Goal: Task Accomplishment & Management: Manage account settings

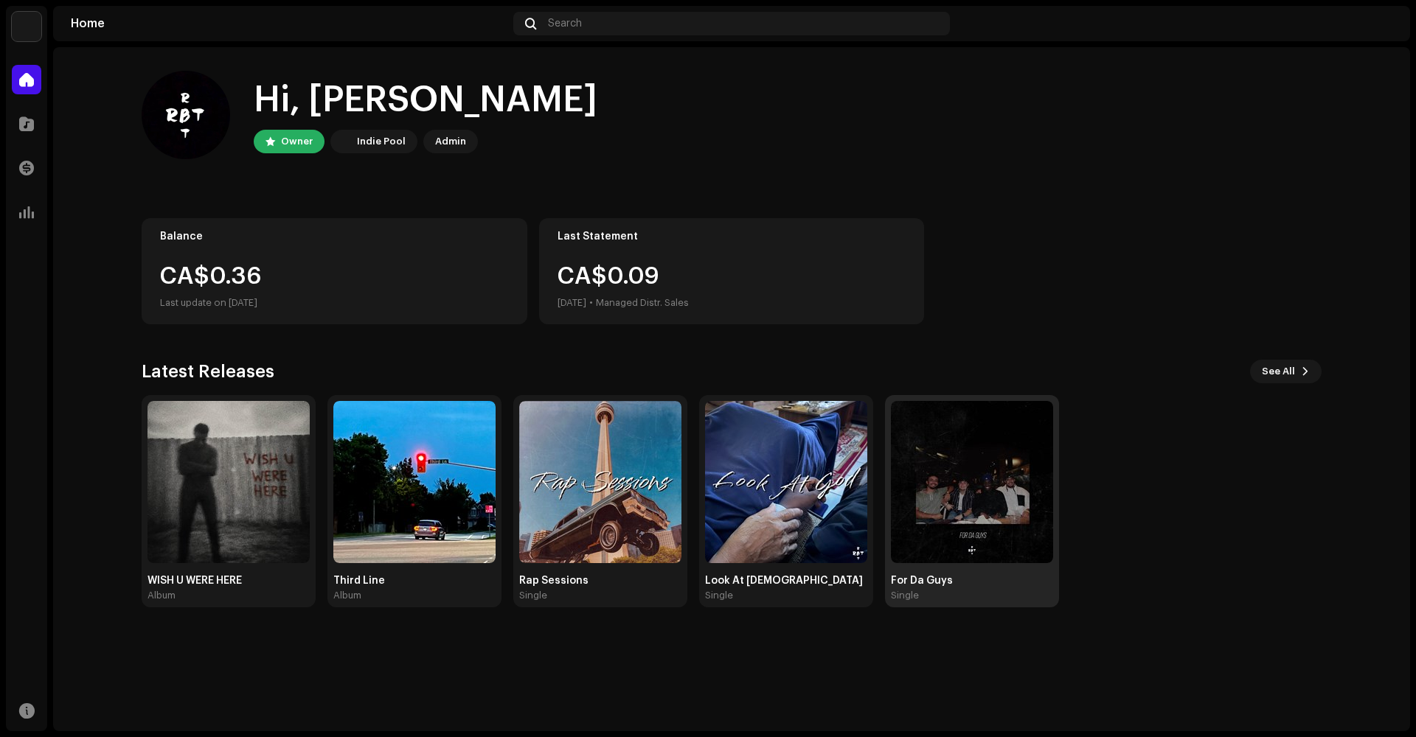
click at [986, 482] on img at bounding box center [972, 482] width 162 height 162
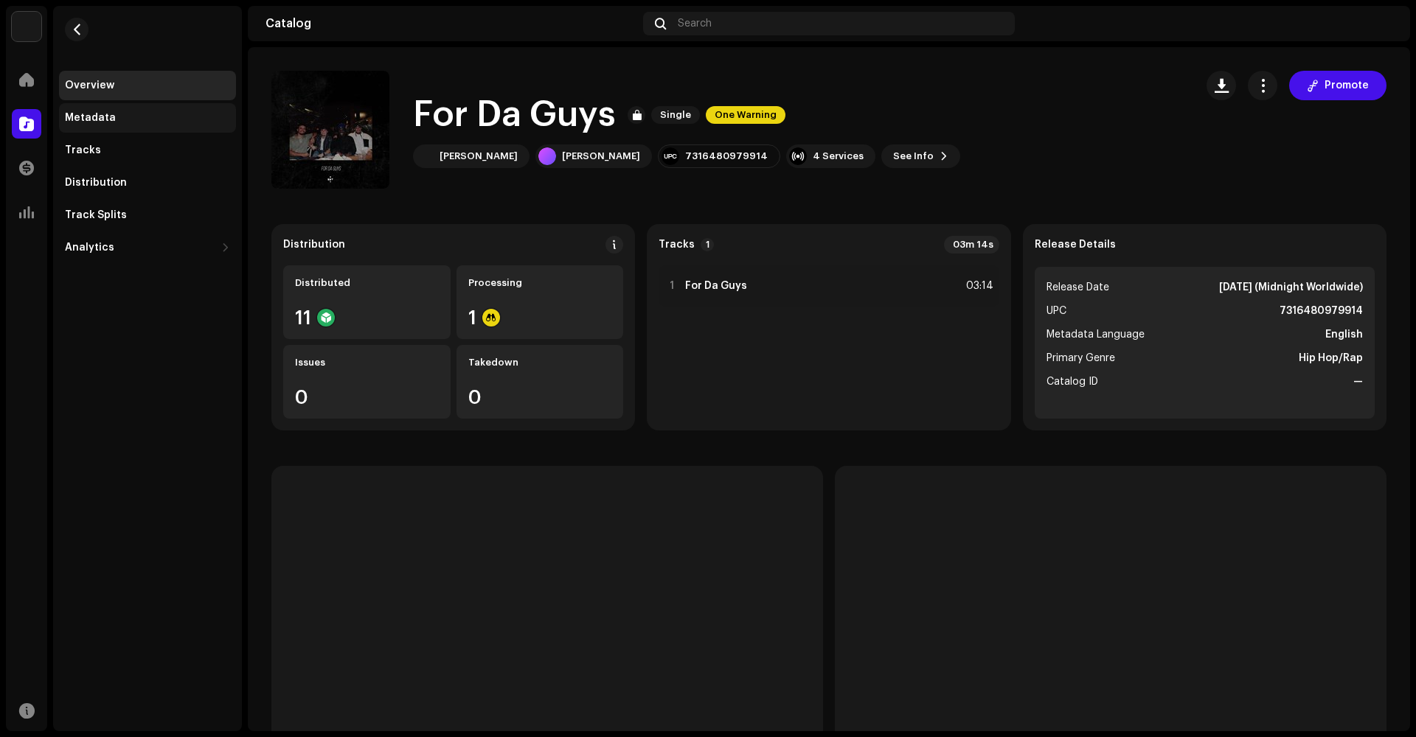
click at [122, 128] on div "Metadata" at bounding box center [147, 117] width 177 height 29
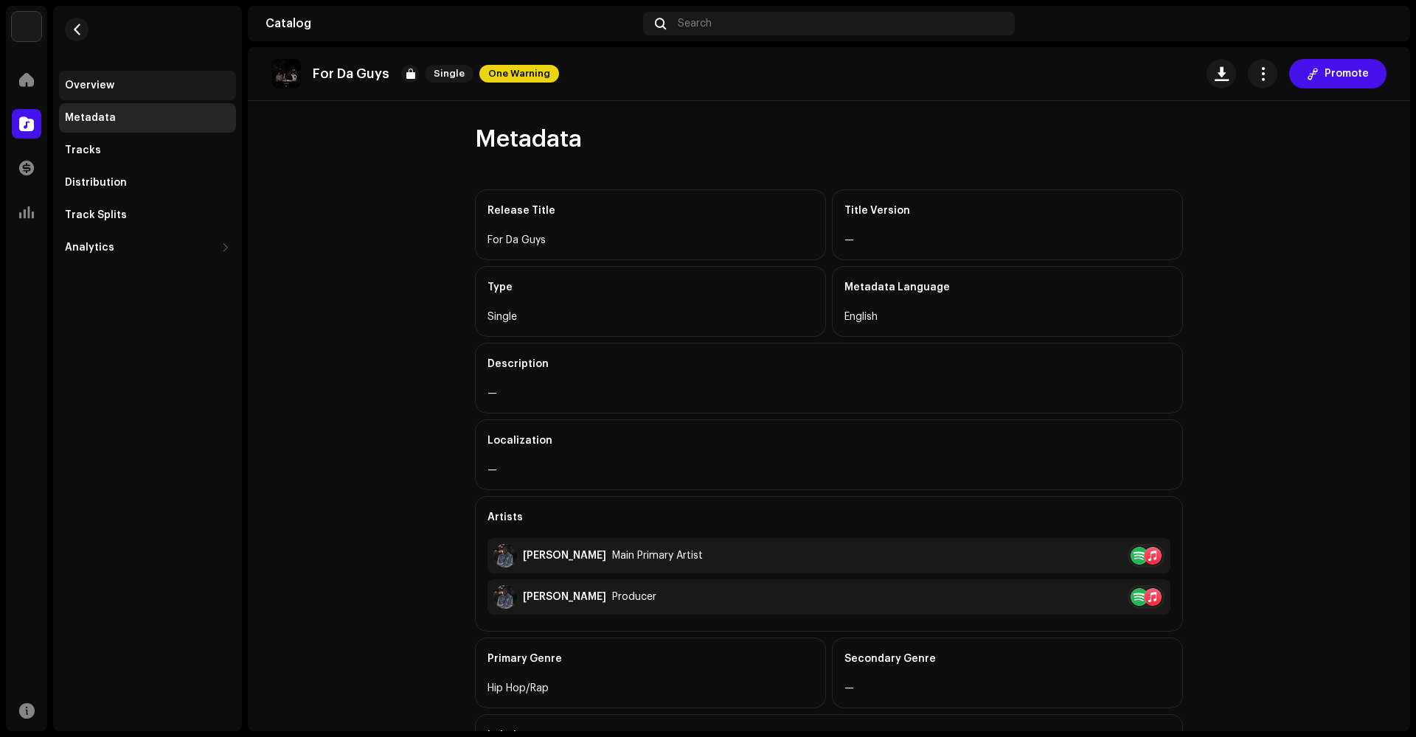
click at [140, 92] on div "Overview" at bounding box center [147, 85] width 177 height 29
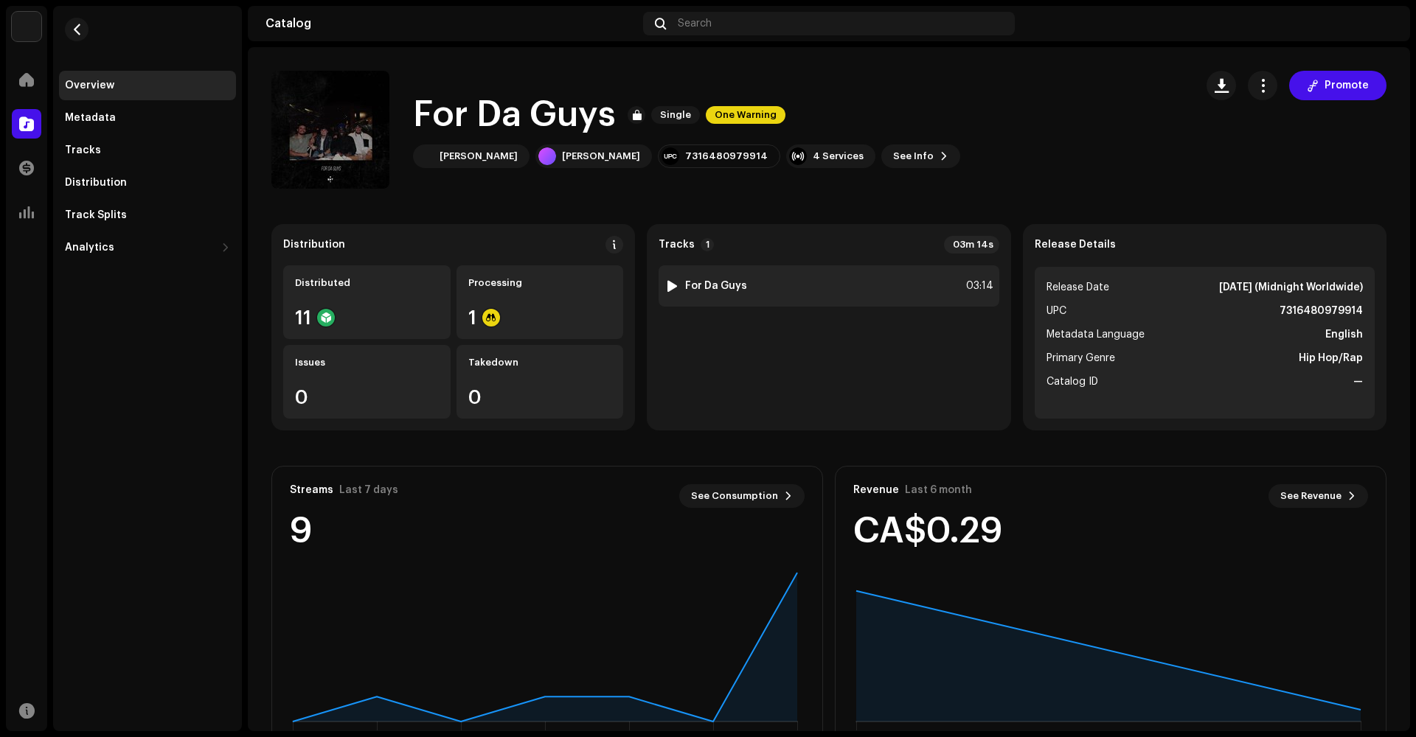
click at [714, 282] on strong "For Da Guys" at bounding box center [716, 286] width 62 height 12
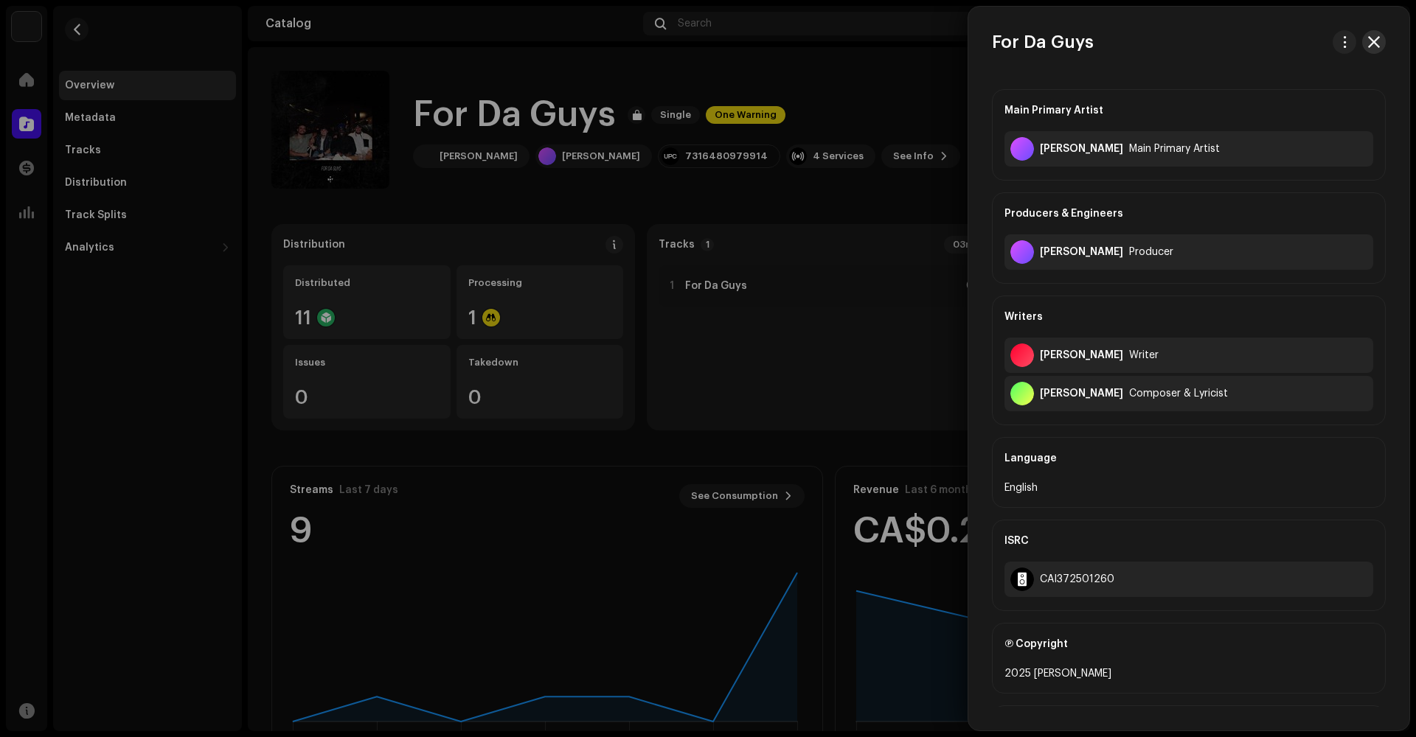
click at [1368, 46] on span "button" at bounding box center [1374, 42] width 12 height 12
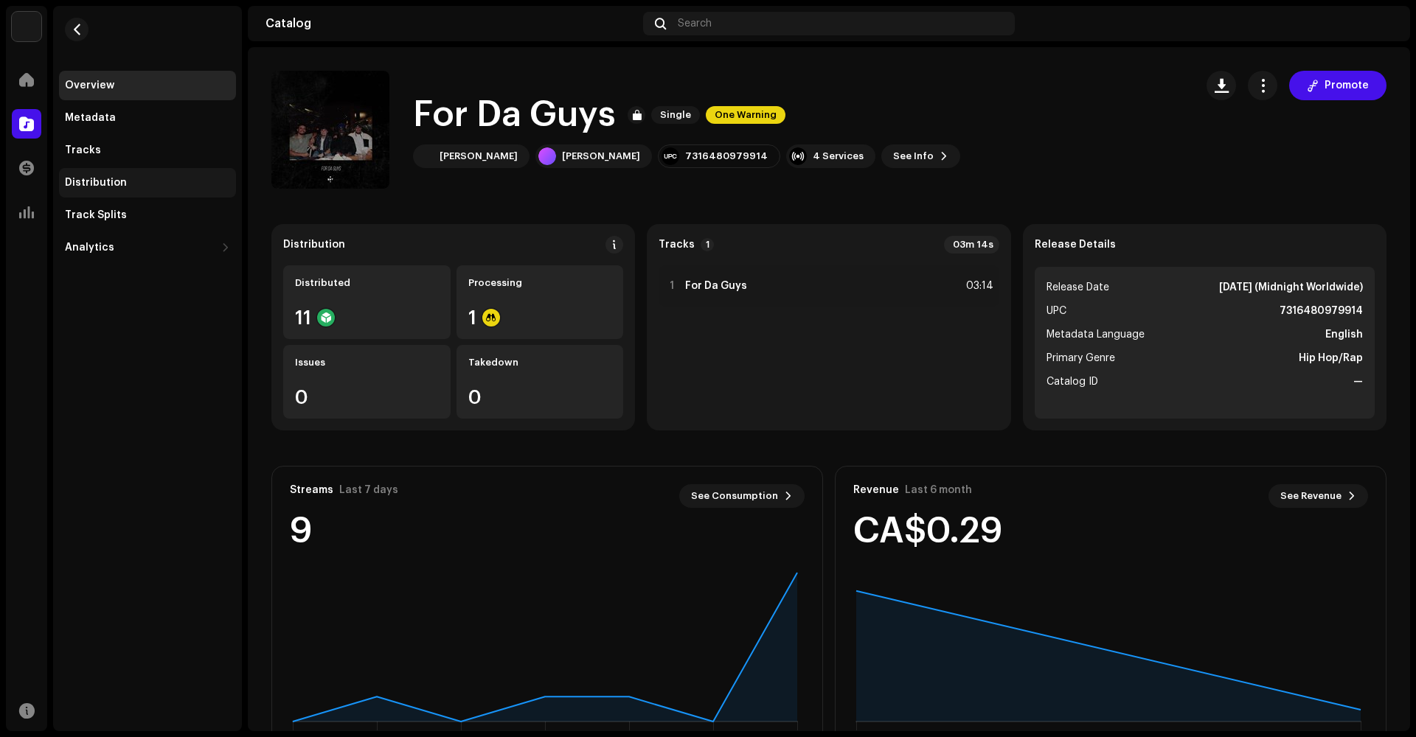
click at [119, 184] on div "Distribution" at bounding box center [96, 183] width 62 height 12
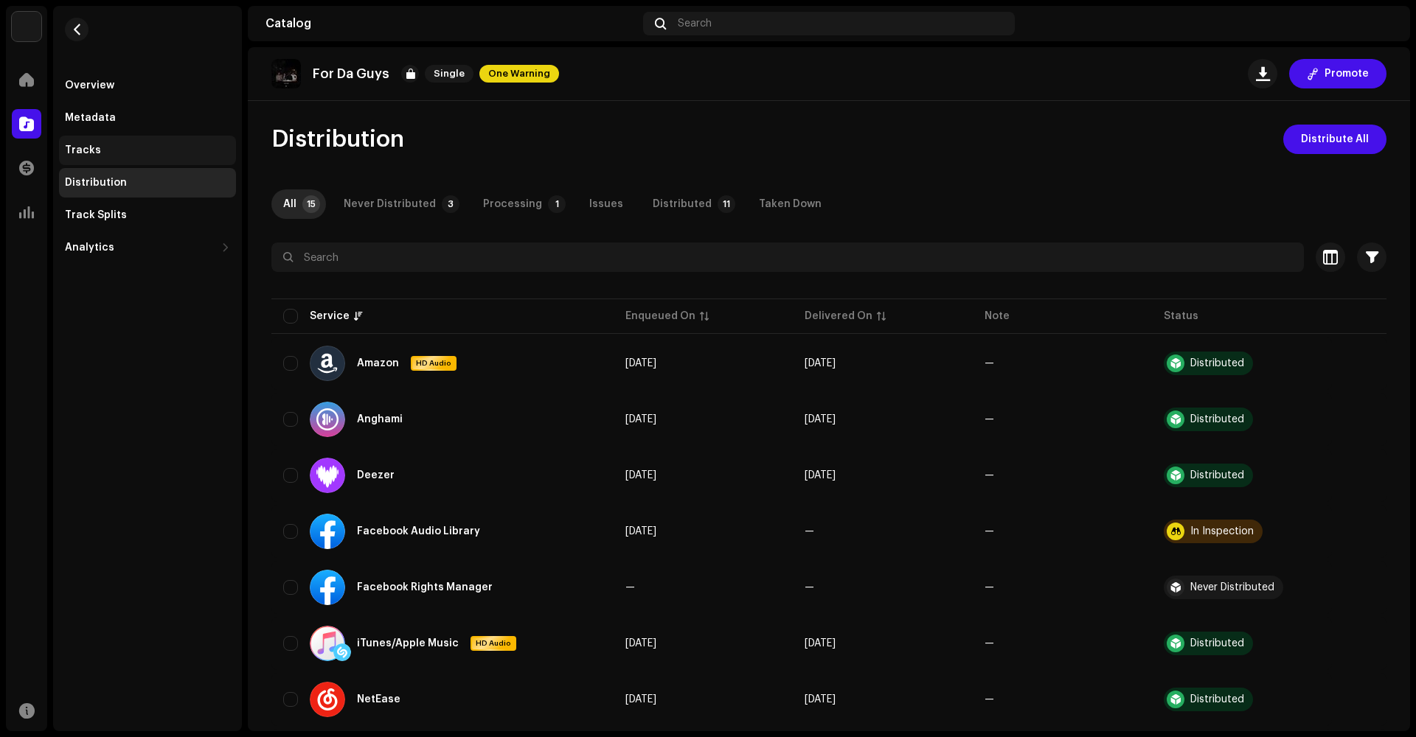
click at [108, 149] on div "Tracks" at bounding box center [147, 151] width 165 height 12
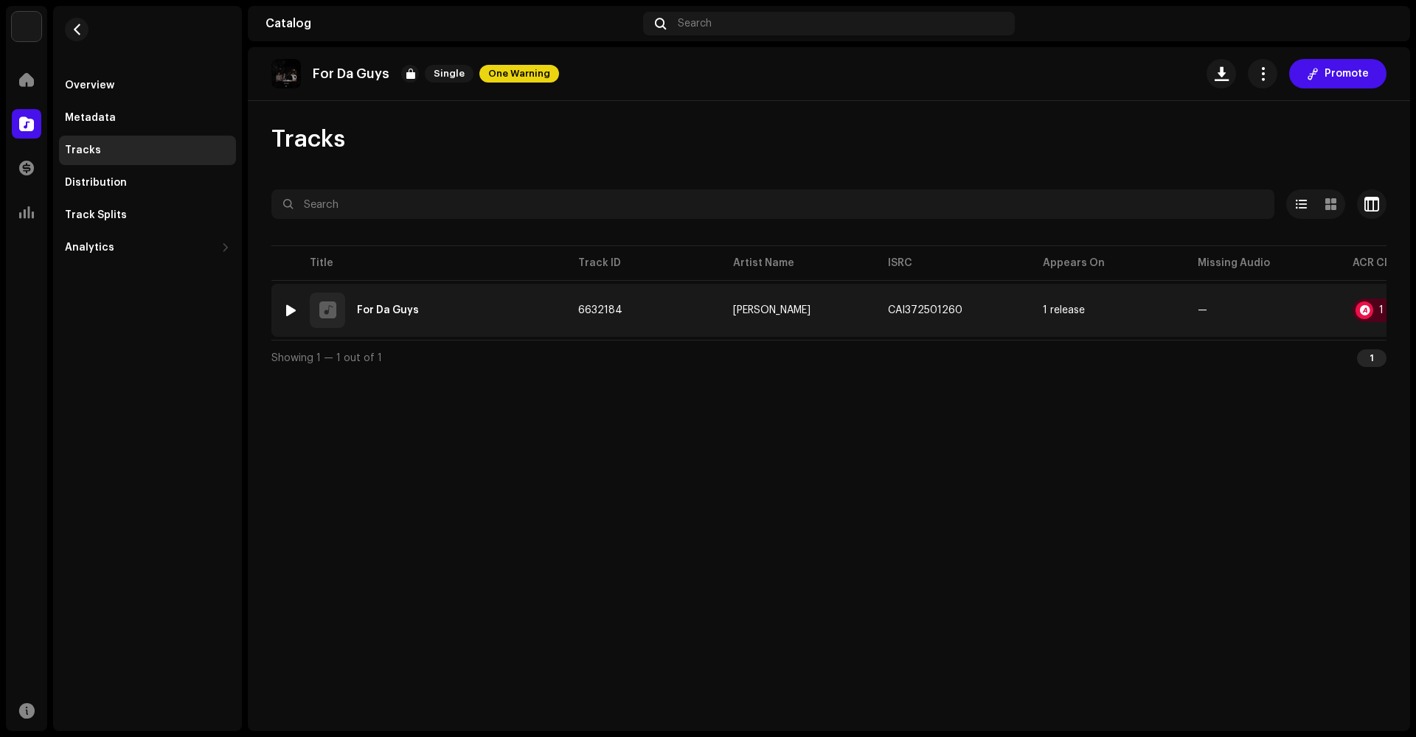
click at [453, 304] on div "1 For Da Guys" at bounding box center [418, 310] width 271 height 35
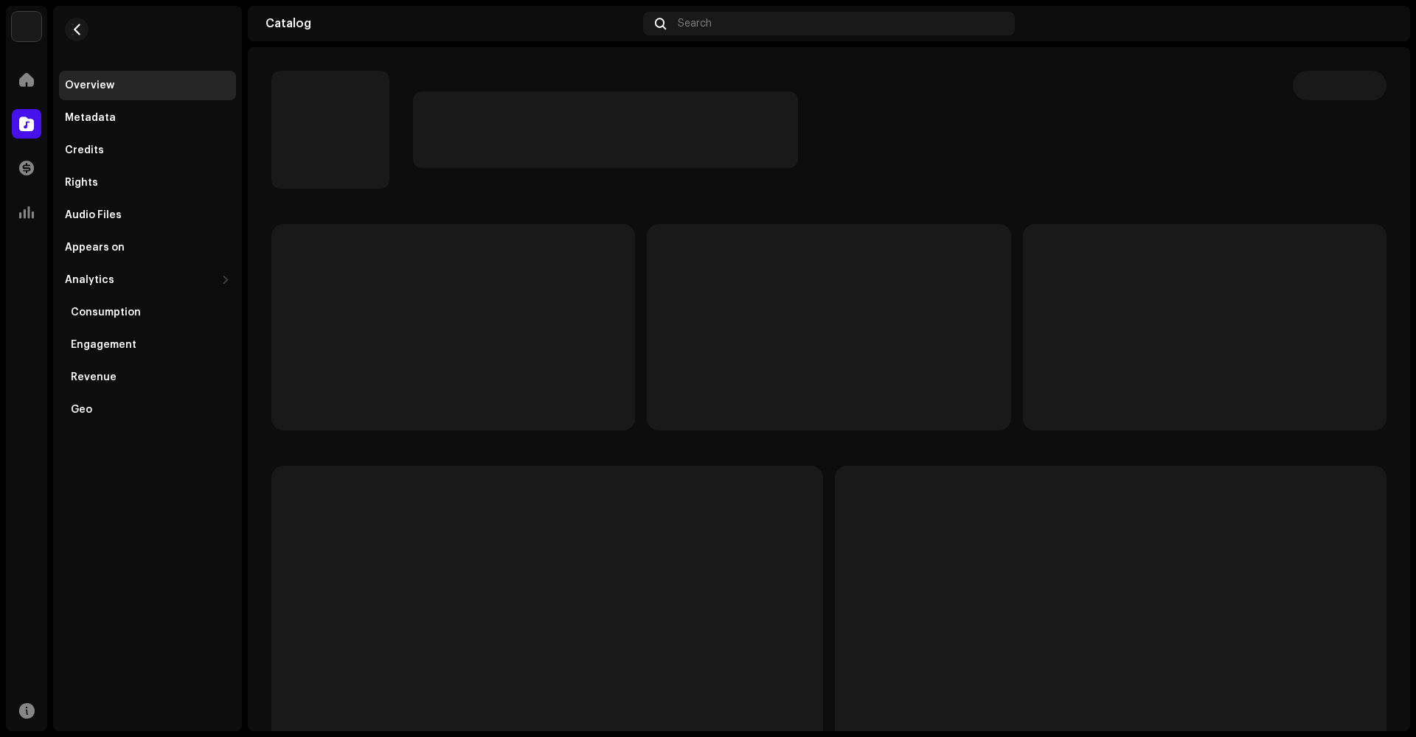
click at [453, 304] on p-skeleton at bounding box center [452, 327] width 363 height 206
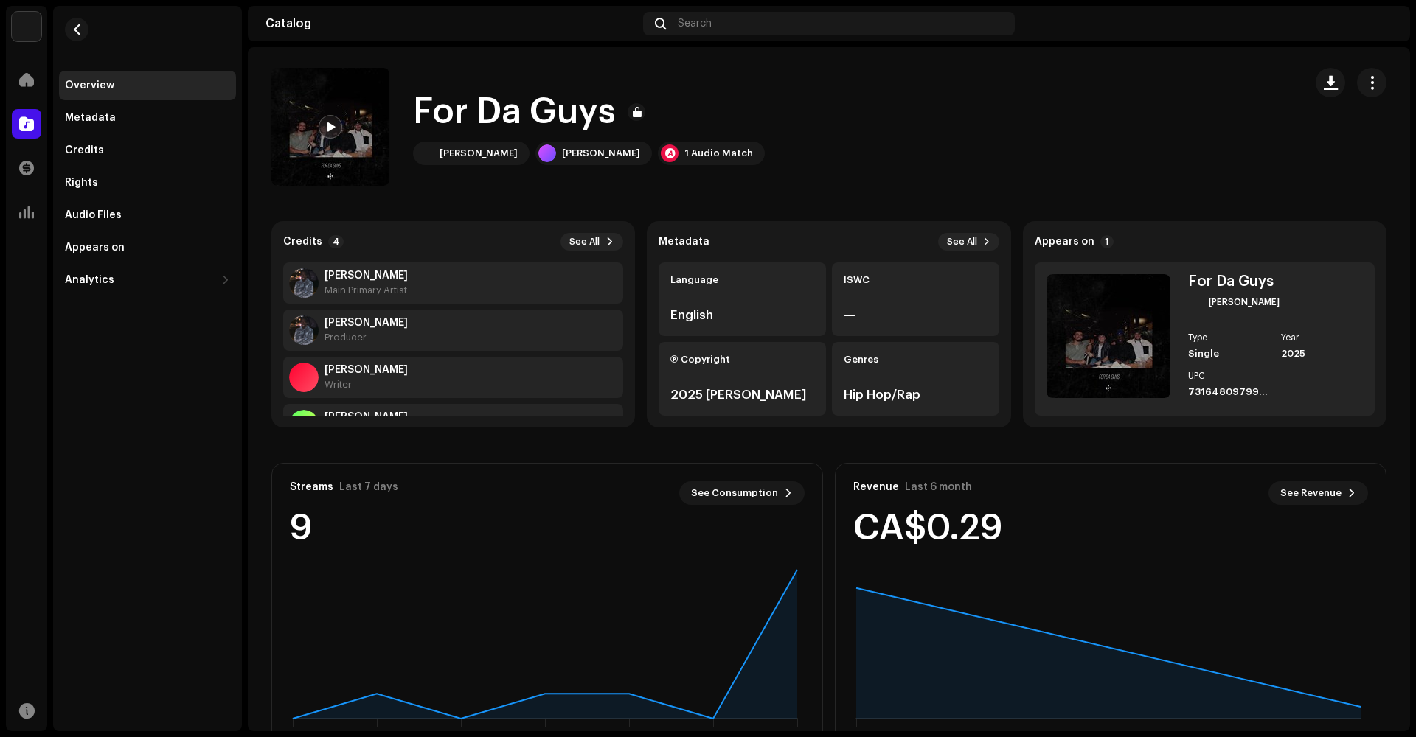
scroll to position [53, 0]
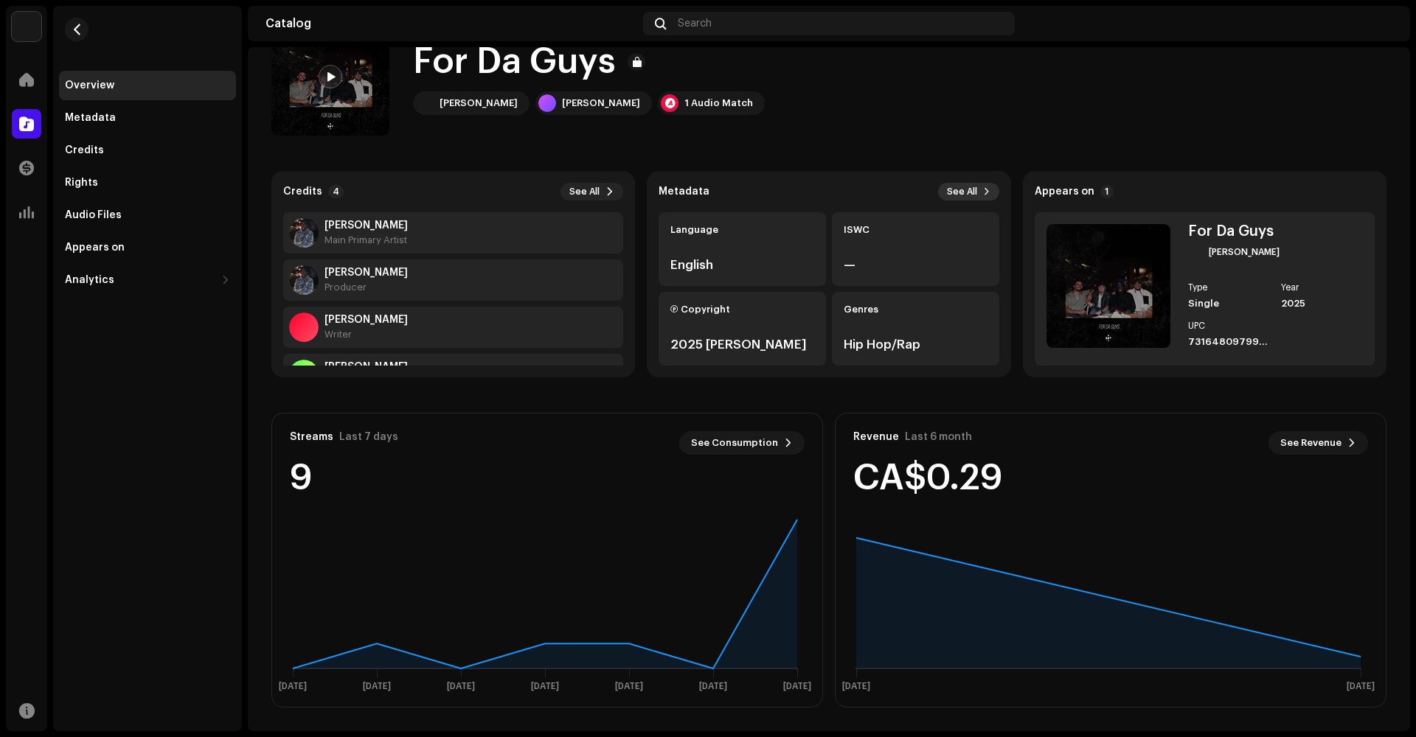
click at [955, 189] on span "See All" at bounding box center [962, 192] width 30 height 12
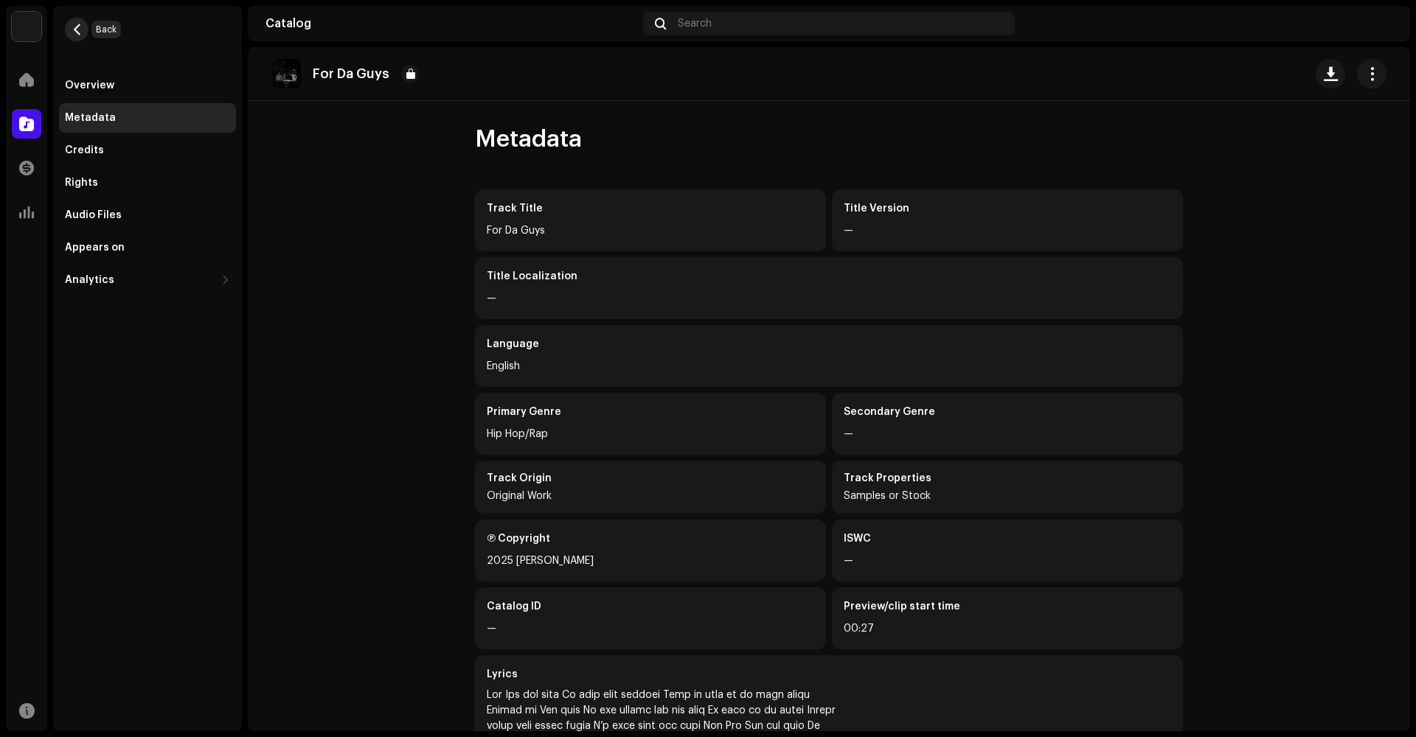
click at [80, 32] on span "button" at bounding box center [77, 30] width 11 height 12
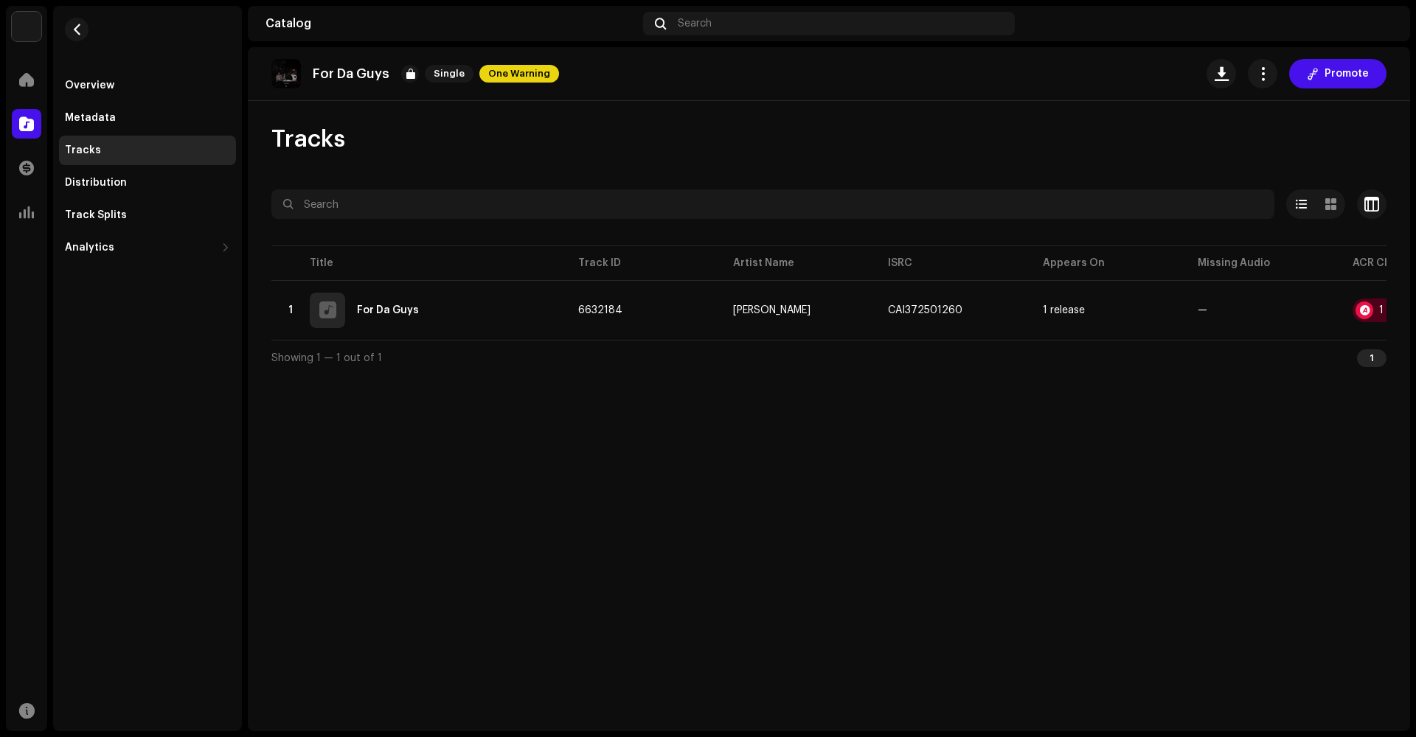
click at [80, 32] on span "button" at bounding box center [77, 30] width 11 height 12
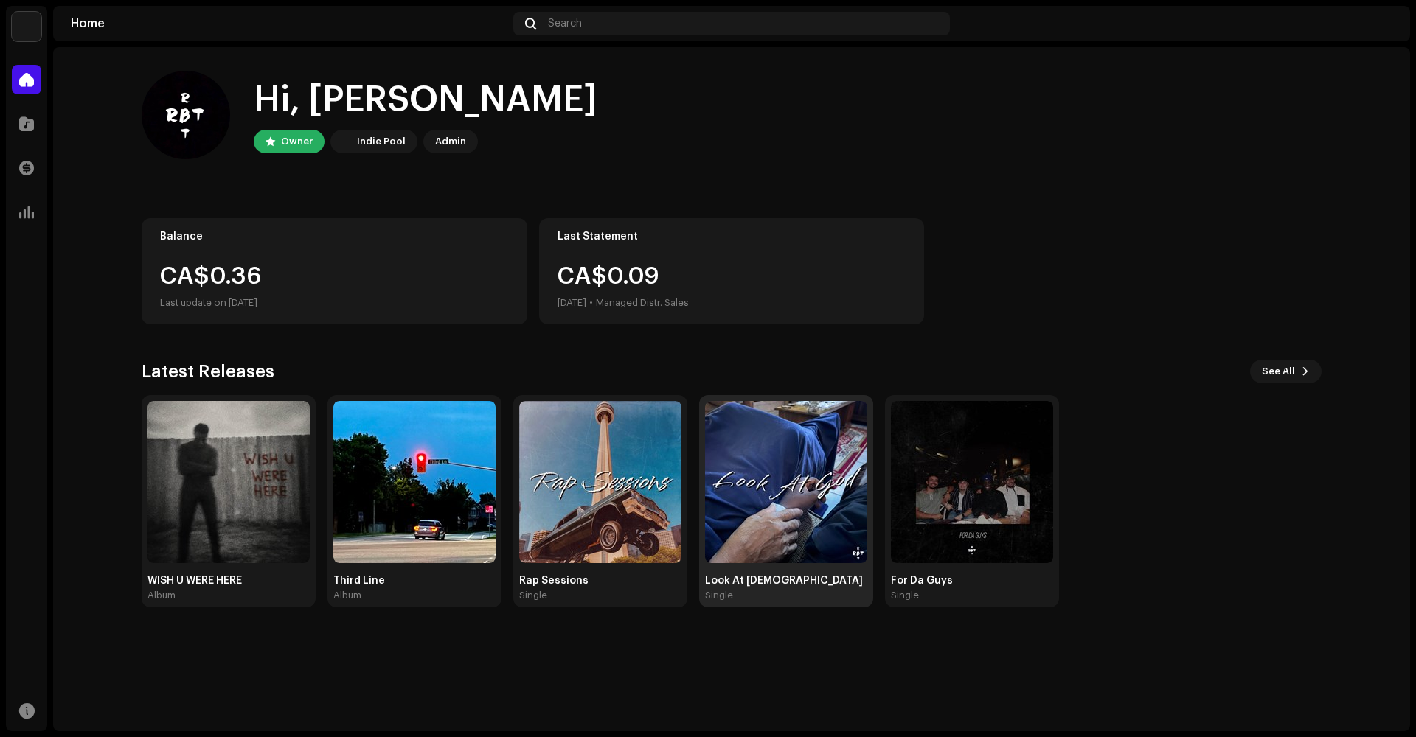
click at [809, 462] on img at bounding box center [786, 482] width 162 height 162
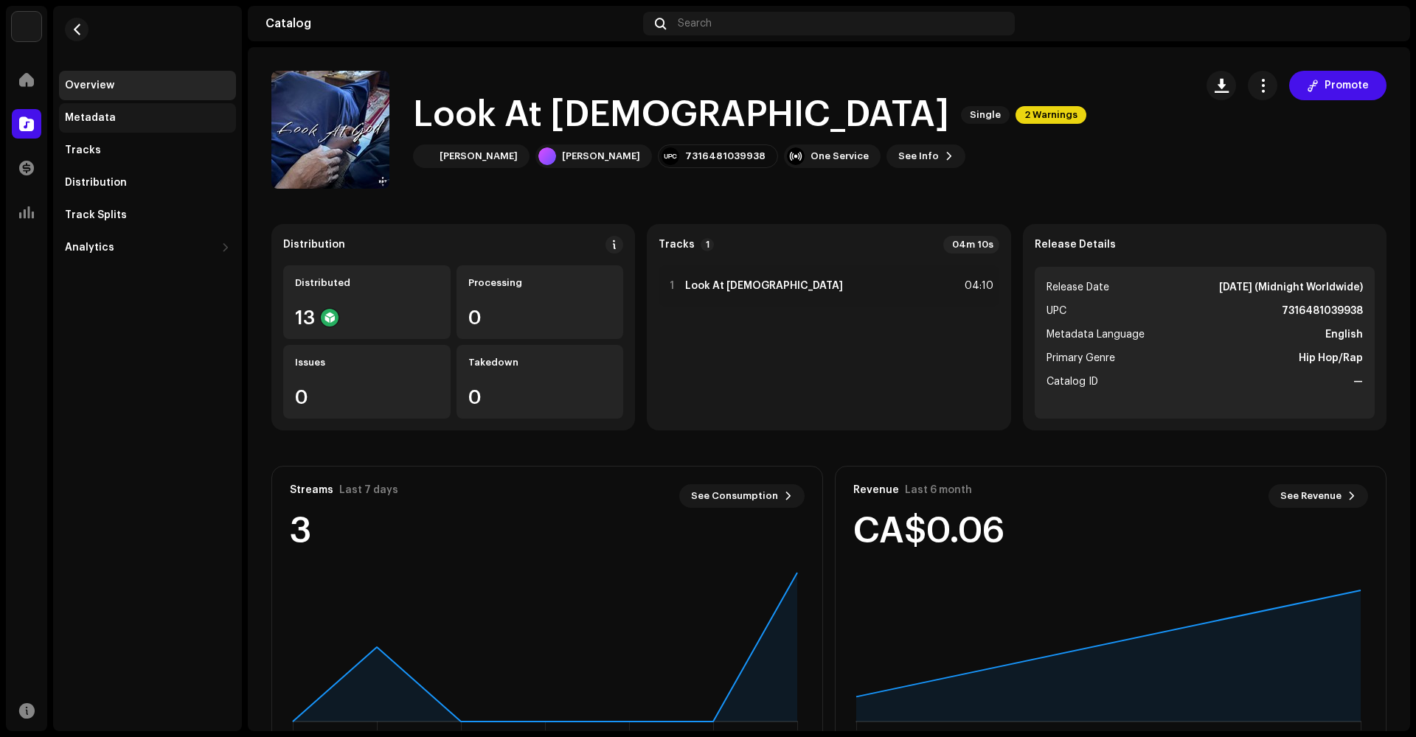
click at [133, 120] on div "Metadata" at bounding box center [147, 118] width 165 height 12
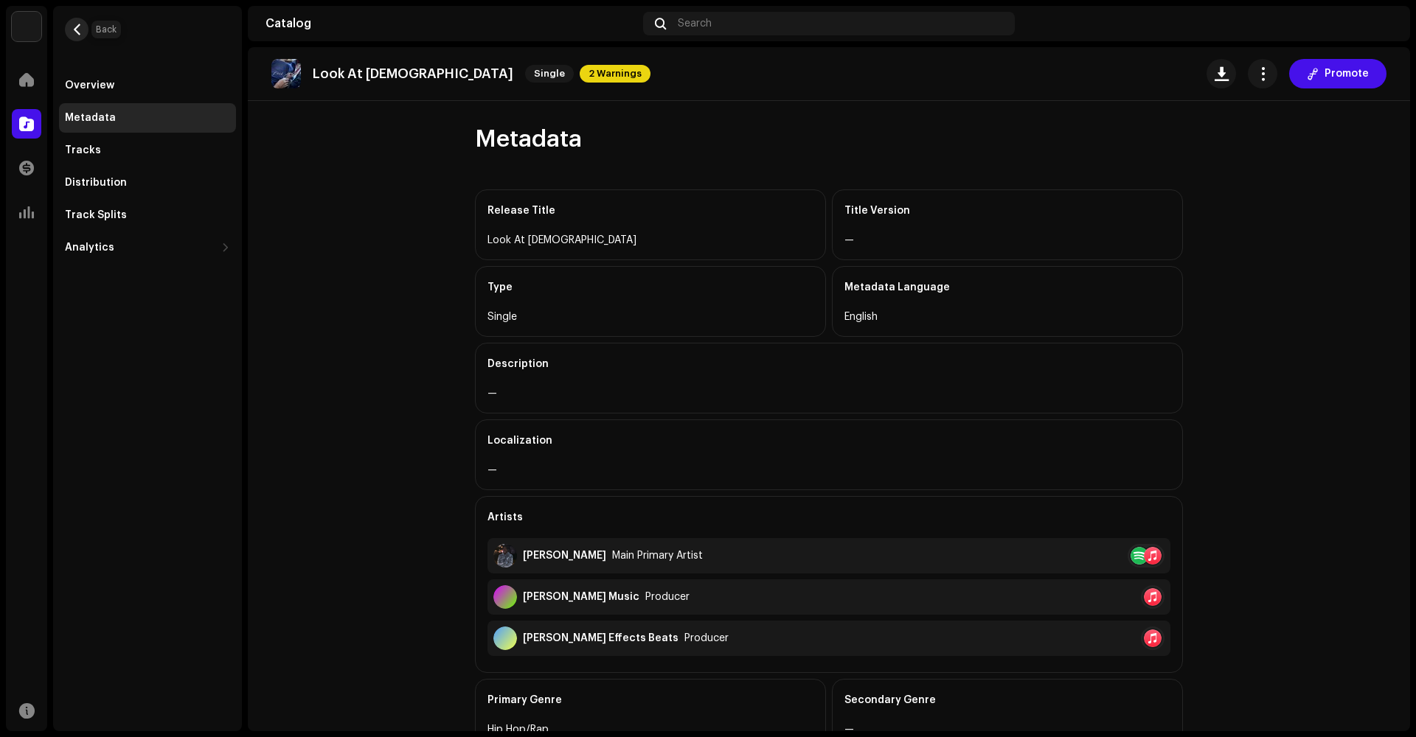
click at [80, 38] on button "button" at bounding box center [77, 30] width 24 height 24
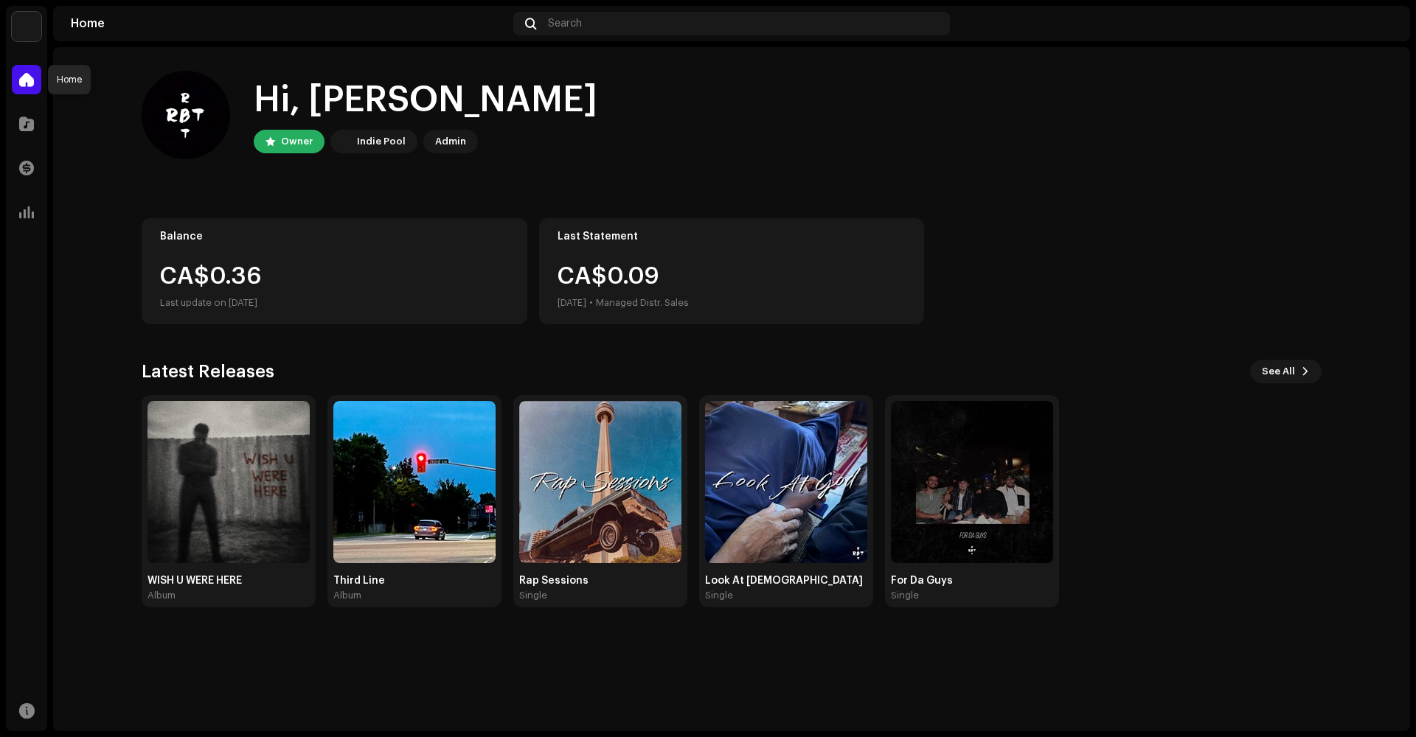
click at [28, 79] on span at bounding box center [26, 80] width 15 height 12
click at [35, 212] on div at bounding box center [26, 212] width 29 height 29
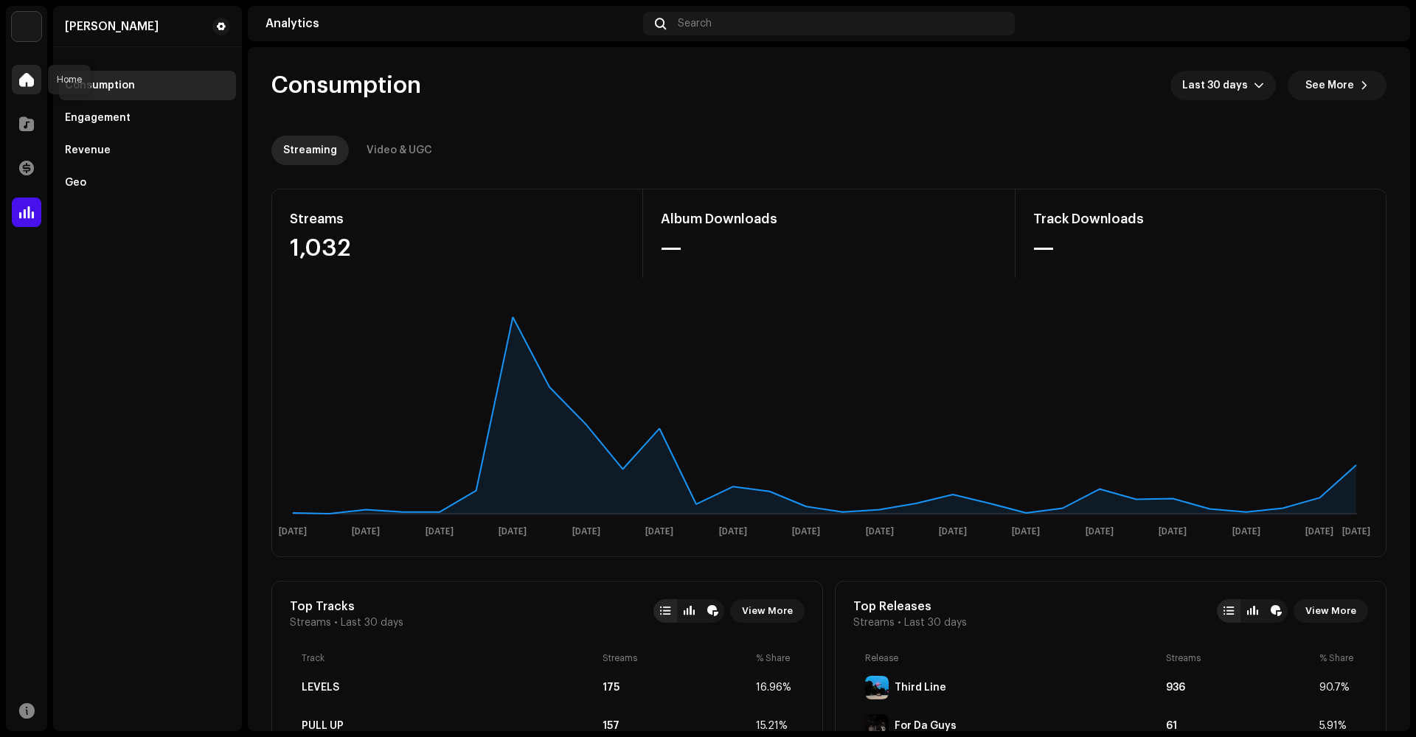
click at [35, 79] on div at bounding box center [26, 79] width 29 height 29
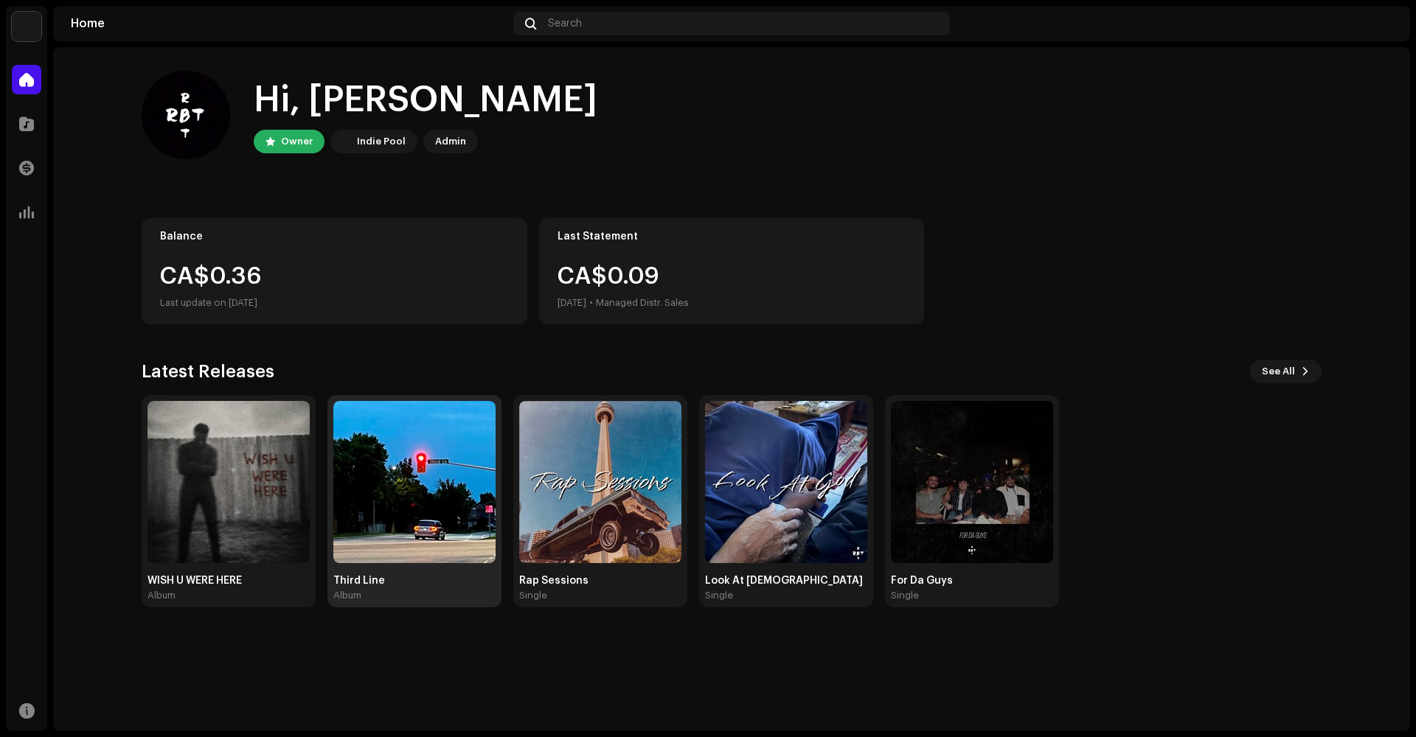
click at [372, 462] on img at bounding box center [414, 482] width 162 height 162
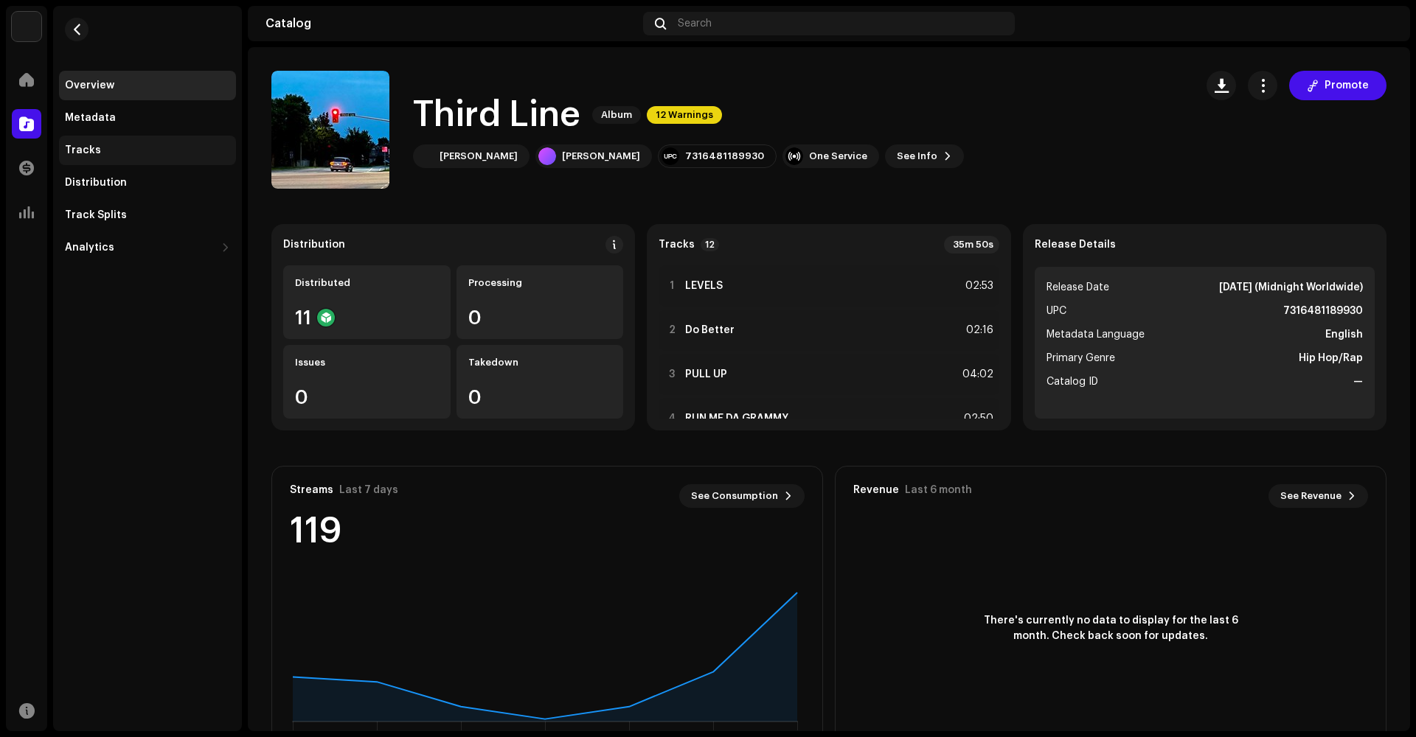
click at [164, 159] on div "Tracks" at bounding box center [147, 150] width 177 height 29
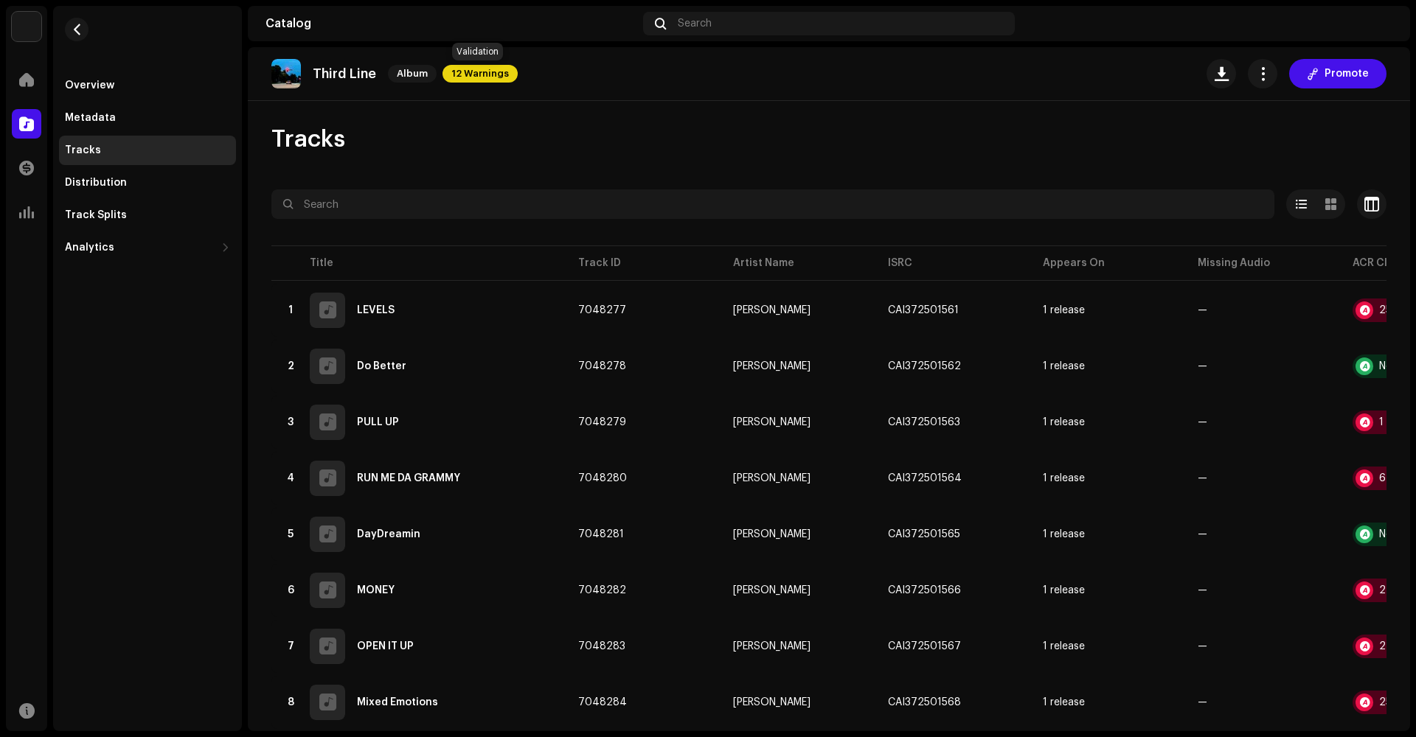
click at [470, 79] on span "12 Warnings" at bounding box center [479, 74] width 75 height 18
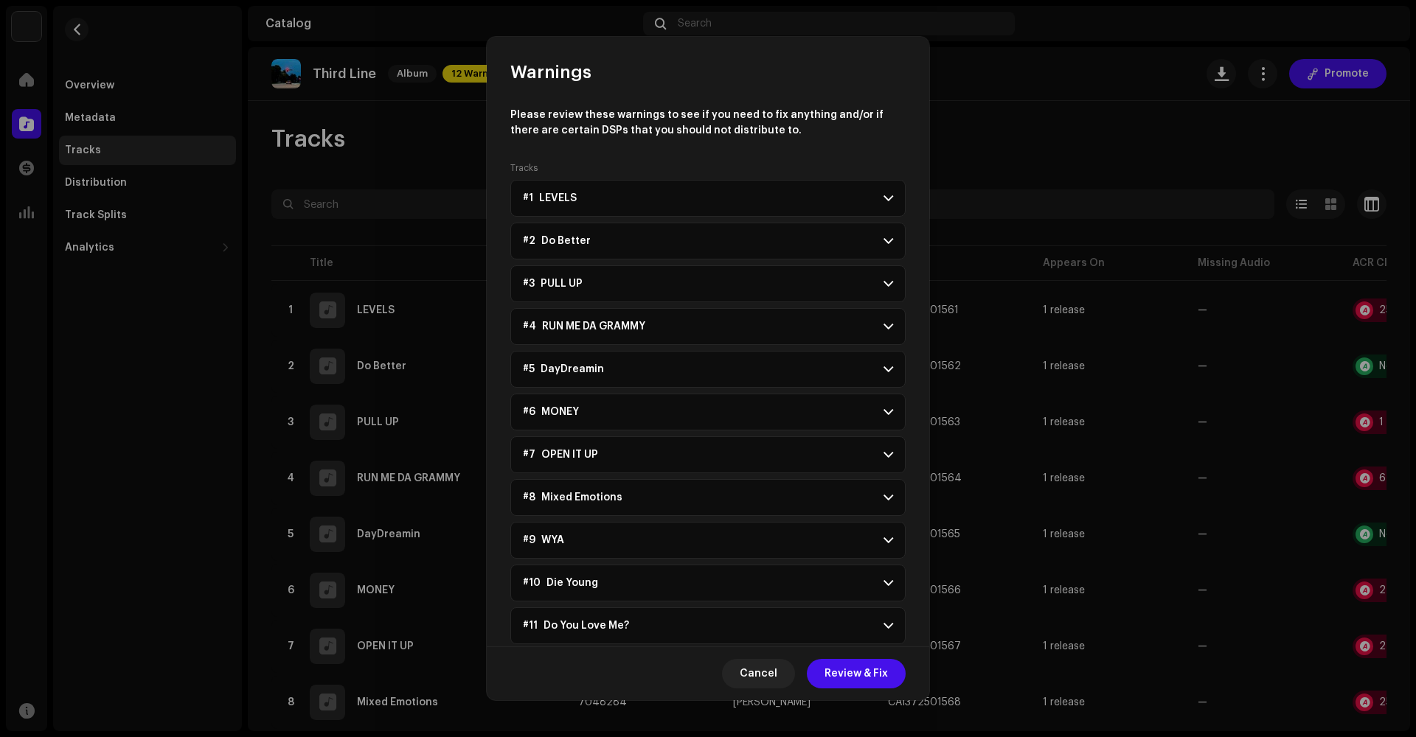
click at [880, 205] on p-accordion-header "#1 LEVELS" at bounding box center [707, 198] width 395 height 37
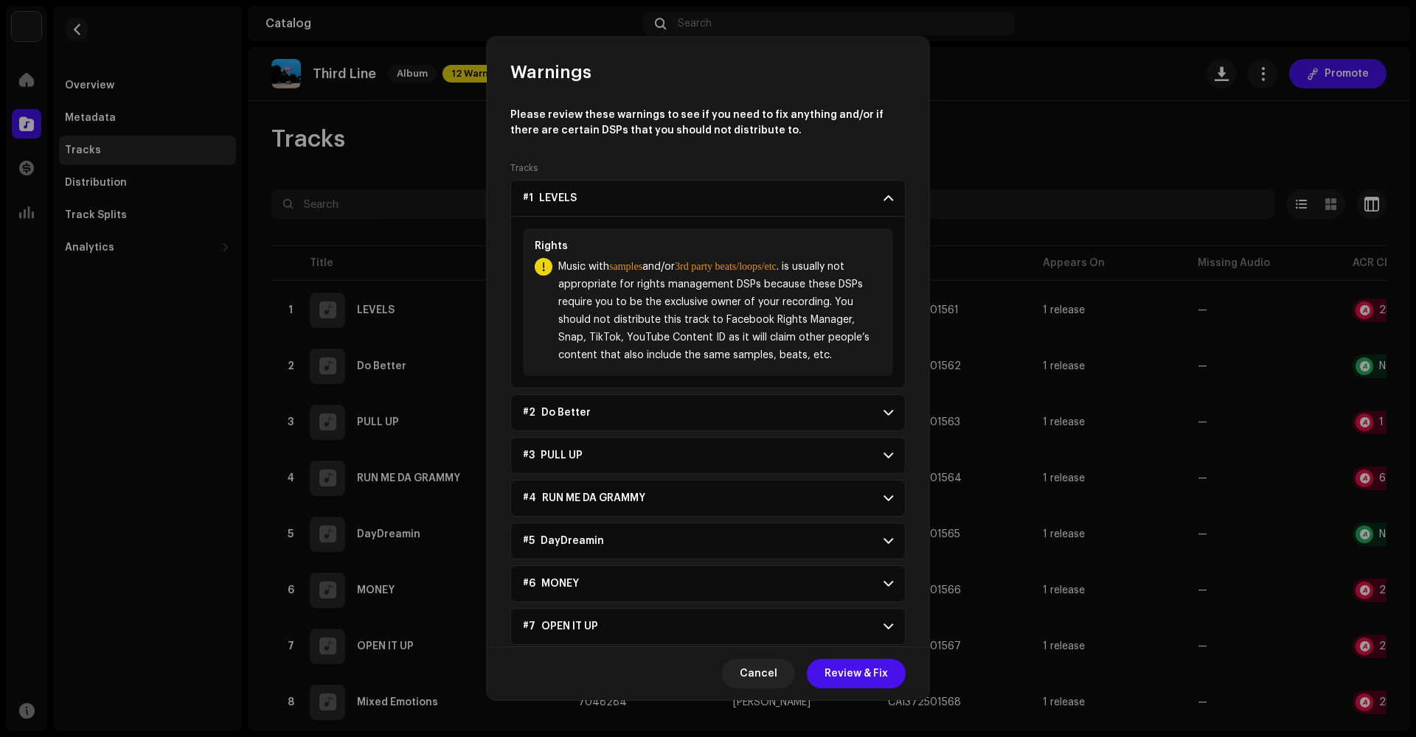
click at [883, 196] on span at bounding box center [888, 198] width 10 height 12
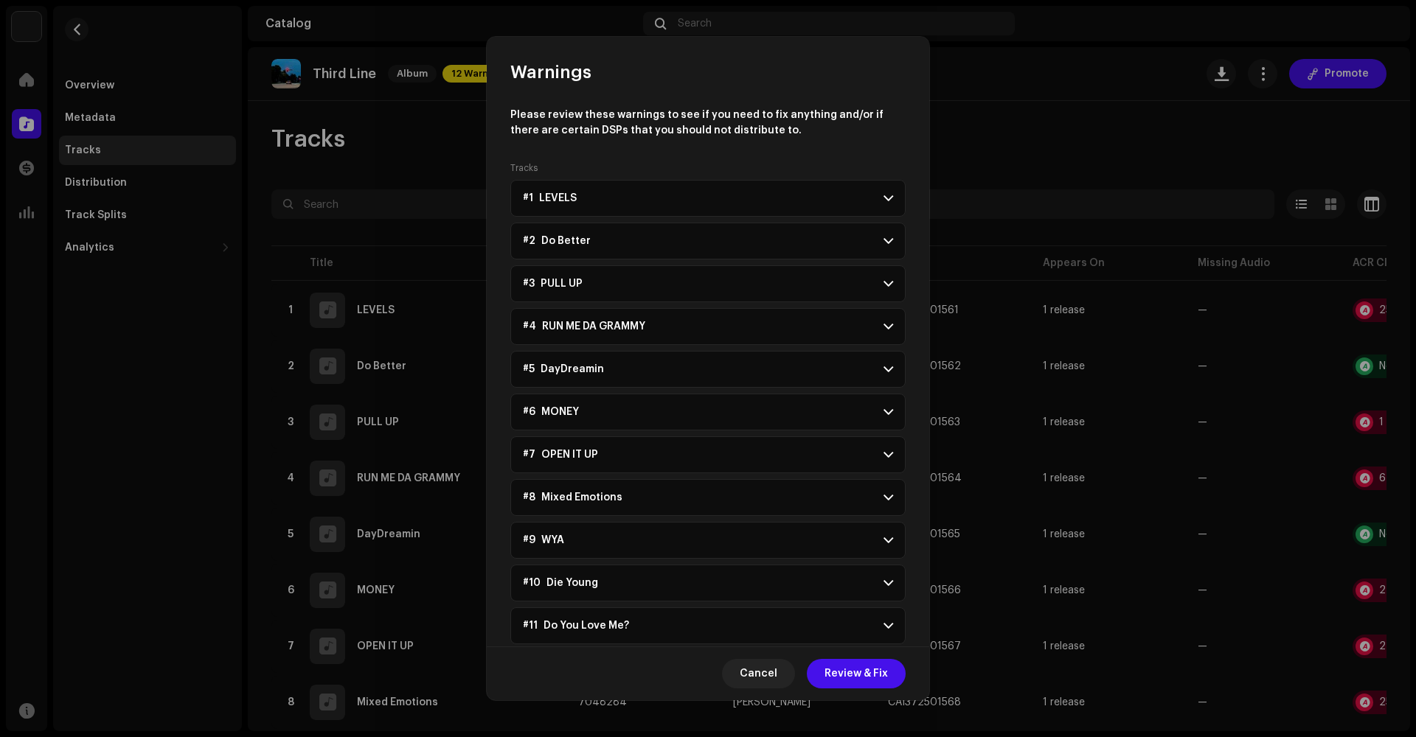
click at [896, 254] on p-accordion-header "#2 Do Better" at bounding box center [707, 241] width 395 height 37
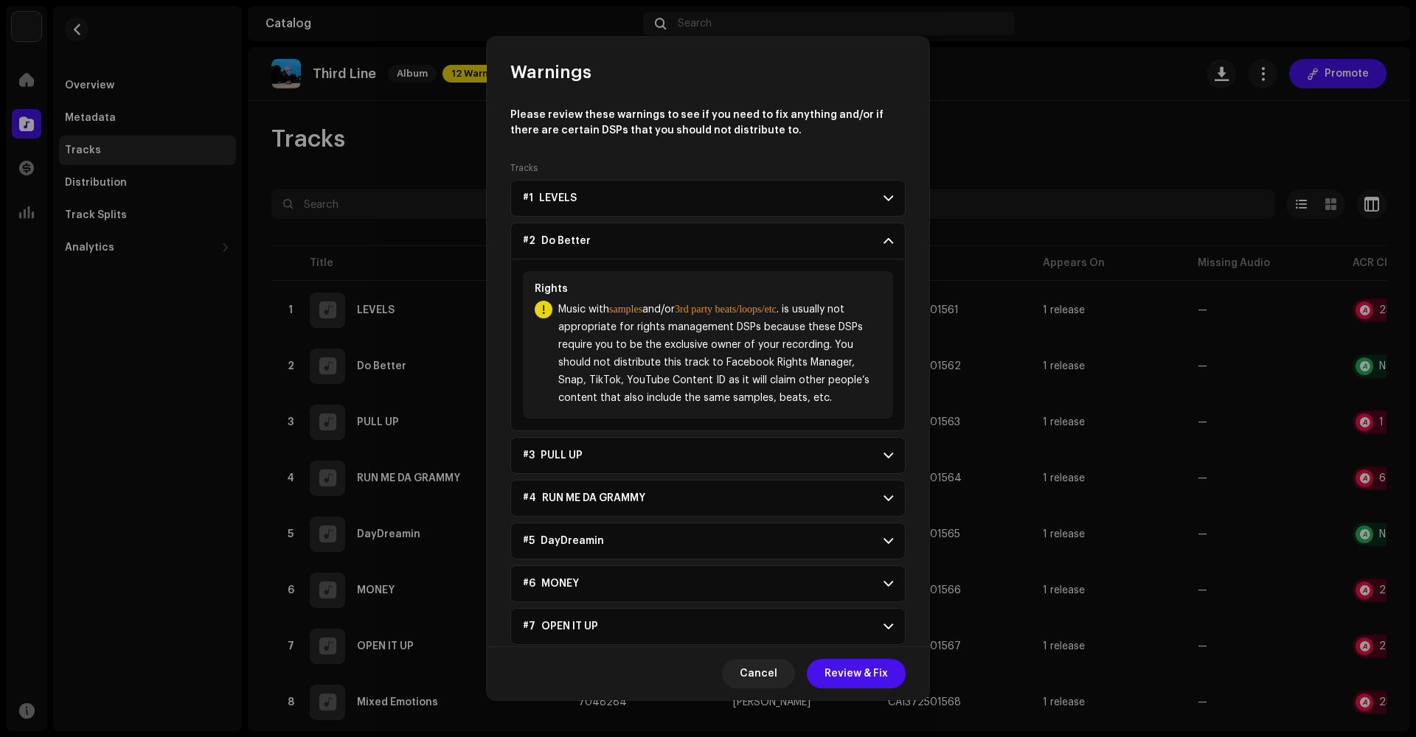
click at [893, 257] on p-accordion-header "#2 Do Better" at bounding box center [707, 241] width 395 height 37
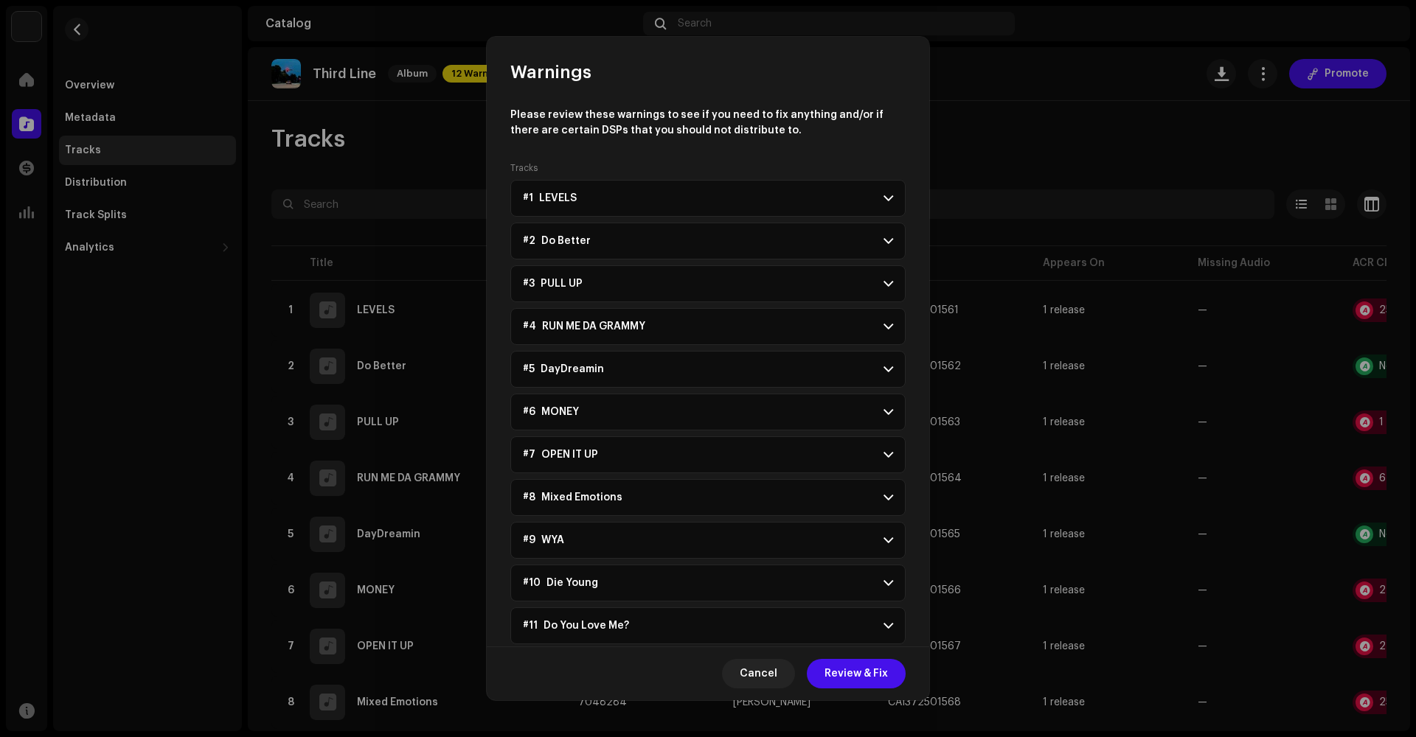
click at [890, 289] on p-accordion-header "#3 PULL UP" at bounding box center [707, 283] width 395 height 37
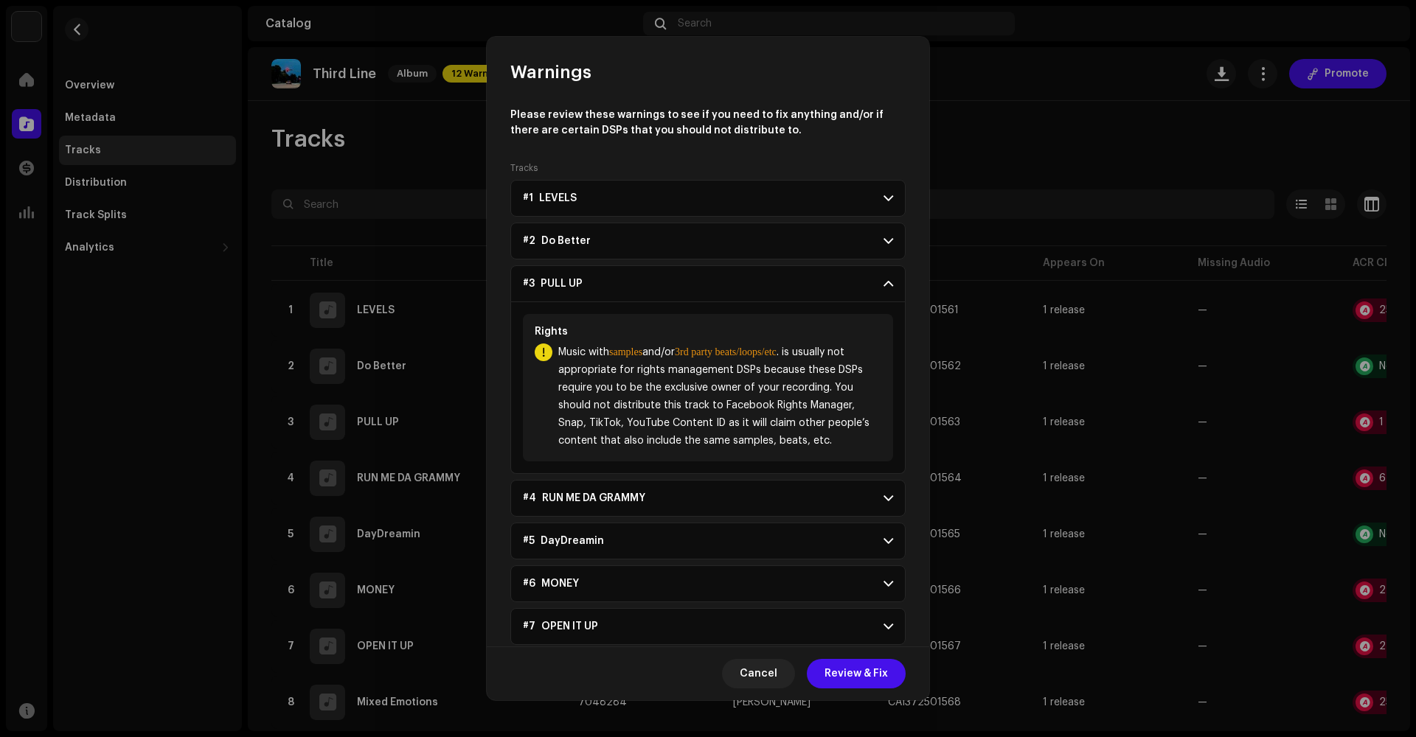
click at [887, 289] on p-accordion-header "#3 PULL UP" at bounding box center [707, 283] width 395 height 37
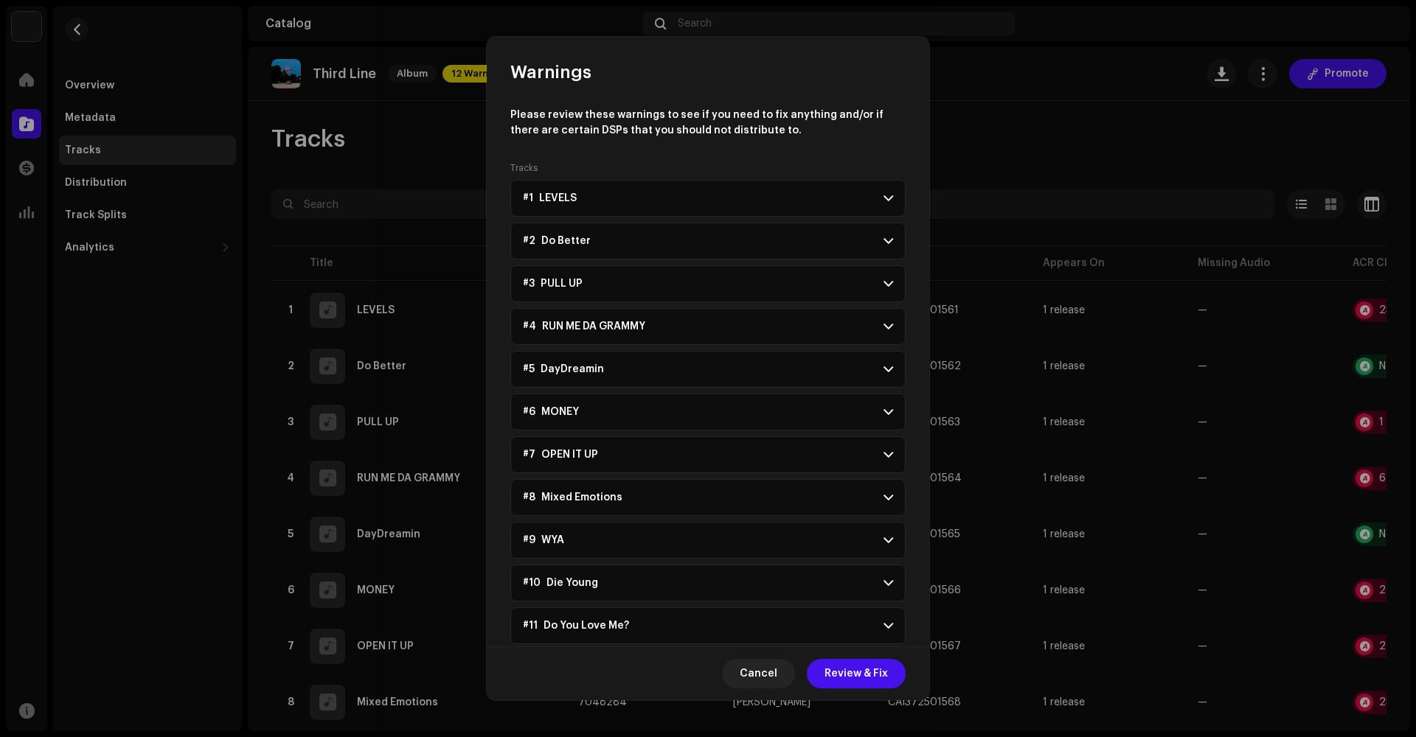
click at [885, 318] on p-accordion-header "#4 RUN ME DA GRAMMY" at bounding box center [707, 326] width 395 height 37
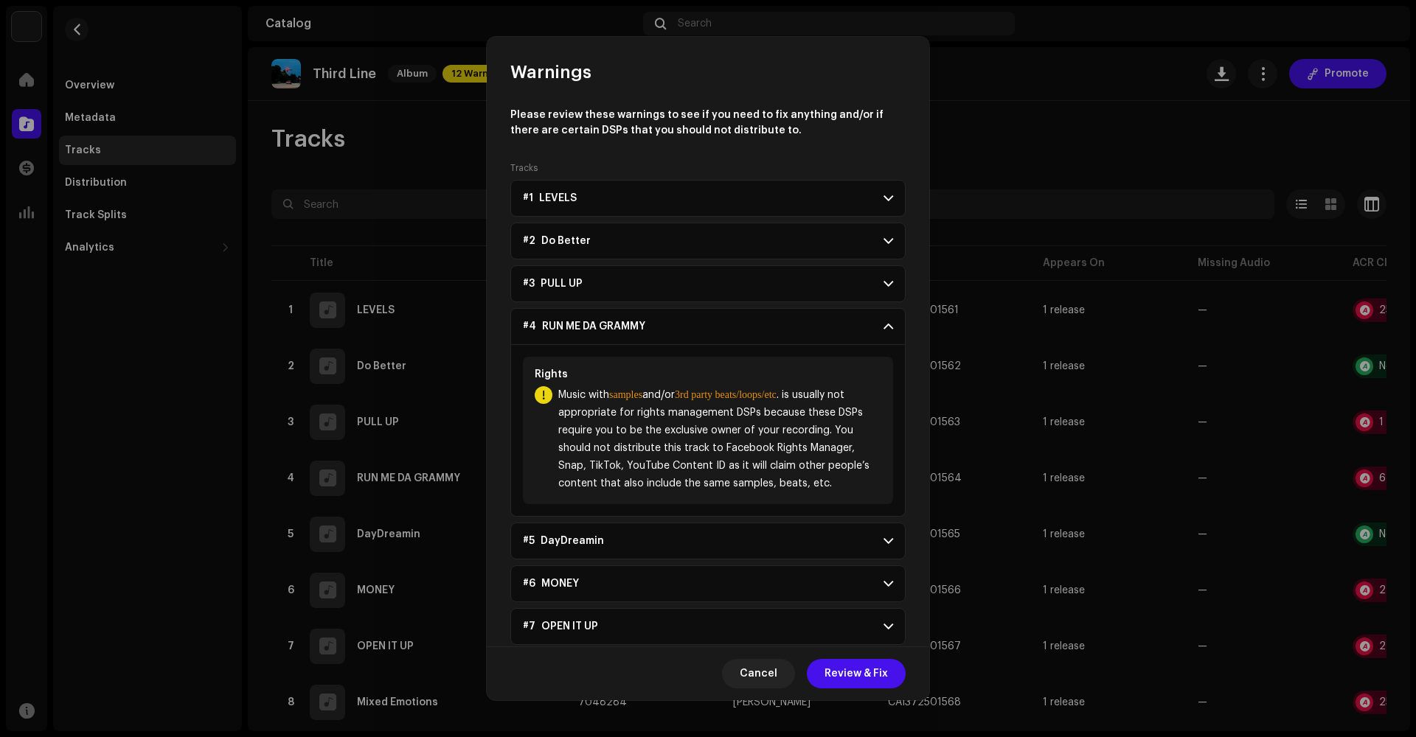
click at [884, 322] on span at bounding box center [888, 327] width 10 height 12
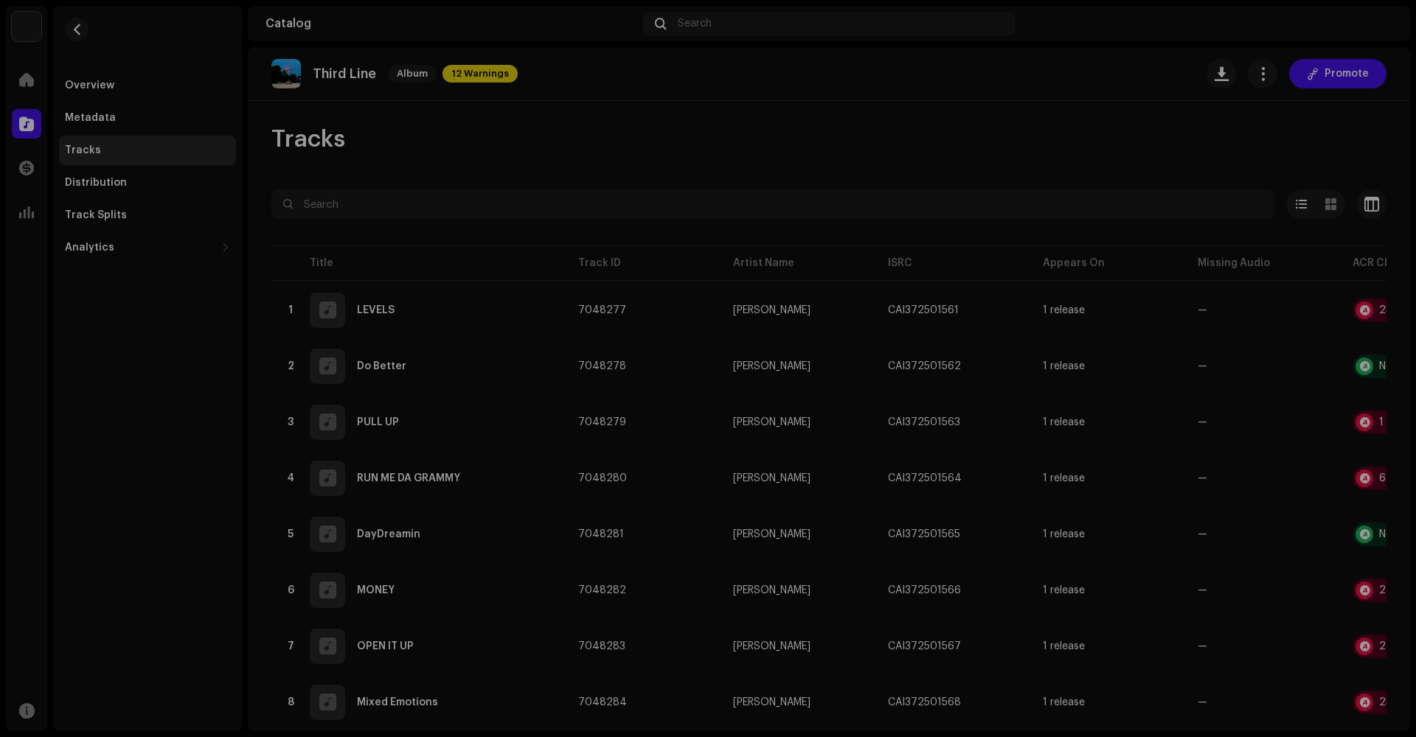
click at [972, 115] on div "Warnings Please review these warnings to see if you need to fix anything and/or…" at bounding box center [708, 368] width 1416 height 737
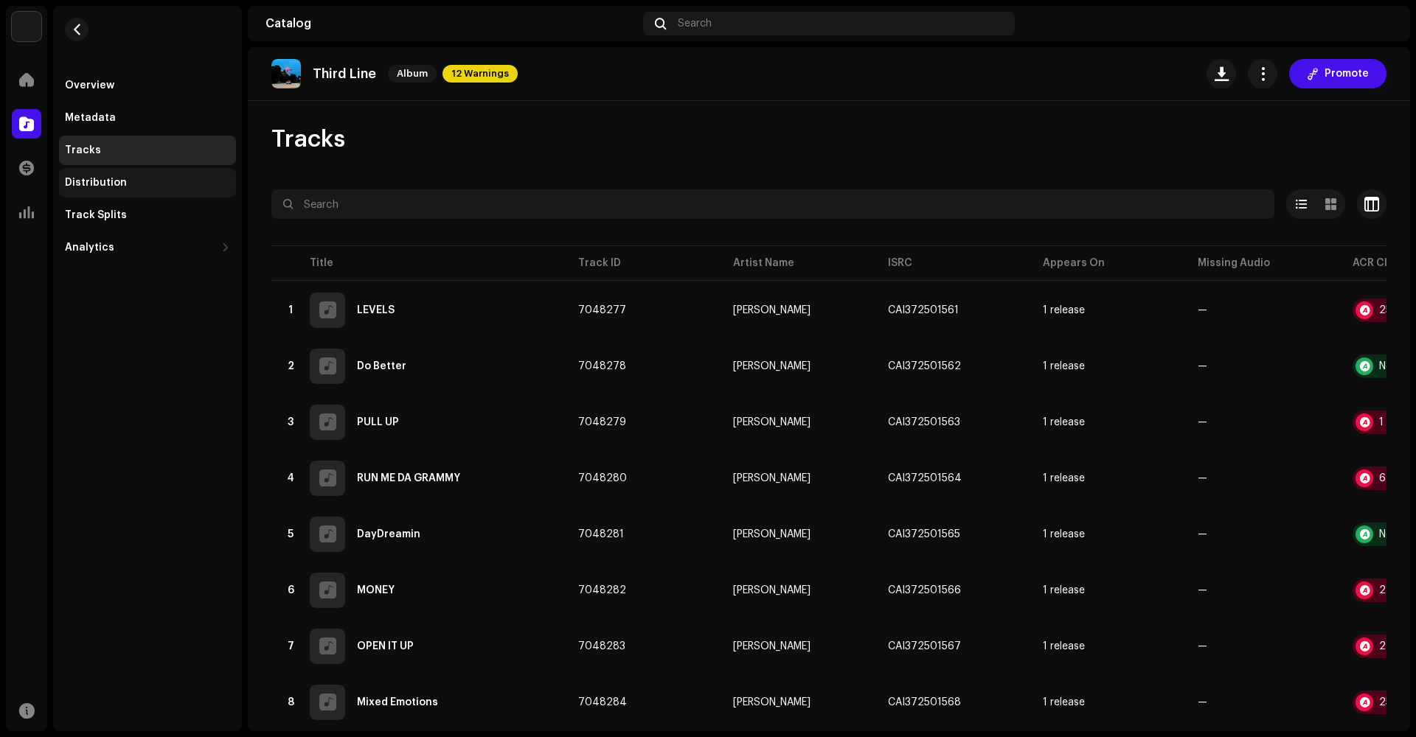
click at [141, 185] on div "Distribution" at bounding box center [147, 183] width 165 height 12
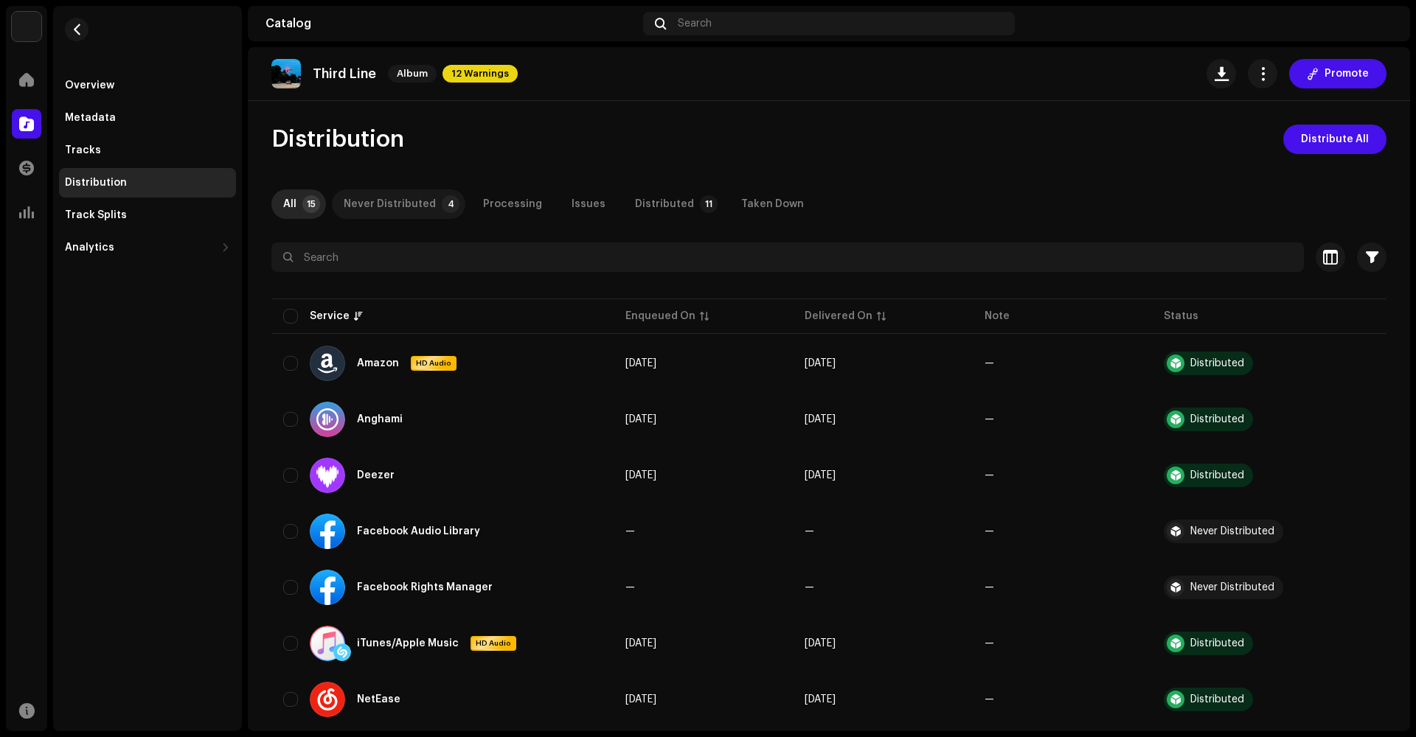
click at [403, 198] on div "Never Distributed" at bounding box center [390, 203] width 92 height 29
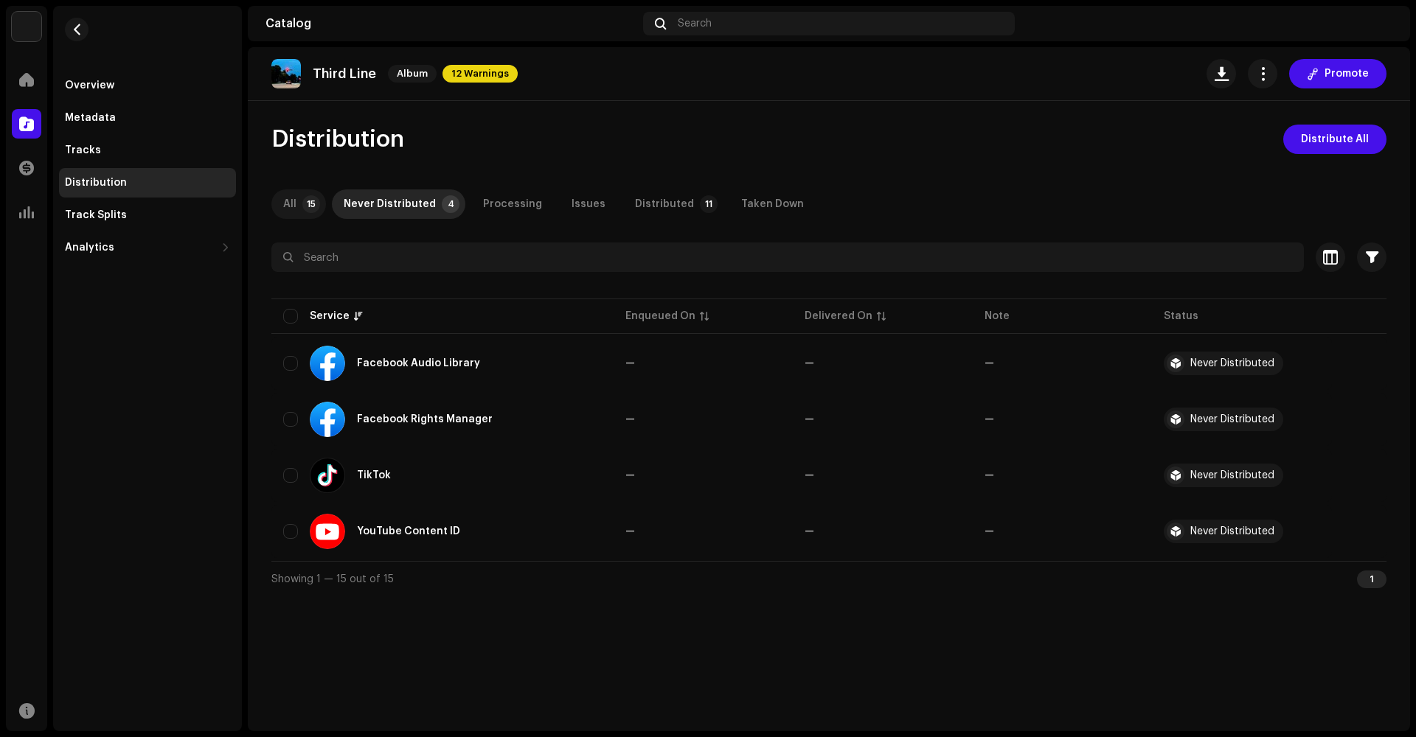
click at [298, 200] on p-tab "All 15" at bounding box center [298, 203] width 55 height 29
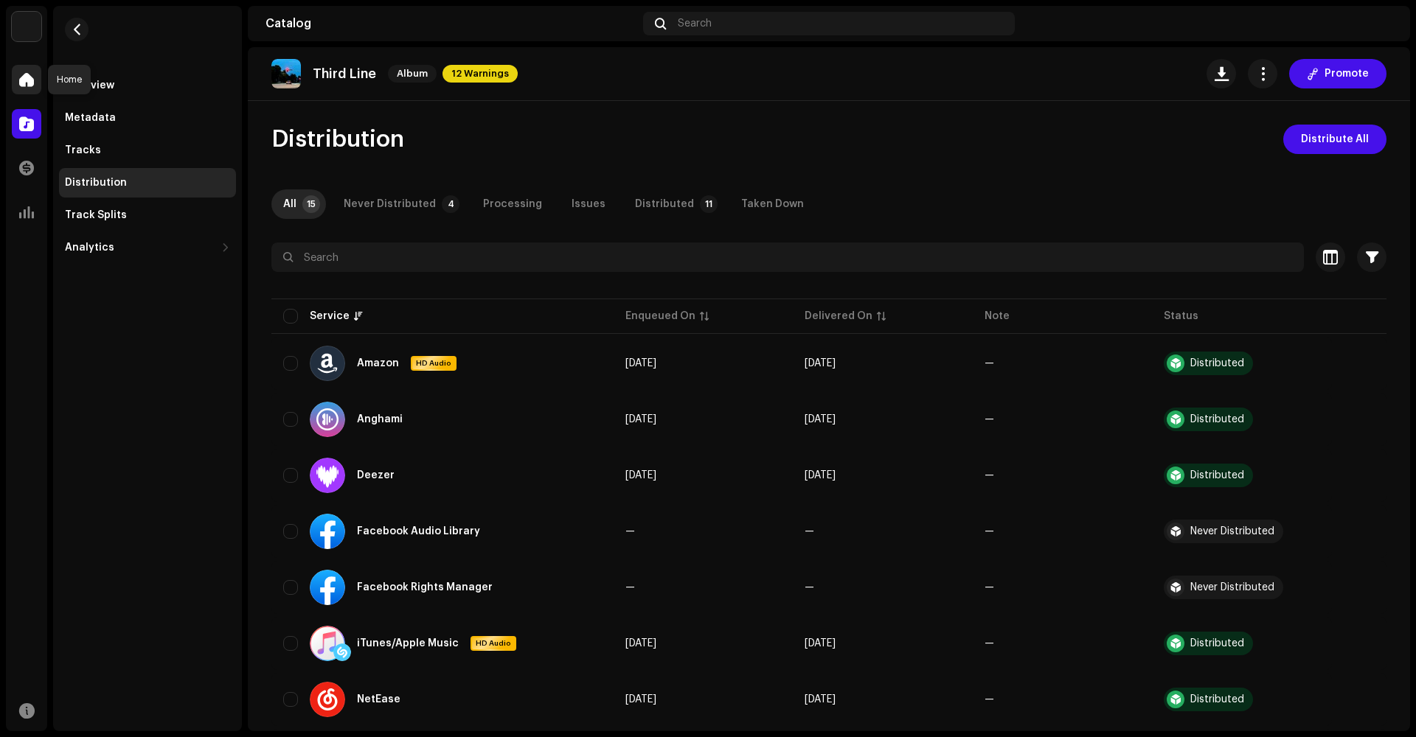
click at [29, 87] on div at bounding box center [26, 79] width 29 height 29
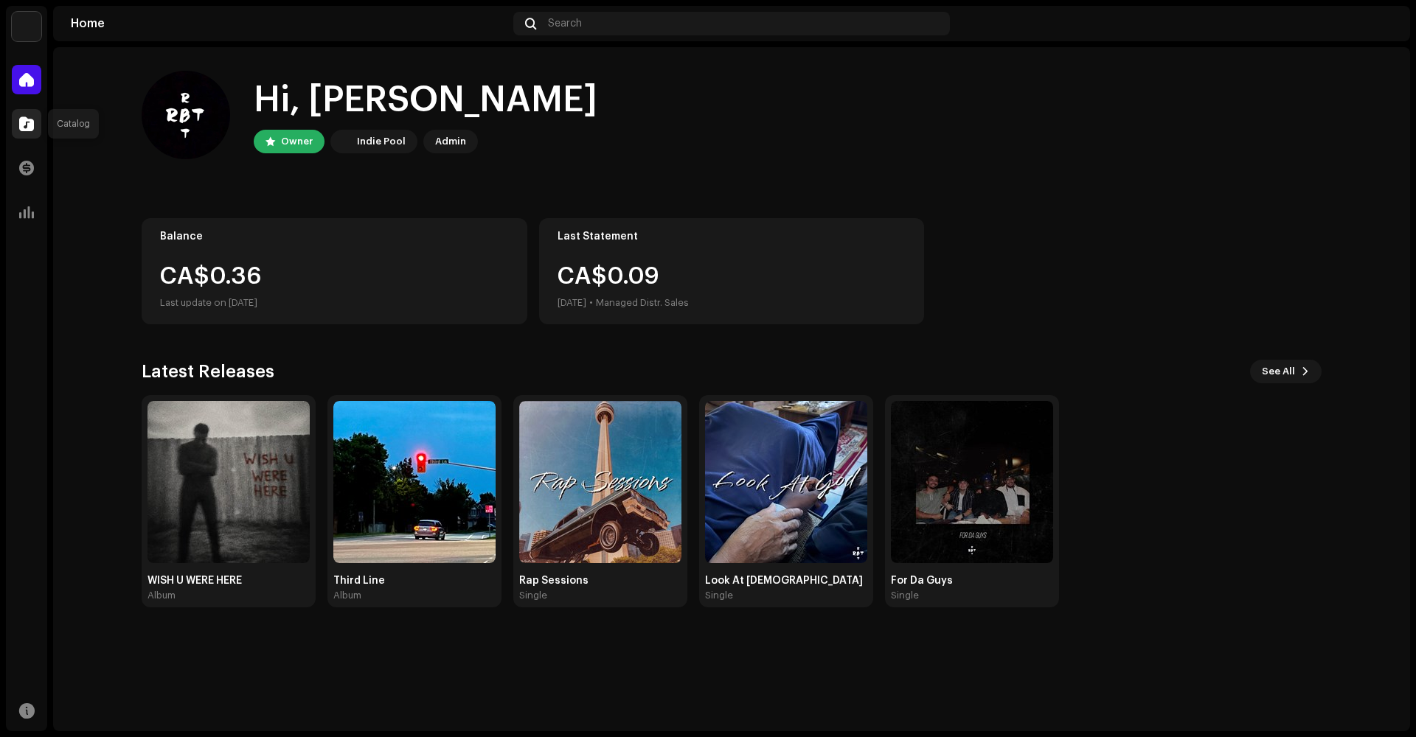
click at [24, 130] on span at bounding box center [26, 124] width 15 height 12
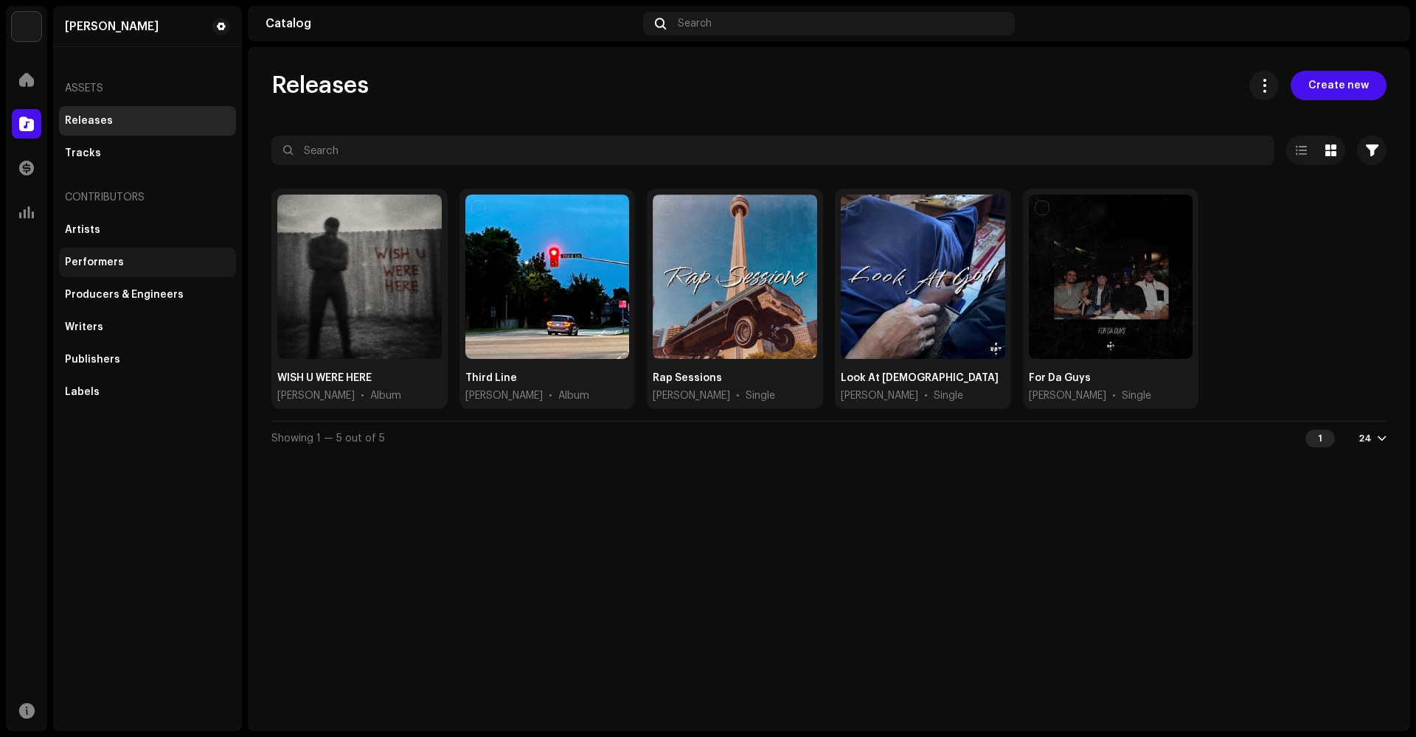
click at [87, 252] on div "Performers" at bounding box center [147, 262] width 177 height 29
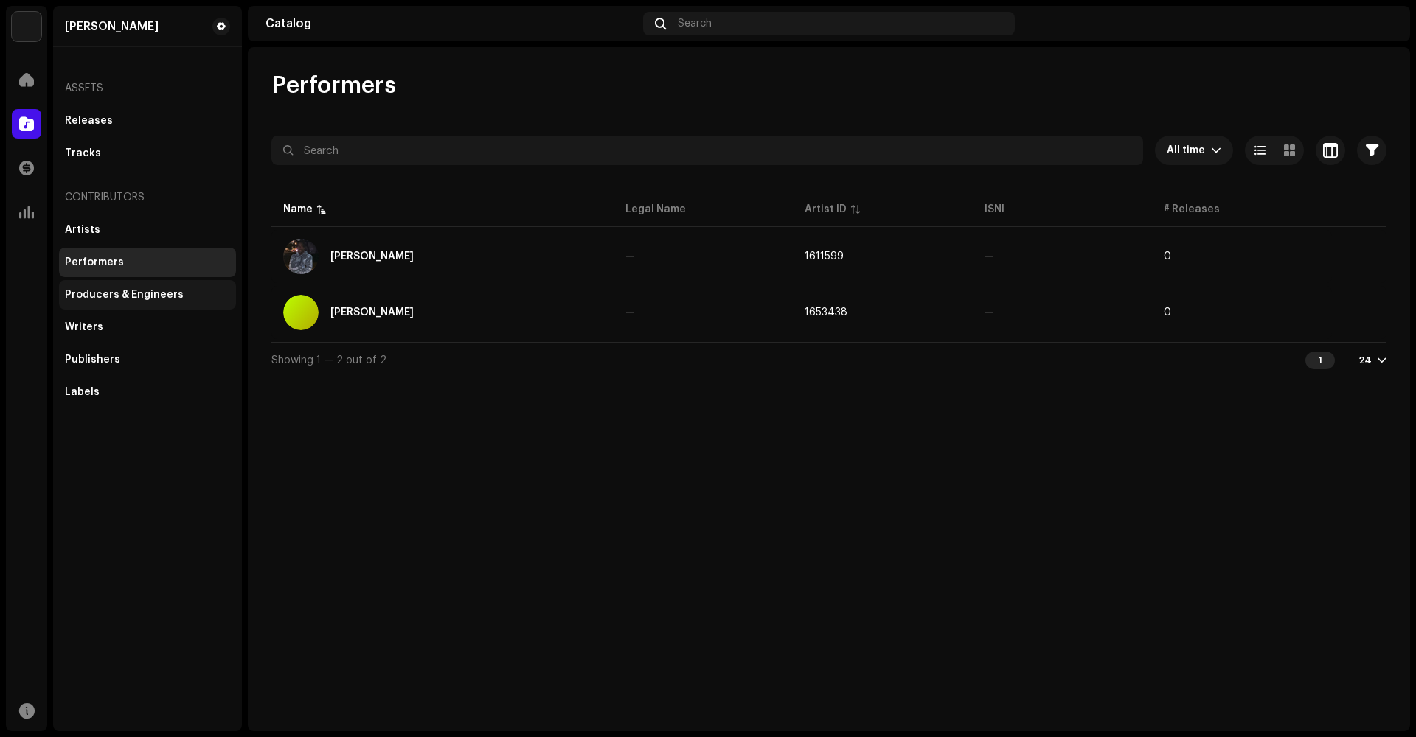
click at [122, 286] on div "Producers & Engineers" at bounding box center [147, 294] width 177 height 29
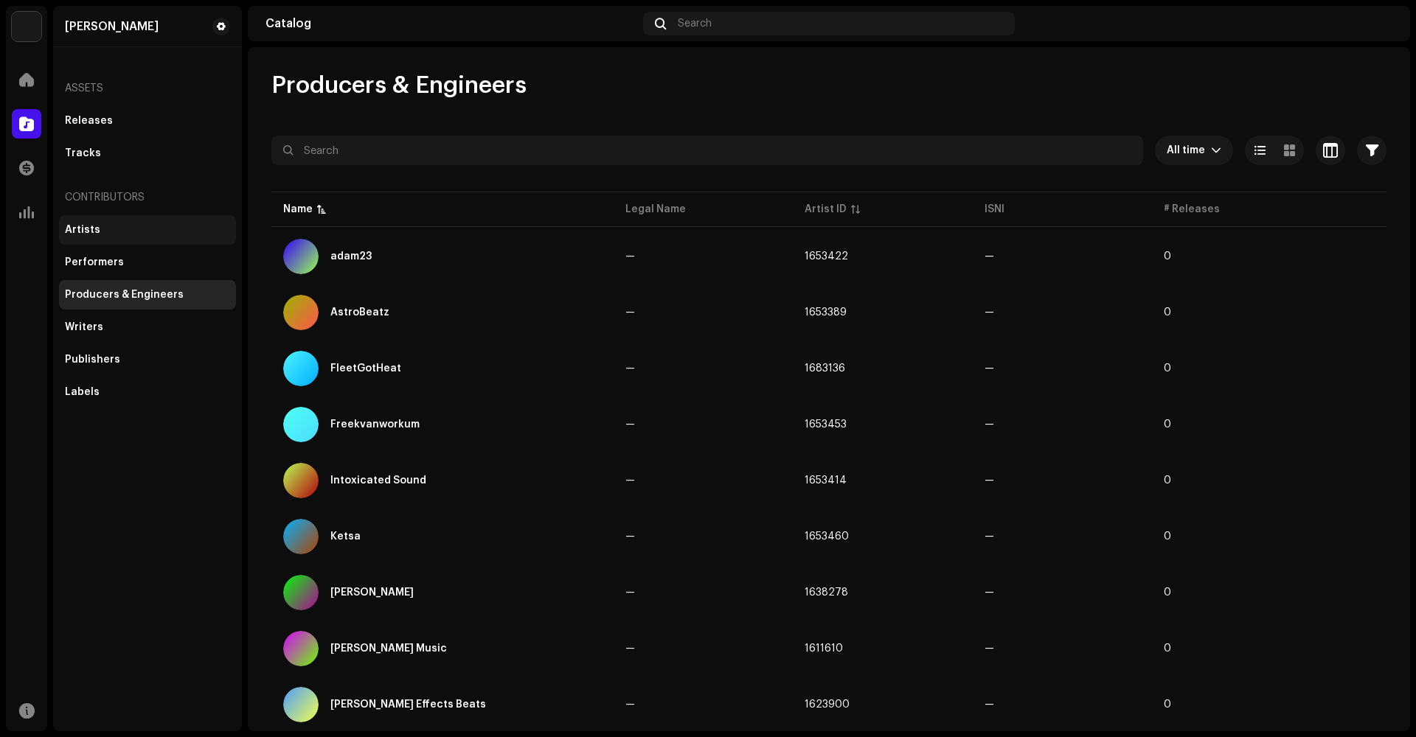
click at [76, 221] on div "Artists" at bounding box center [147, 229] width 177 height 29
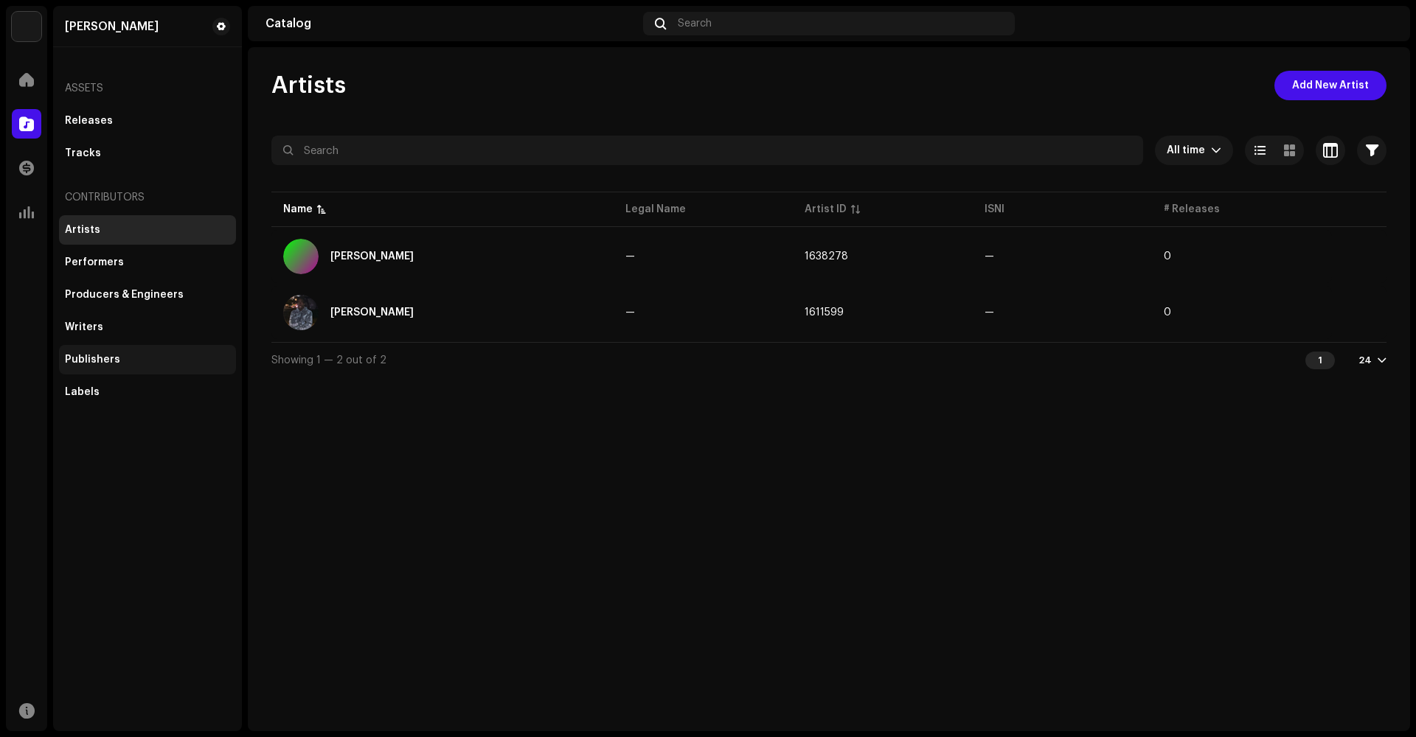
click at [71, 366] on div "Publishers" at bounding box center [147, 359] width 177 height 29
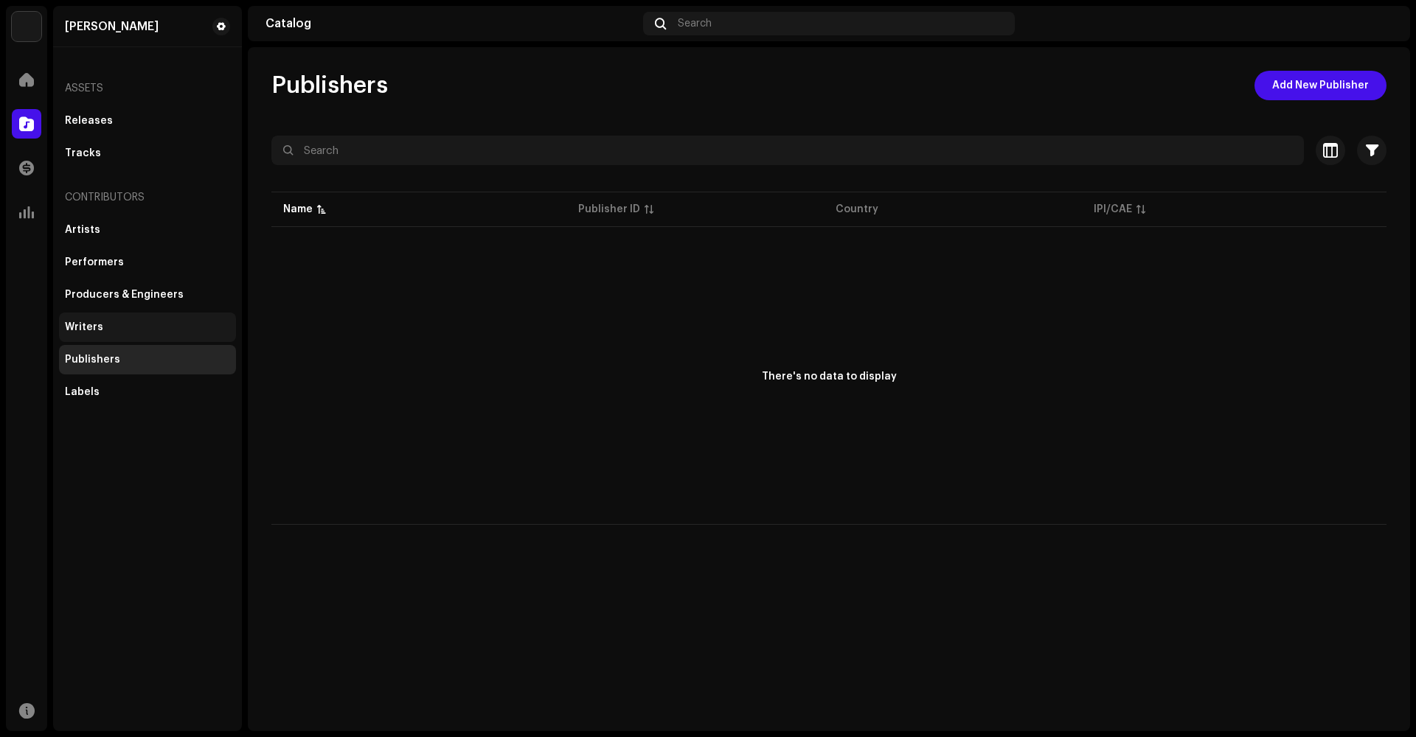
click at [77, 329] on div "Writers" at bounding box center [84, 327] width 38 height 12
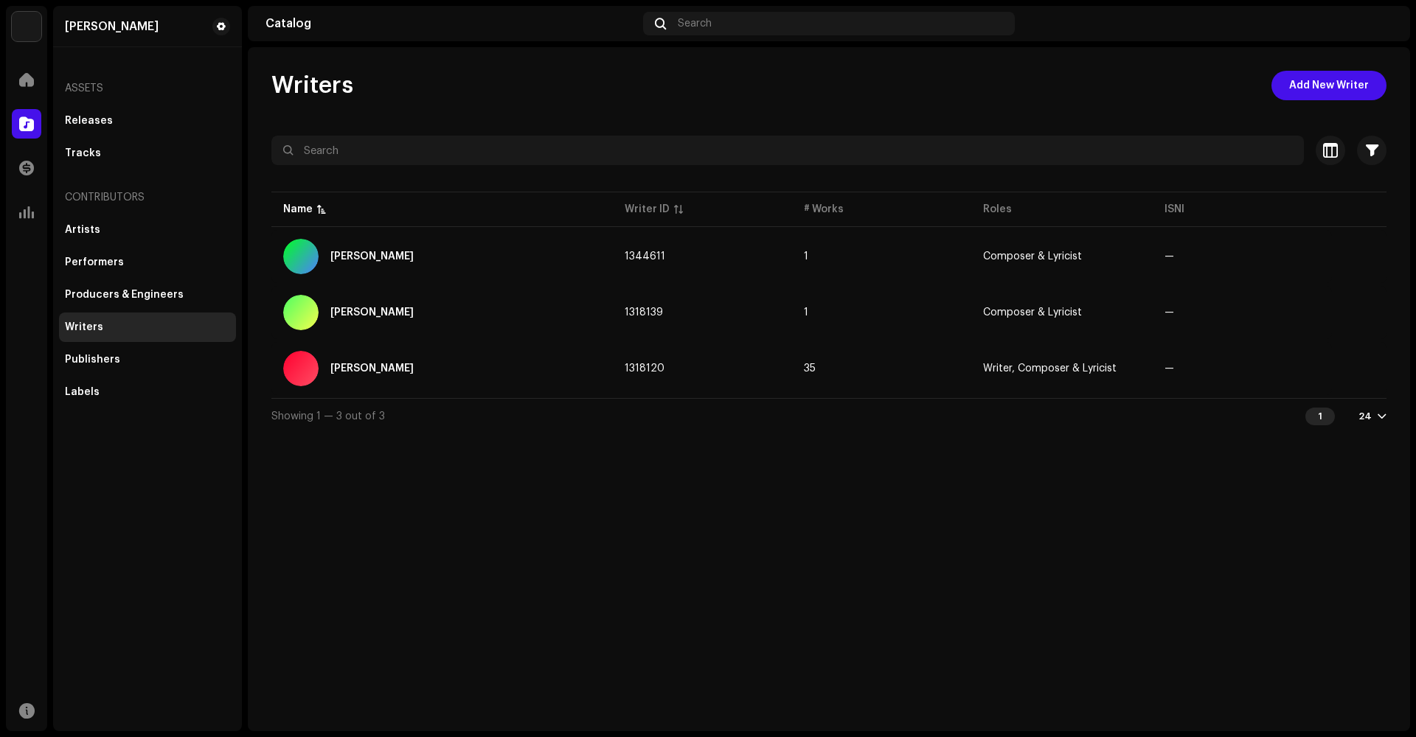
click at [11, 80] on div "Home" at bounding box center [26, 79] width 41 height 41
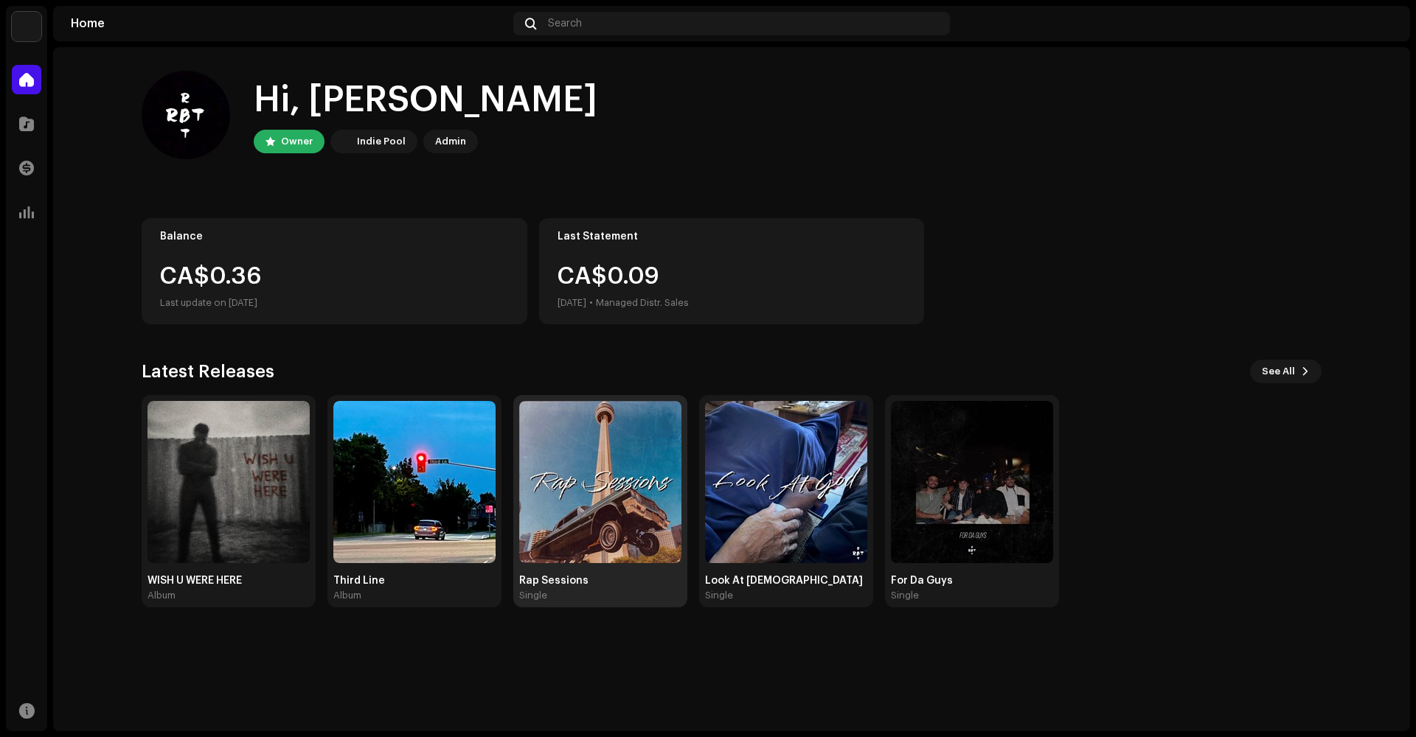
click at [658, 478] on img at bounding box center [600, 482] width 162 height 162
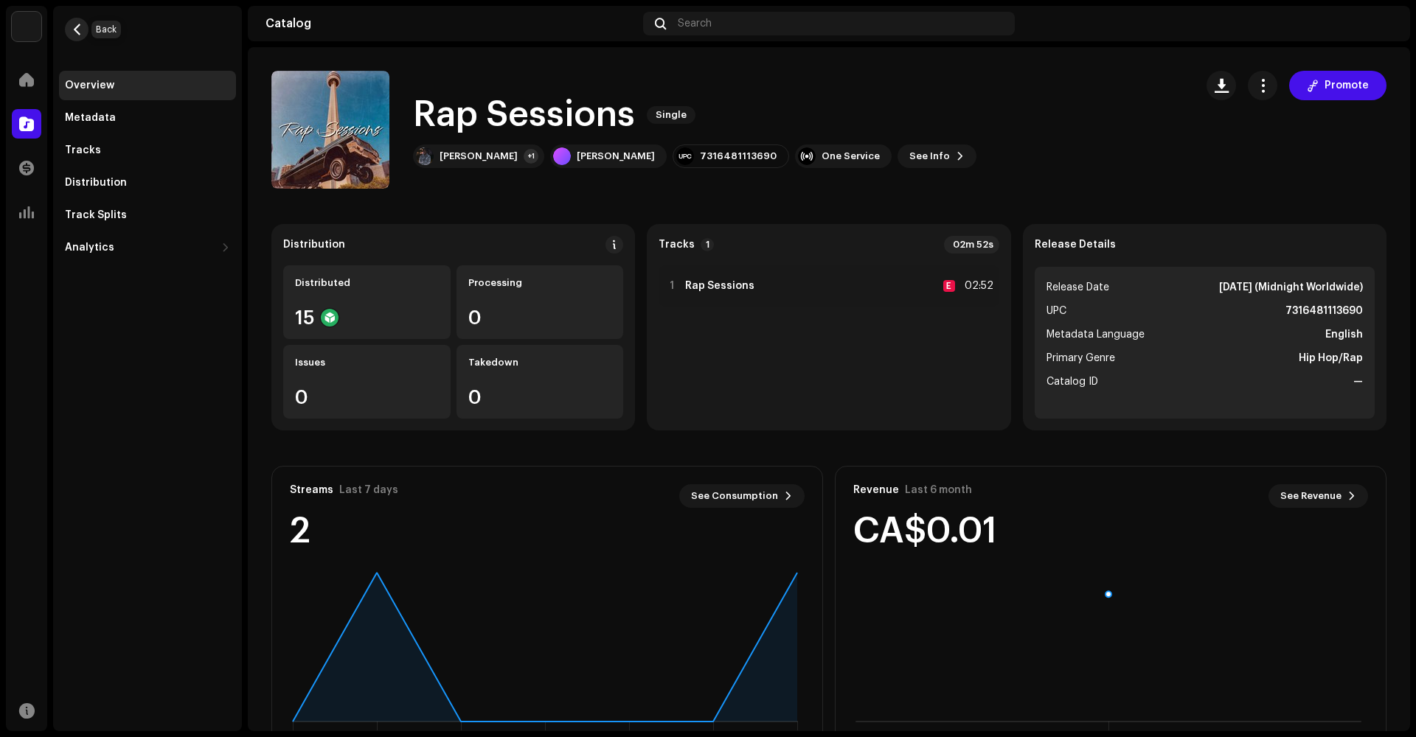
click at [74, 31] on span "button" at bounding box center [77, 30] width 11 height 12
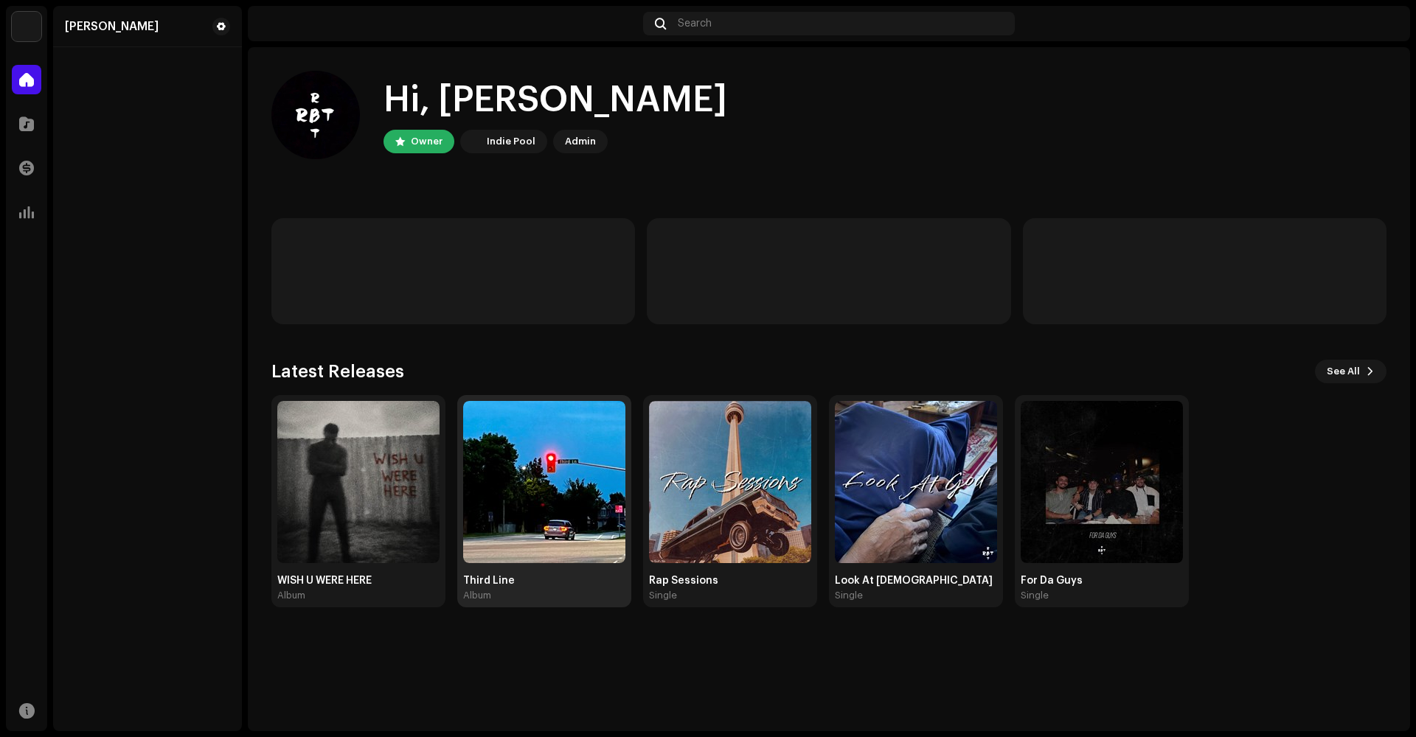
click at [526, 498] on img at bounding box center [544, 482] width 162 height 162
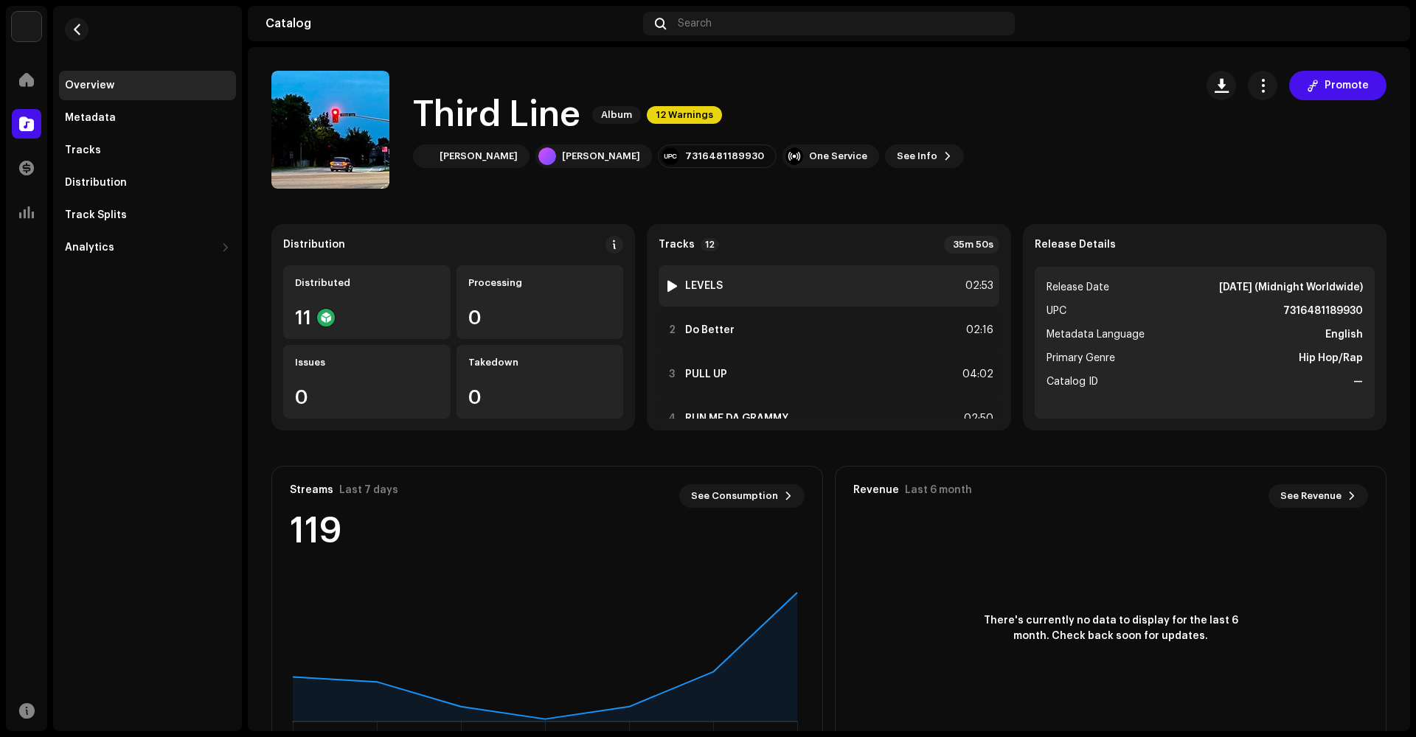
click at [716, 287] on strong "LEVELS" at bounding box center [704, 286] width 38 height 12
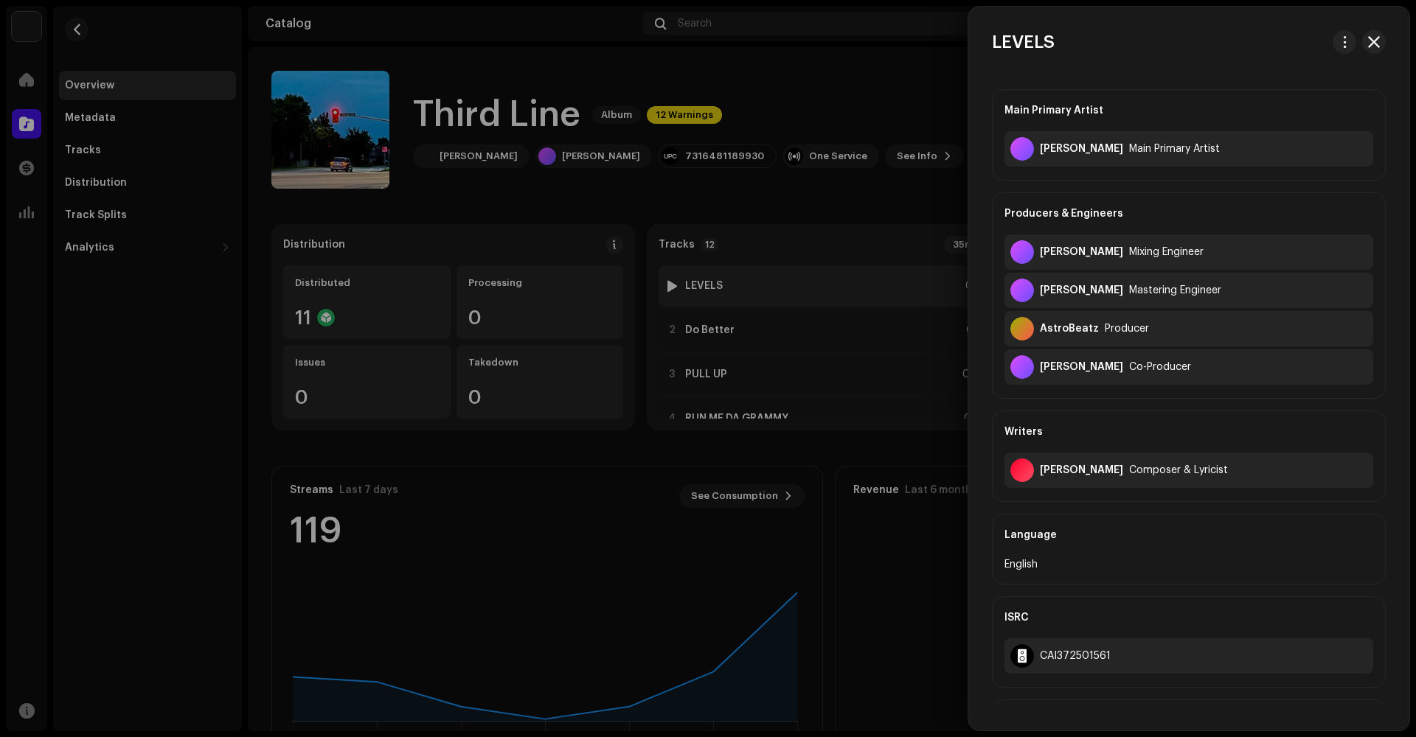
click at [716, 287] on div at bounding box center [708, 368] width 1416 height 737
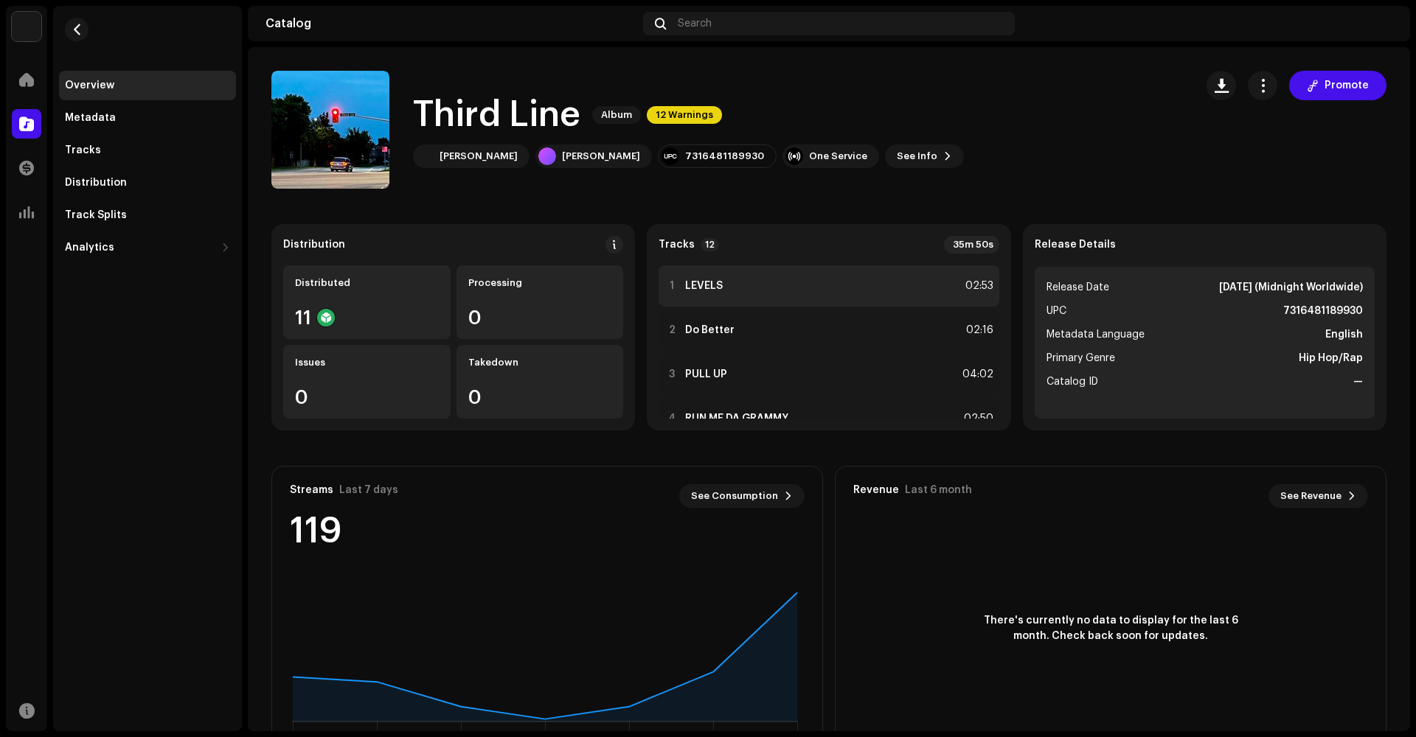
click at [716, 287] on strong "LEVELS" at bounding box center [704, 286] width 38 height 12
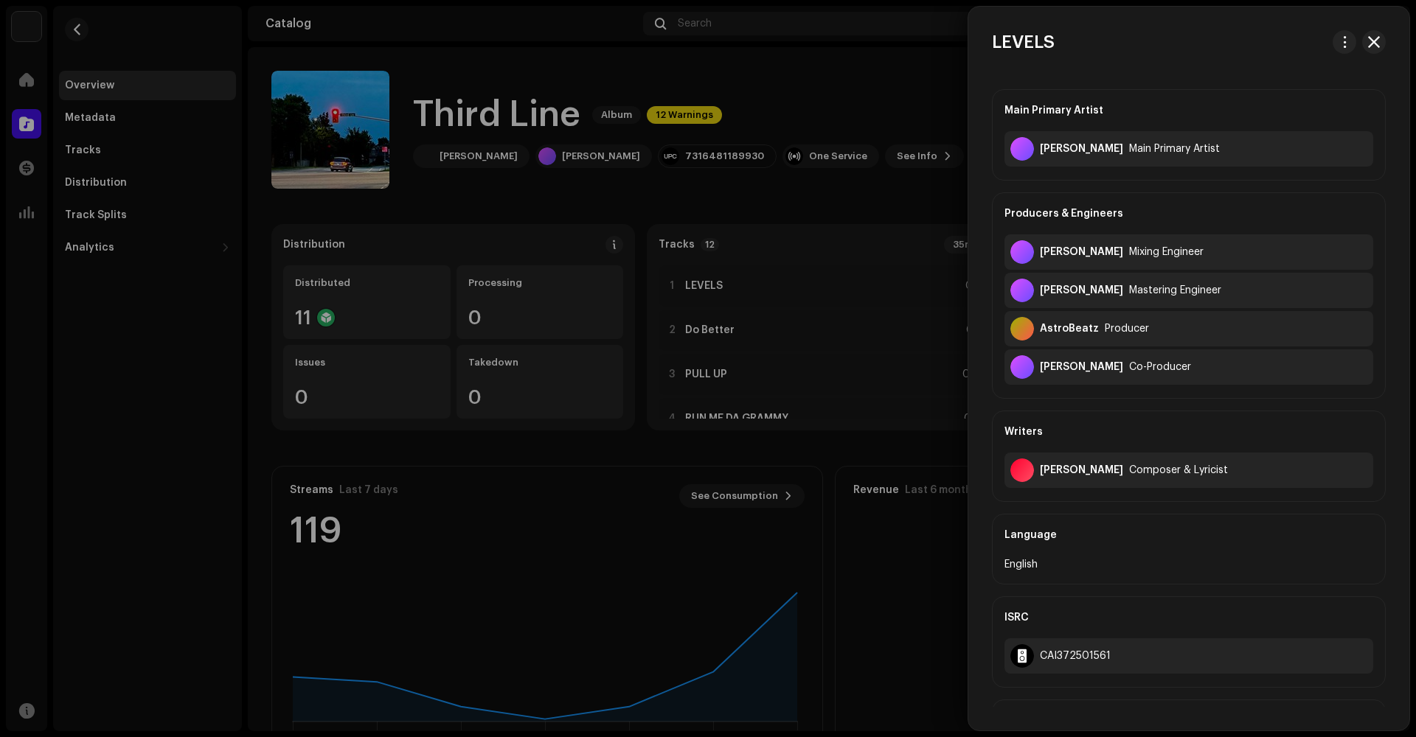
click at [1376, 43] on button "button" at bounding box center [1374, 42] width 24 height 24
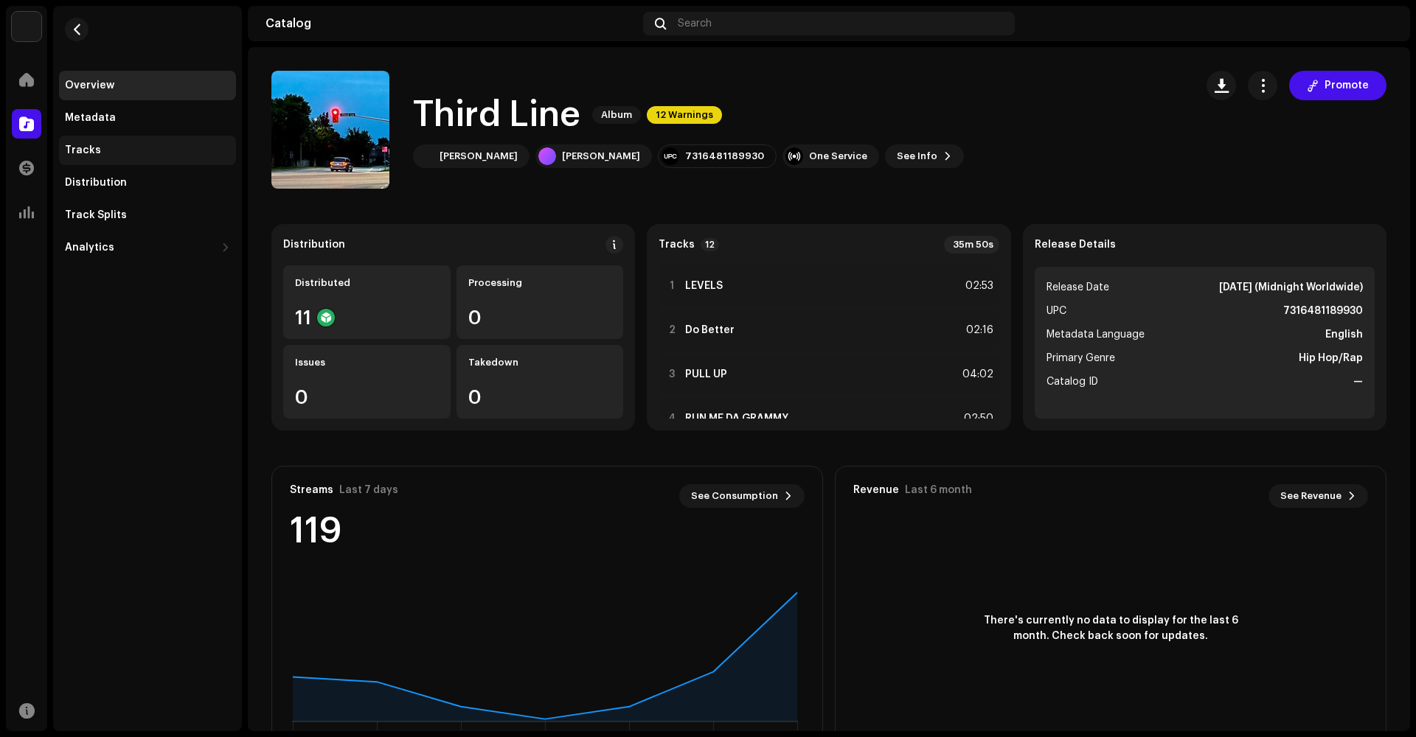
click at [100, 147] on div "Tracks" at bounding box center [147, 151] width 165 height 12
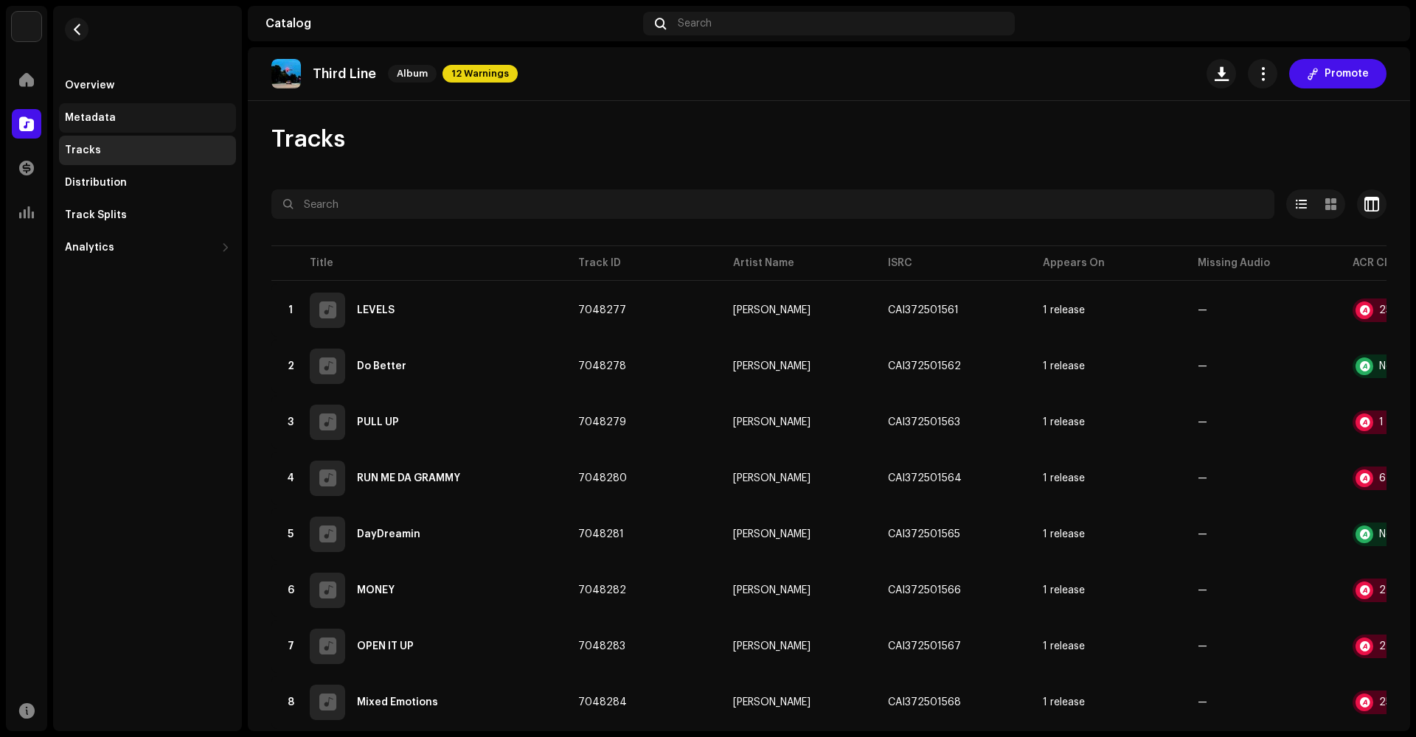
click at [105, 111] on div "Metadata" at bounding box center [147, 117] width 177 height 29
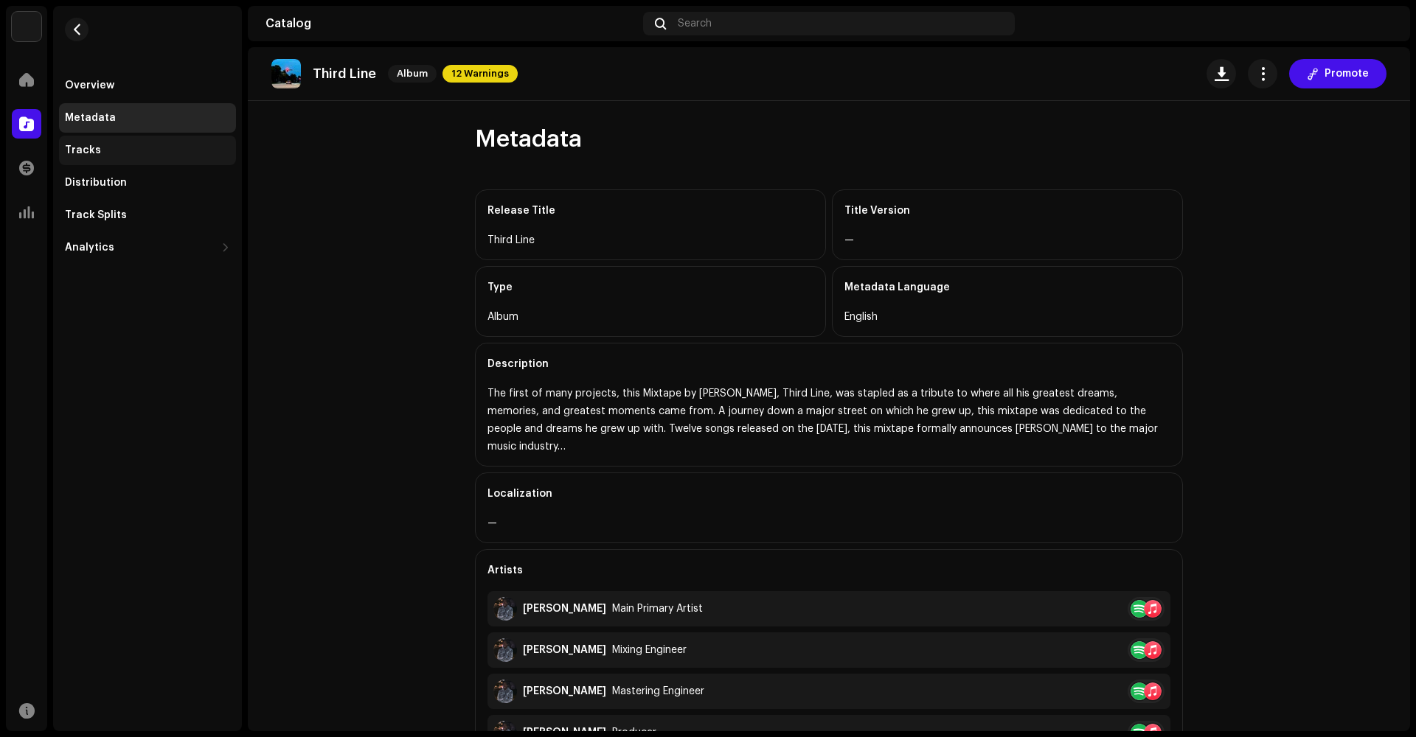
click at [105, 137] on div "Tracks" at bounding box center [147, 150] width 177 height 29
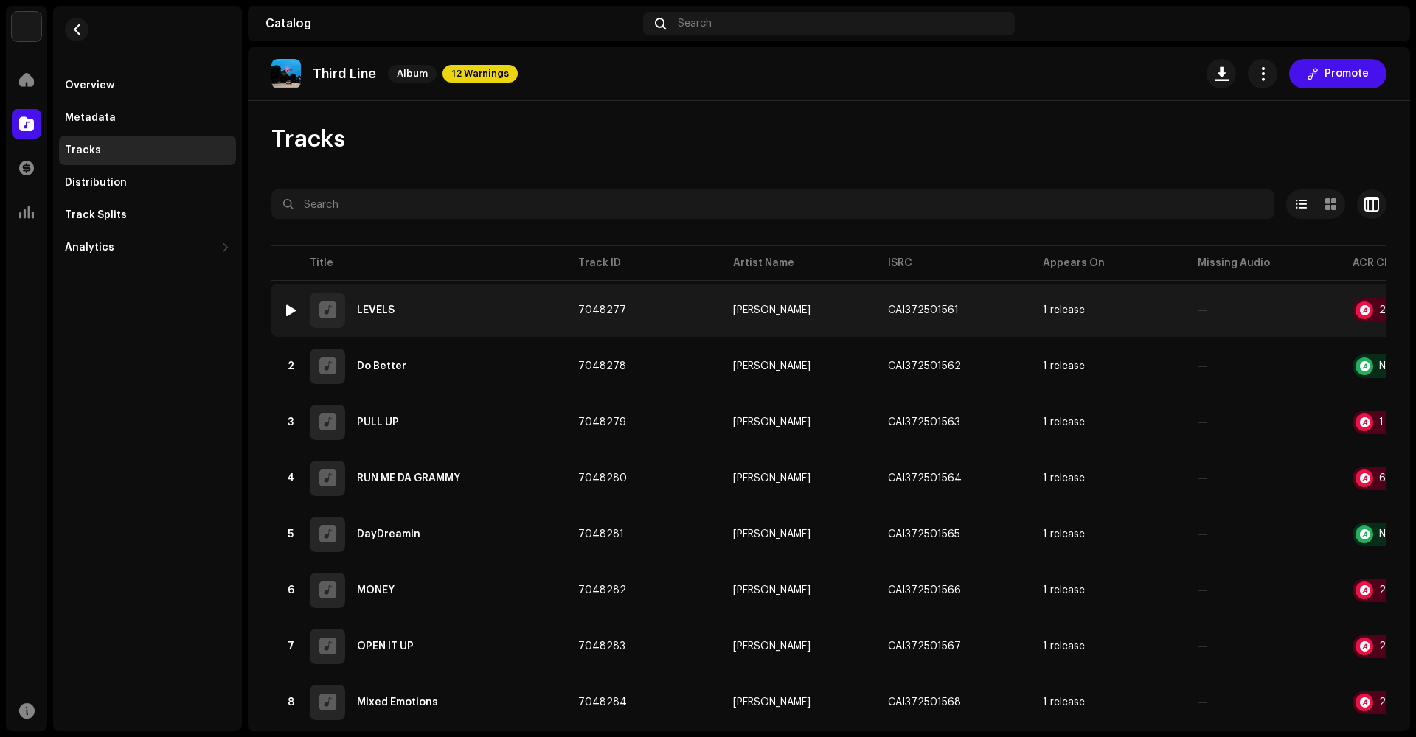
click at [549, 322] on div "1 LEVELS" at bounding box center [418, 310] width 271 height 35
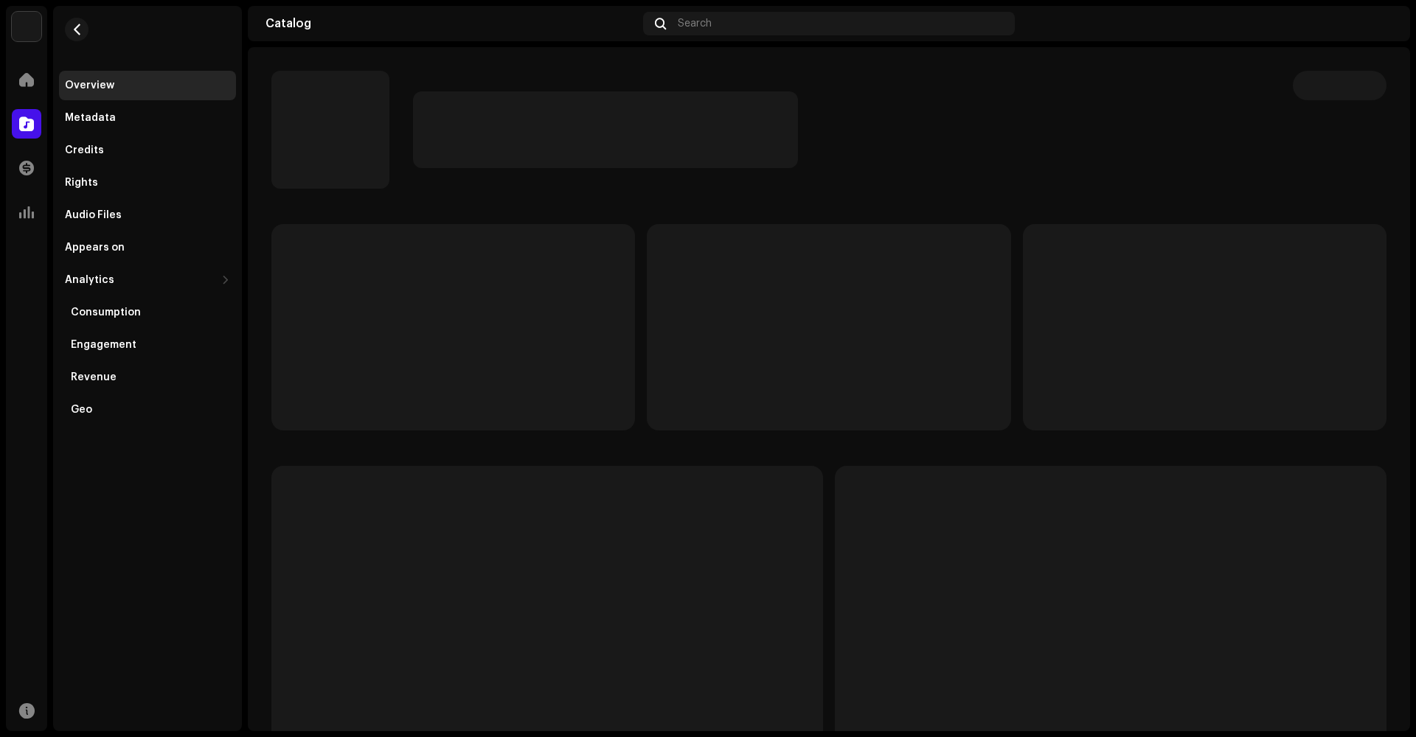
click at [549, 322] on p-skeleton at bounding box center [452, 327] width 363 height 206
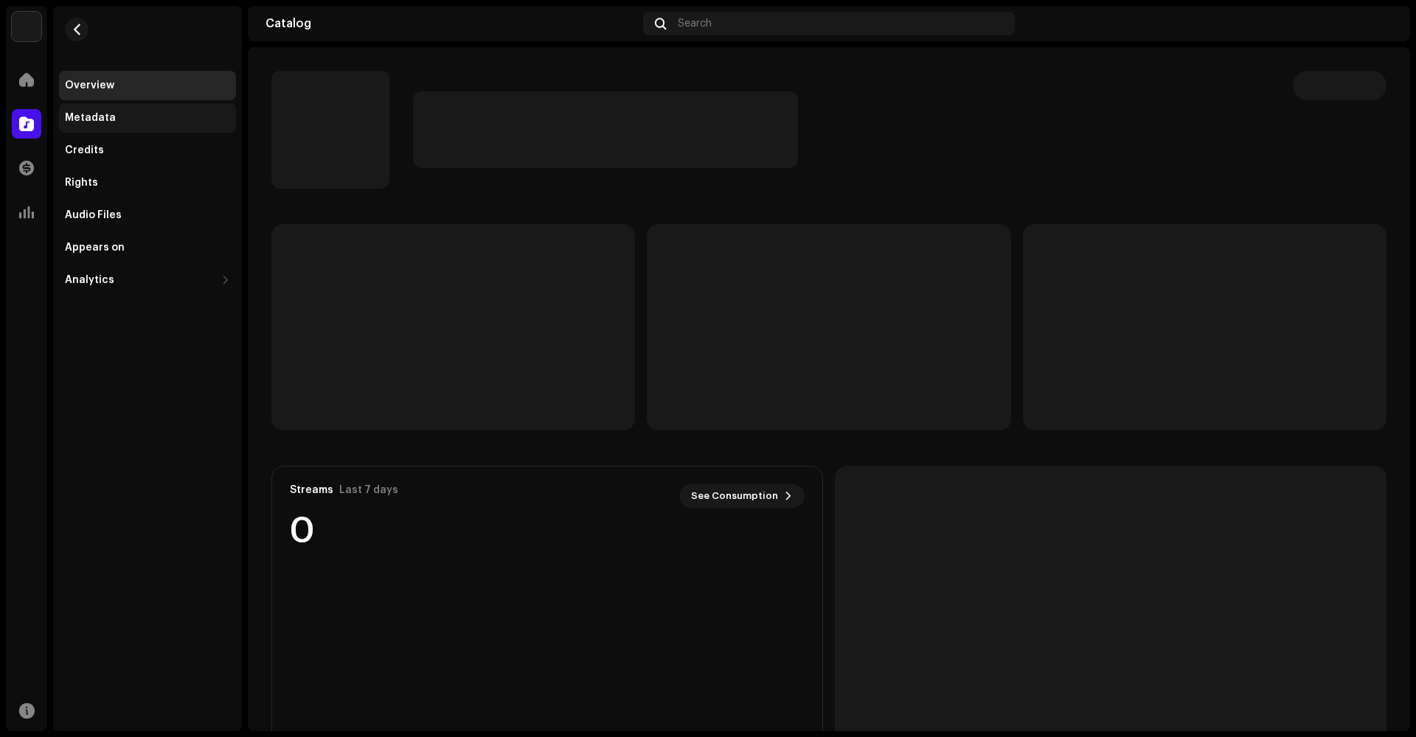
click at [173, 114] on div "Metadata" at bounding box center [147, 118] width 165 height 12
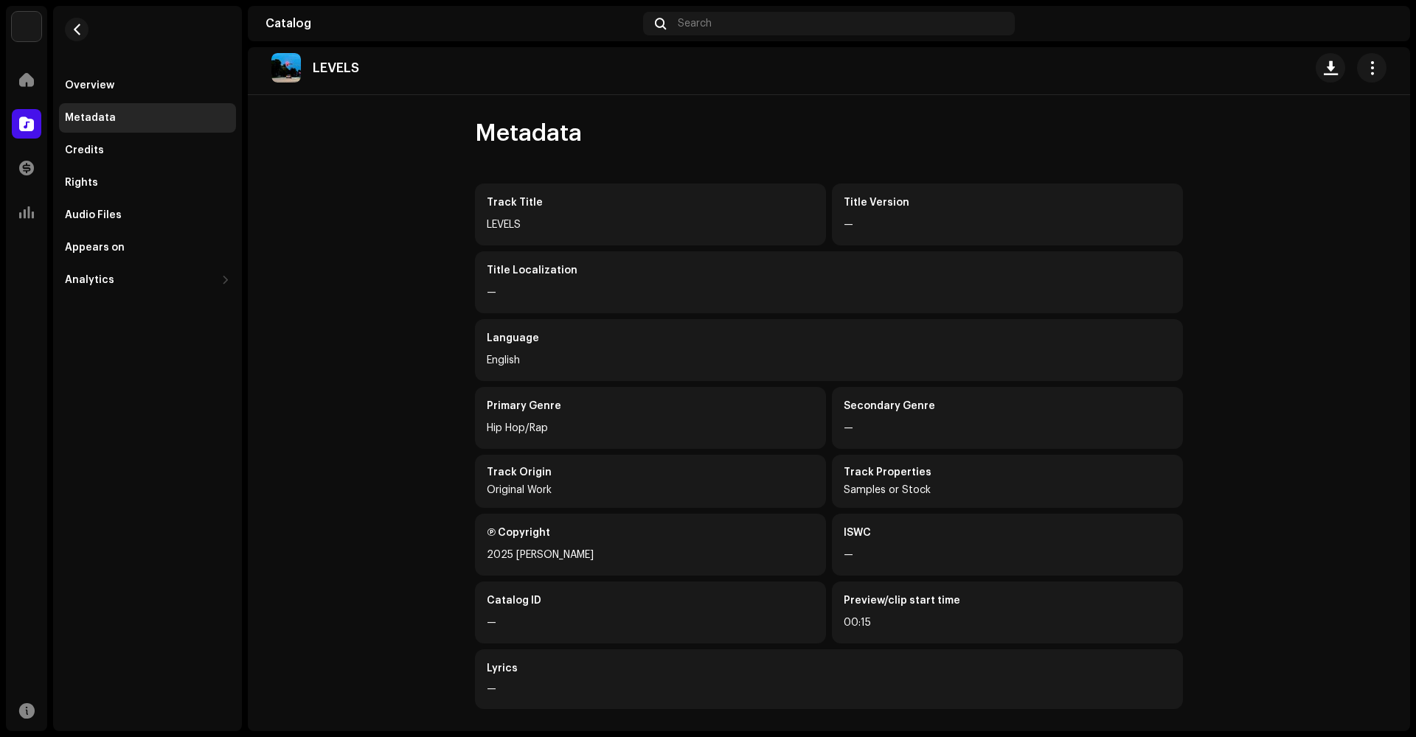
scroll to position [7, 0]
click at [153, 82] on div "Overview" at bounding box center [147, 86] width 165 height 12
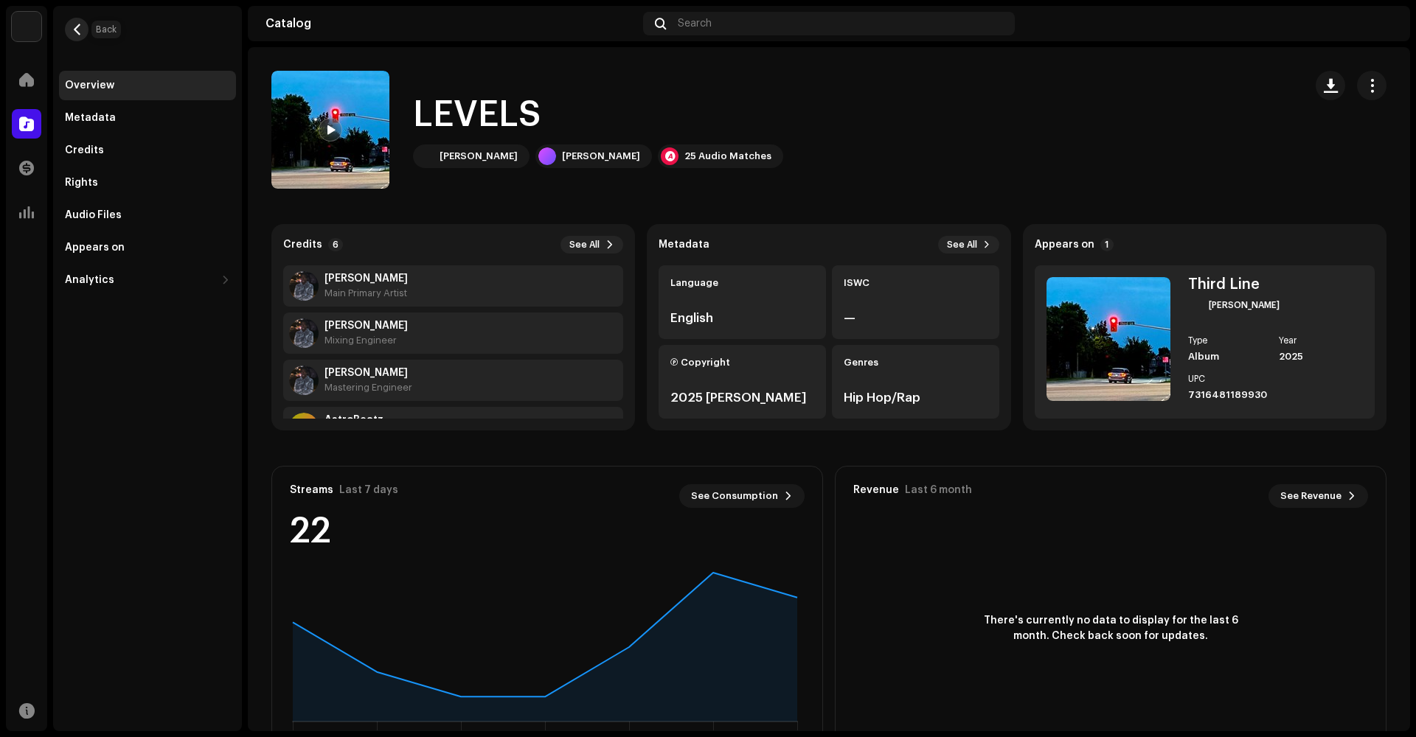
click at [77, 30] on span "button" at bounding box center [77, 30] width 11 height 12
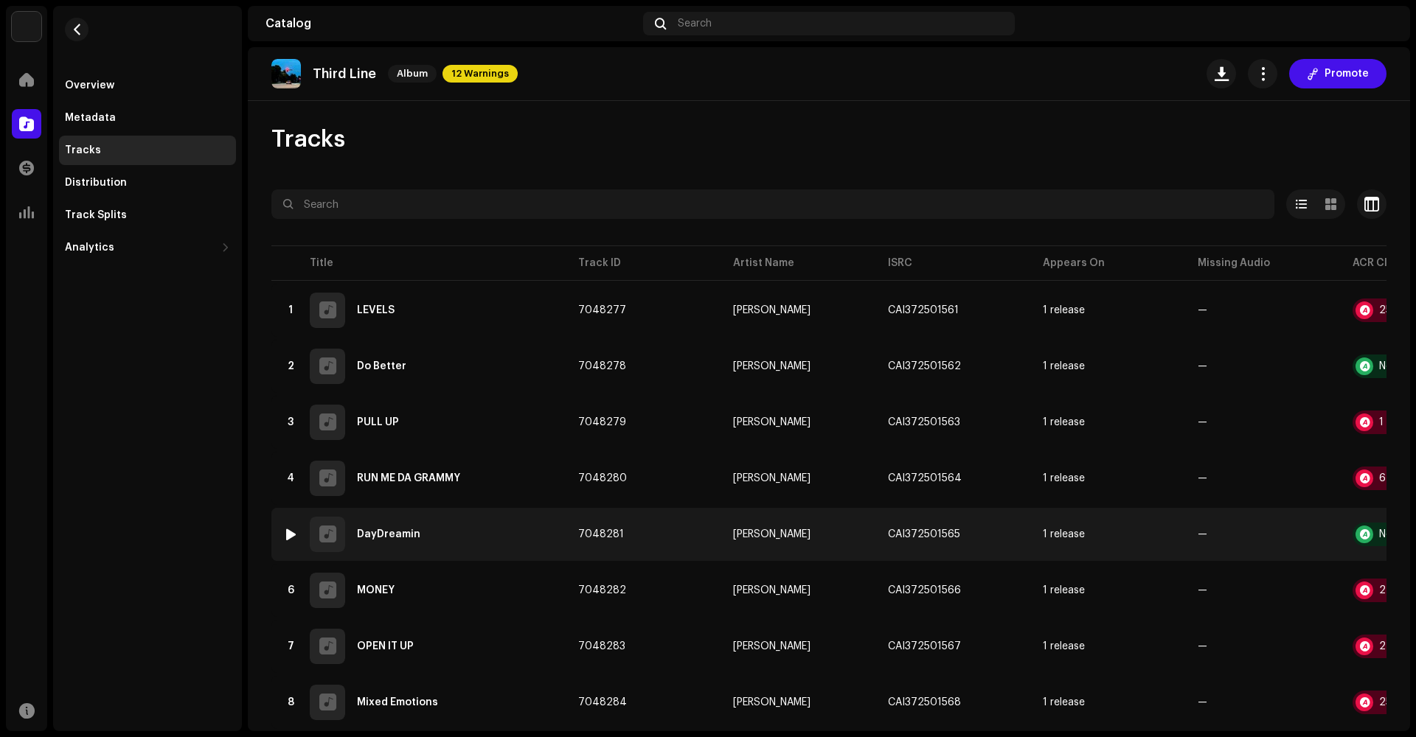
click at [373, 523] on div "5 DayDreamin" at bounding box center [418, 534] width 271 height 35
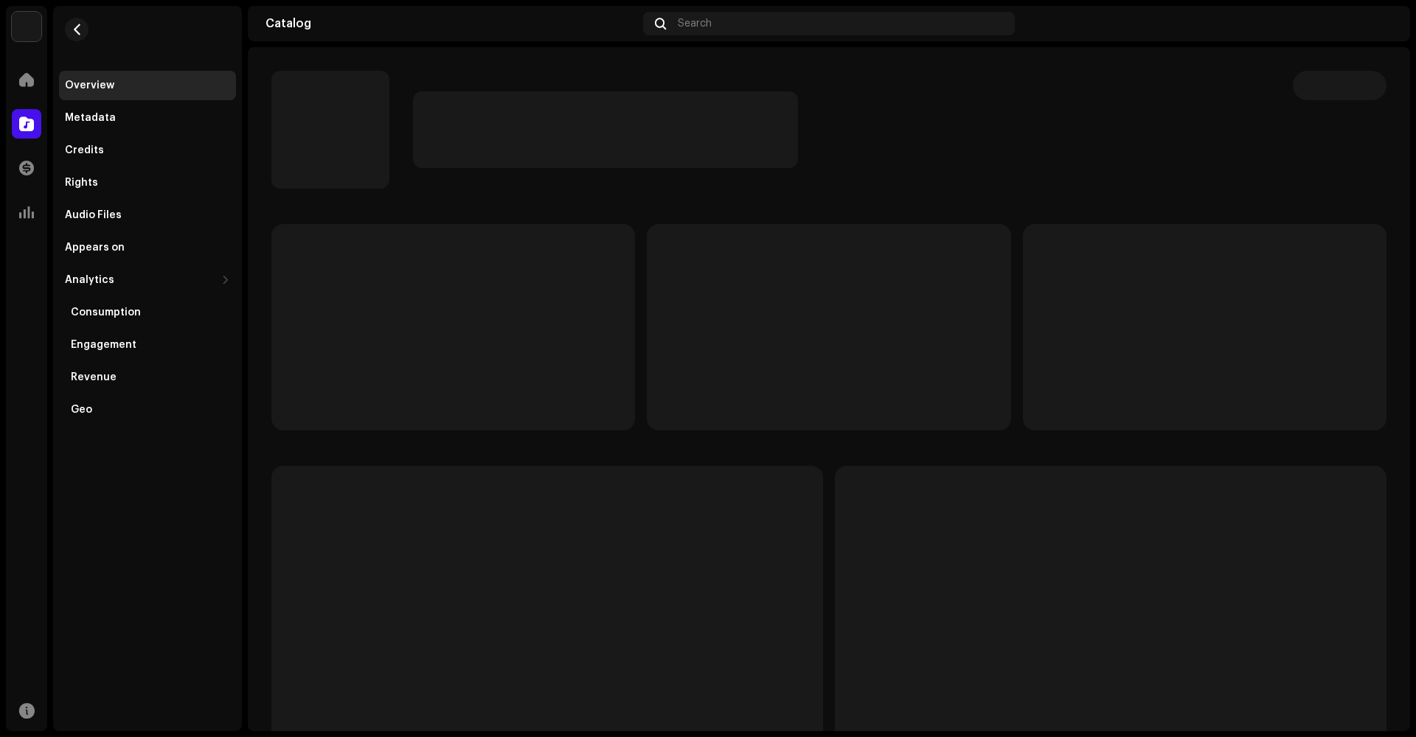
click at [373, 523] on p-skeleton at bounding box center [546, 613] width 551 height 295
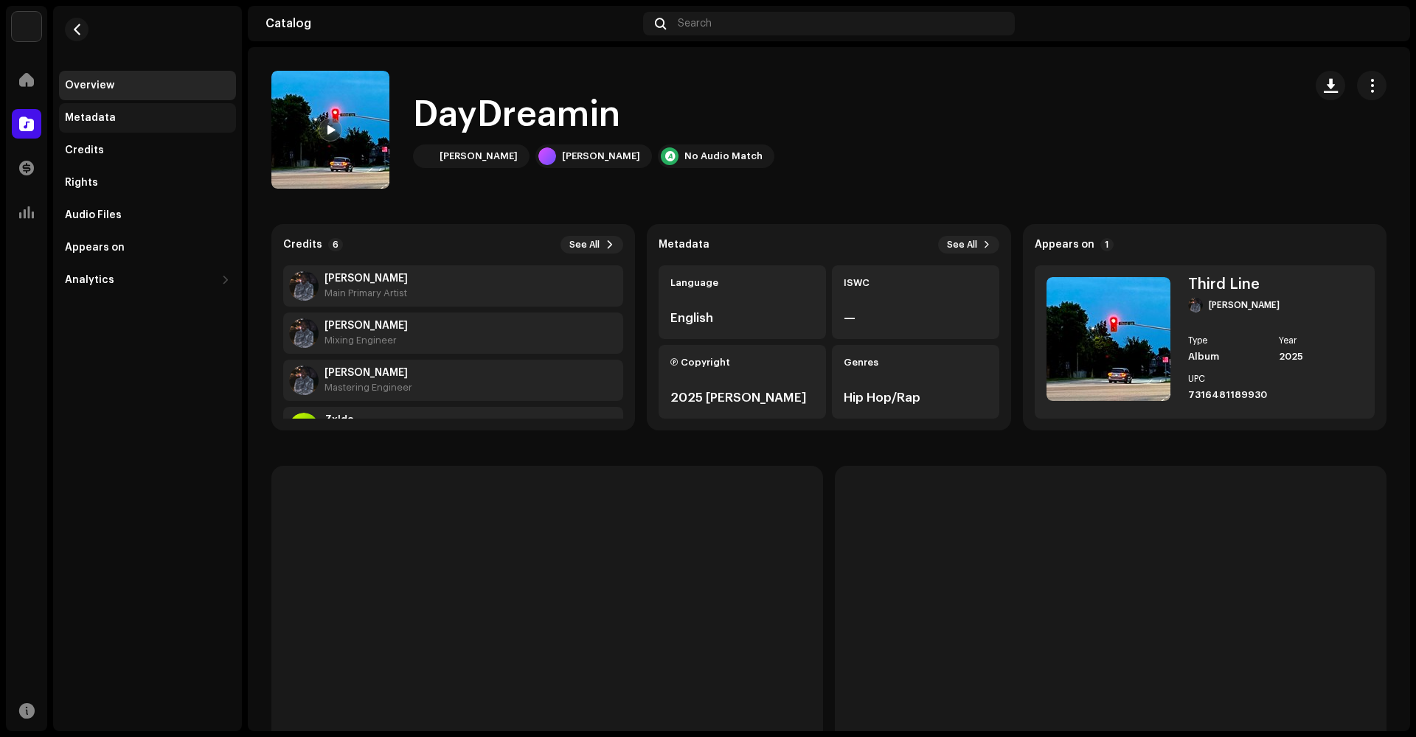
click at [161, 119] on div "Metadata" at bounding box center [147, 118] width 165 height 12
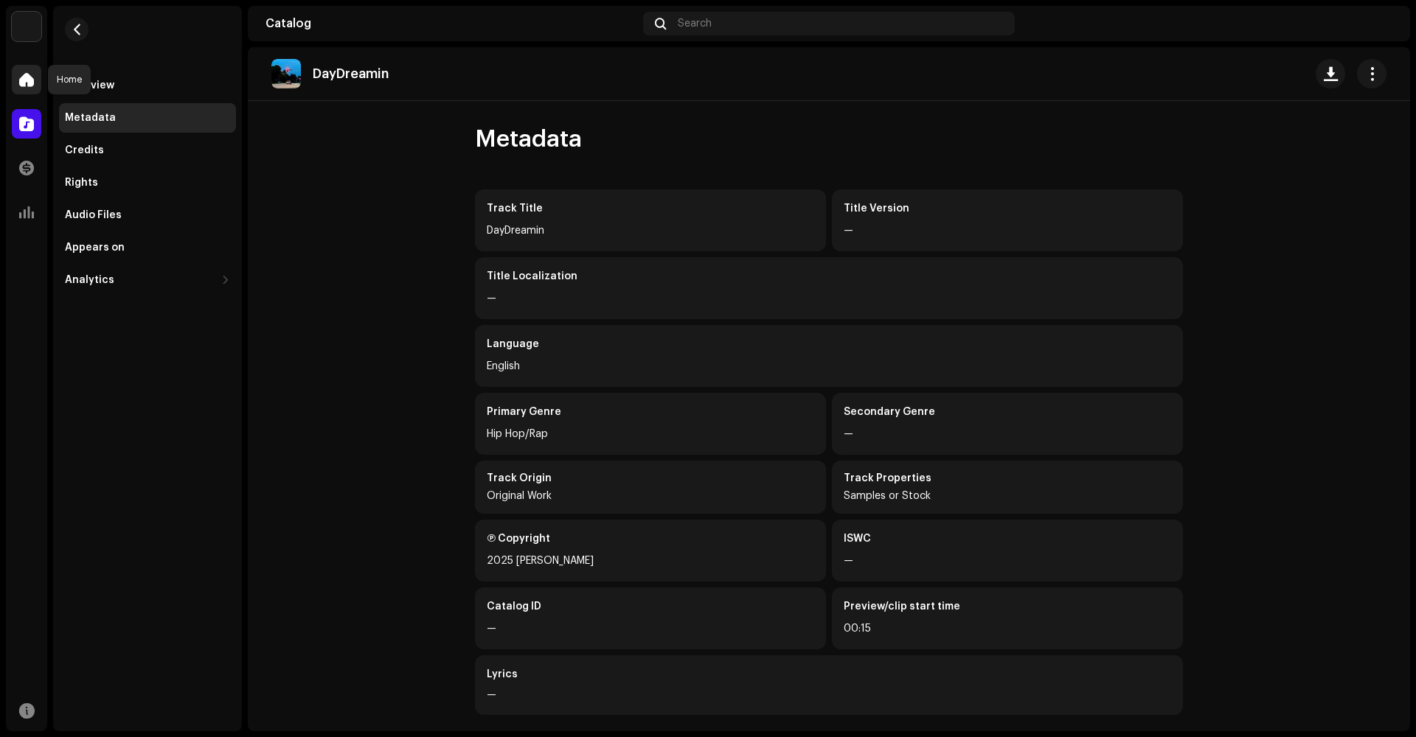
click at [33, 78] on span at bounding box center [26, 80] width 15 height 12
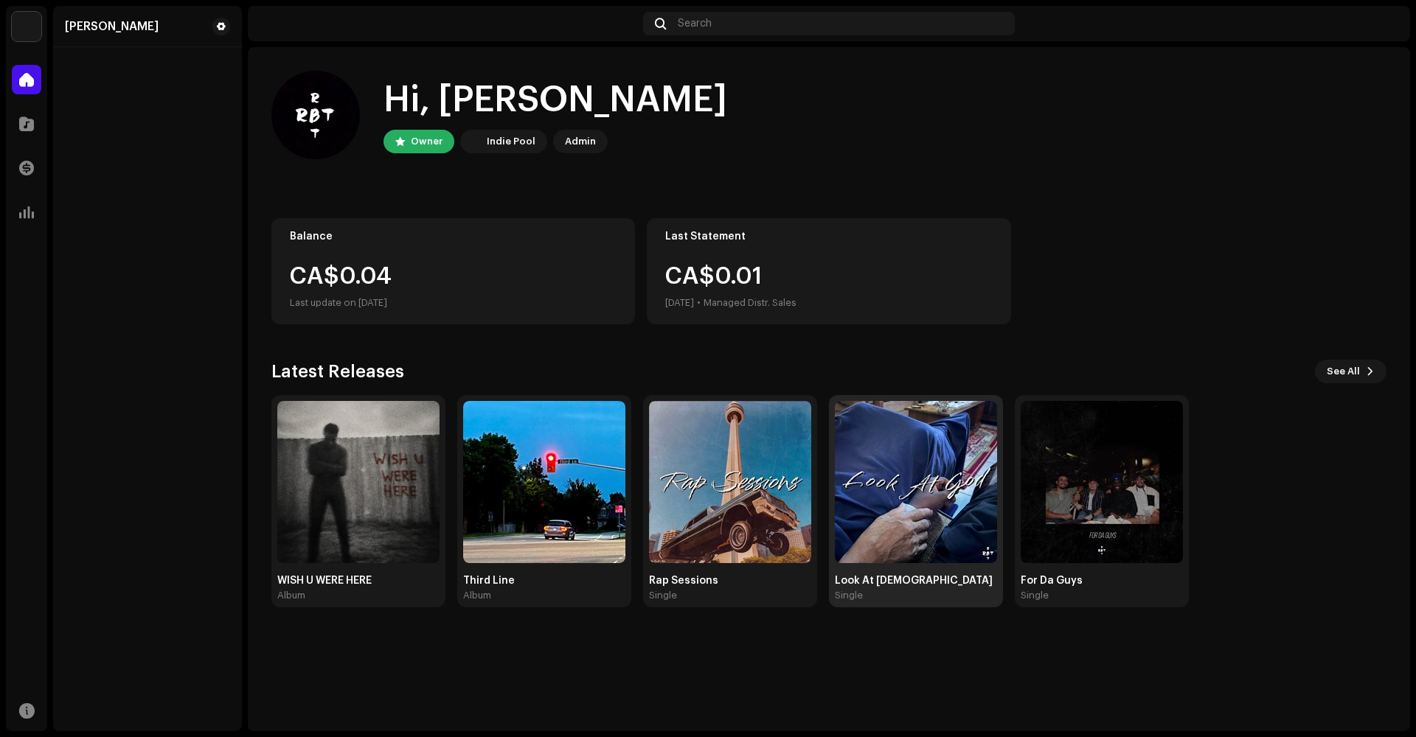
click at [857, 482] on img at bounding box center [916, 482] width 162 height 162
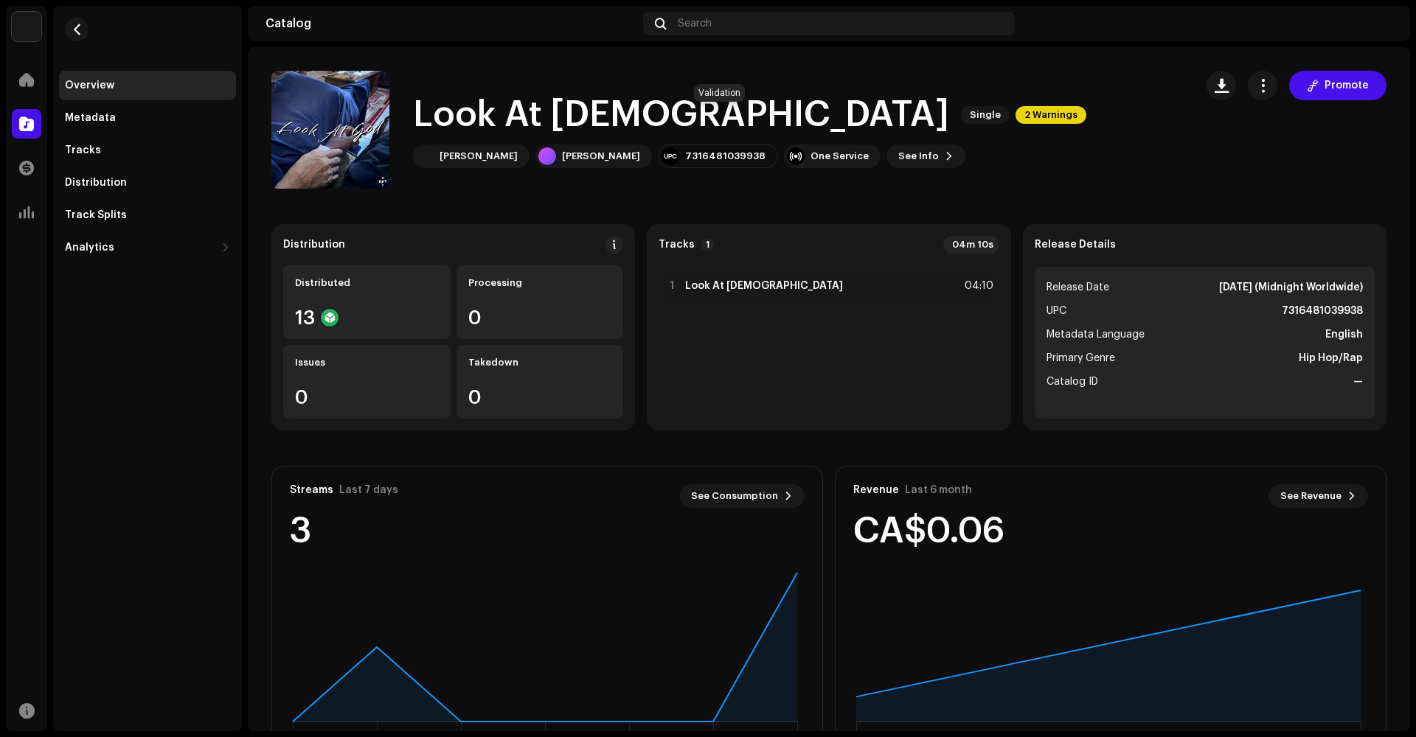
click at [1015, 119] on span "2 Warnings" at bounding box center [1050, 115] width 71 height 18
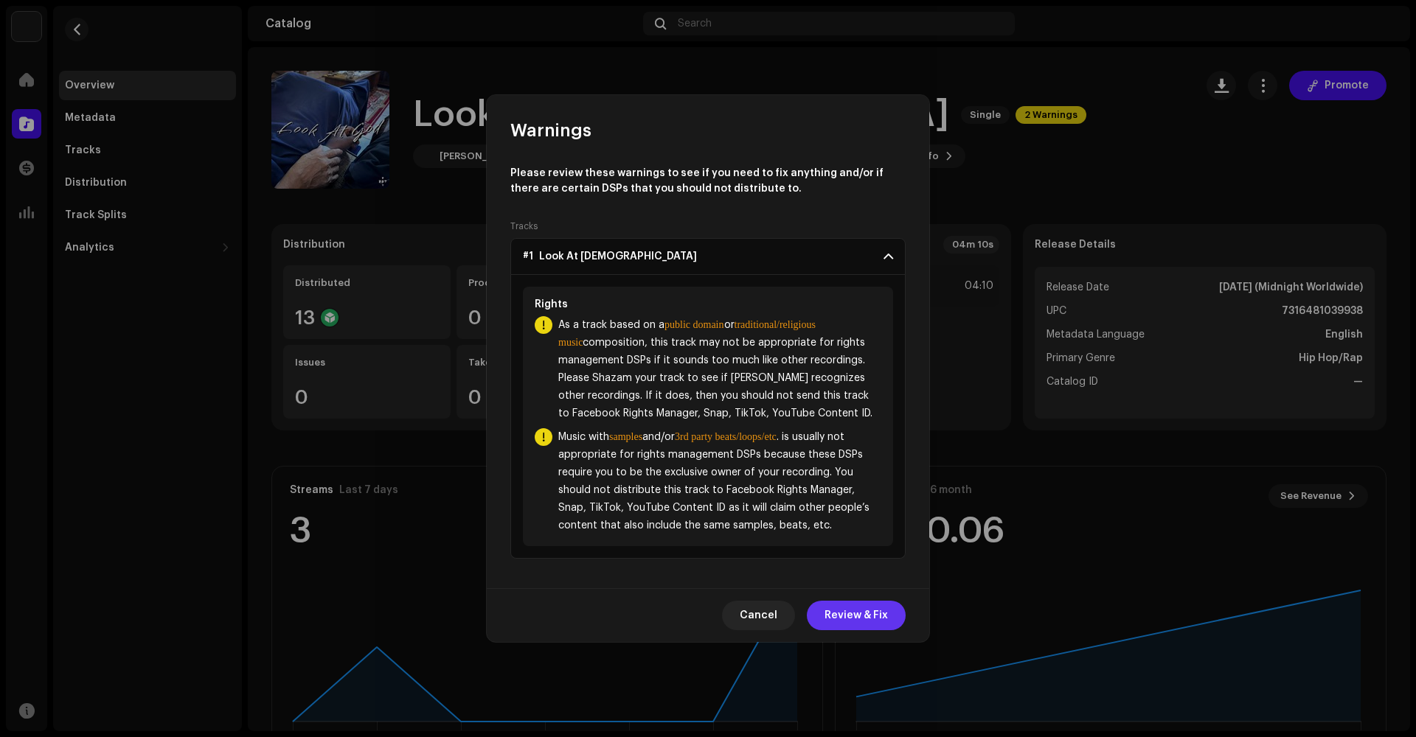
click at [849, 616] on span "Review & Fix" at bounding box center [855, 615] width 63 height 29
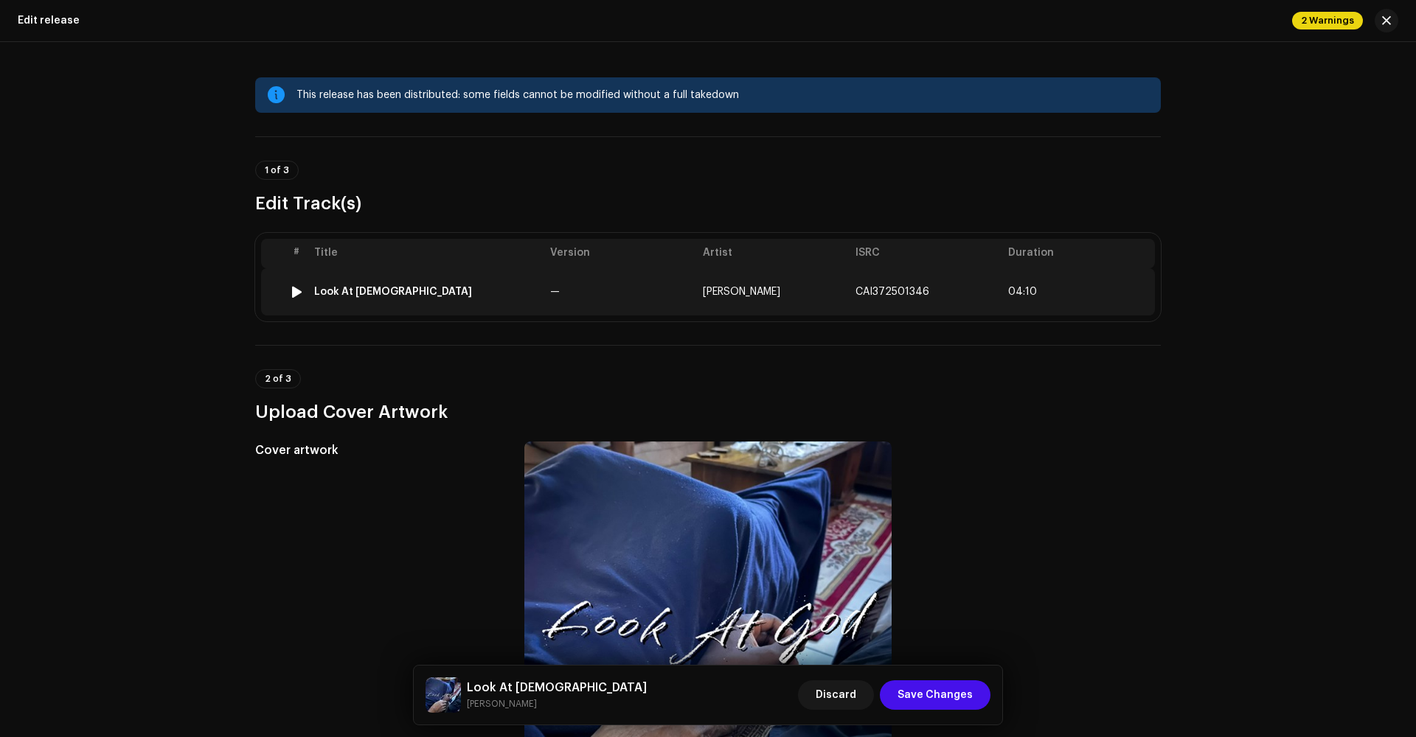
click at [725, 302] on td "[PERSON_NAME]" at bounding box center [773, 291] width 153 height 47
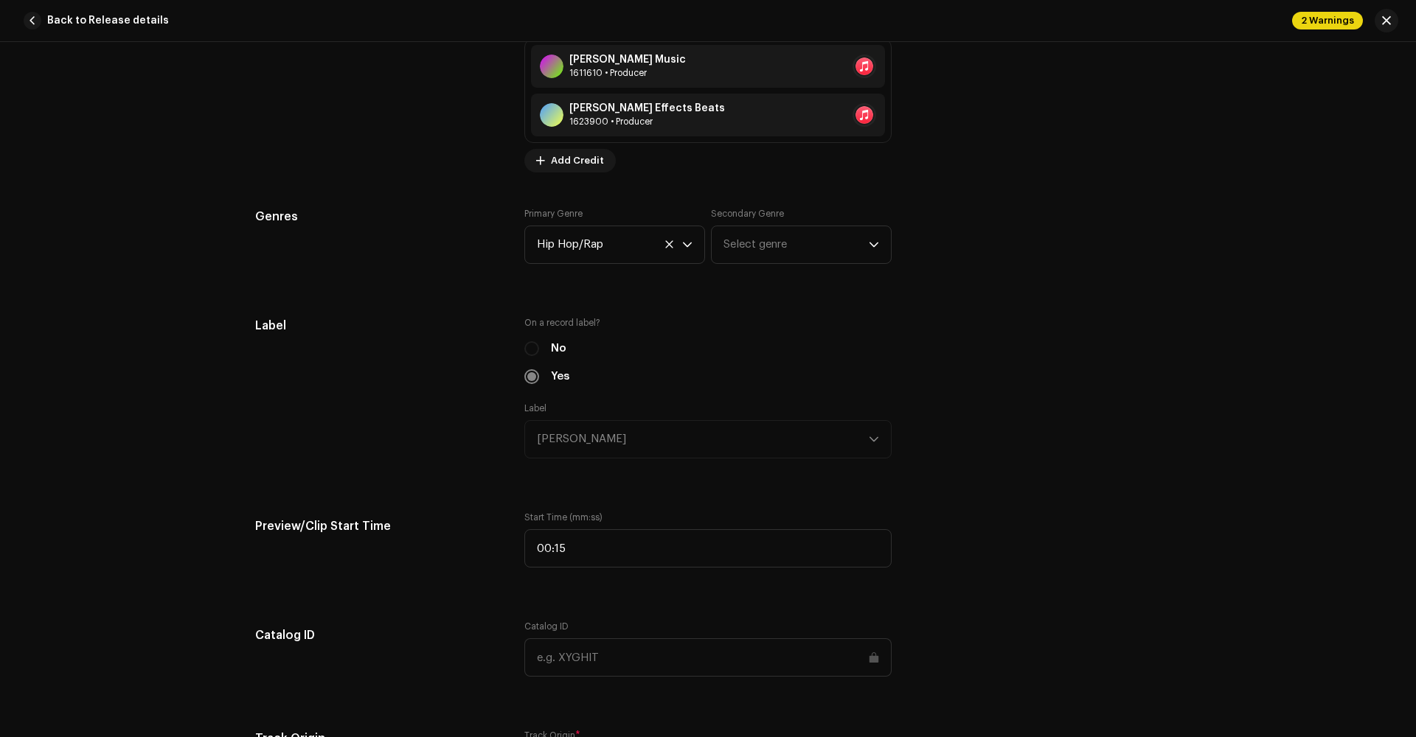
scroll to position [1587, 0]
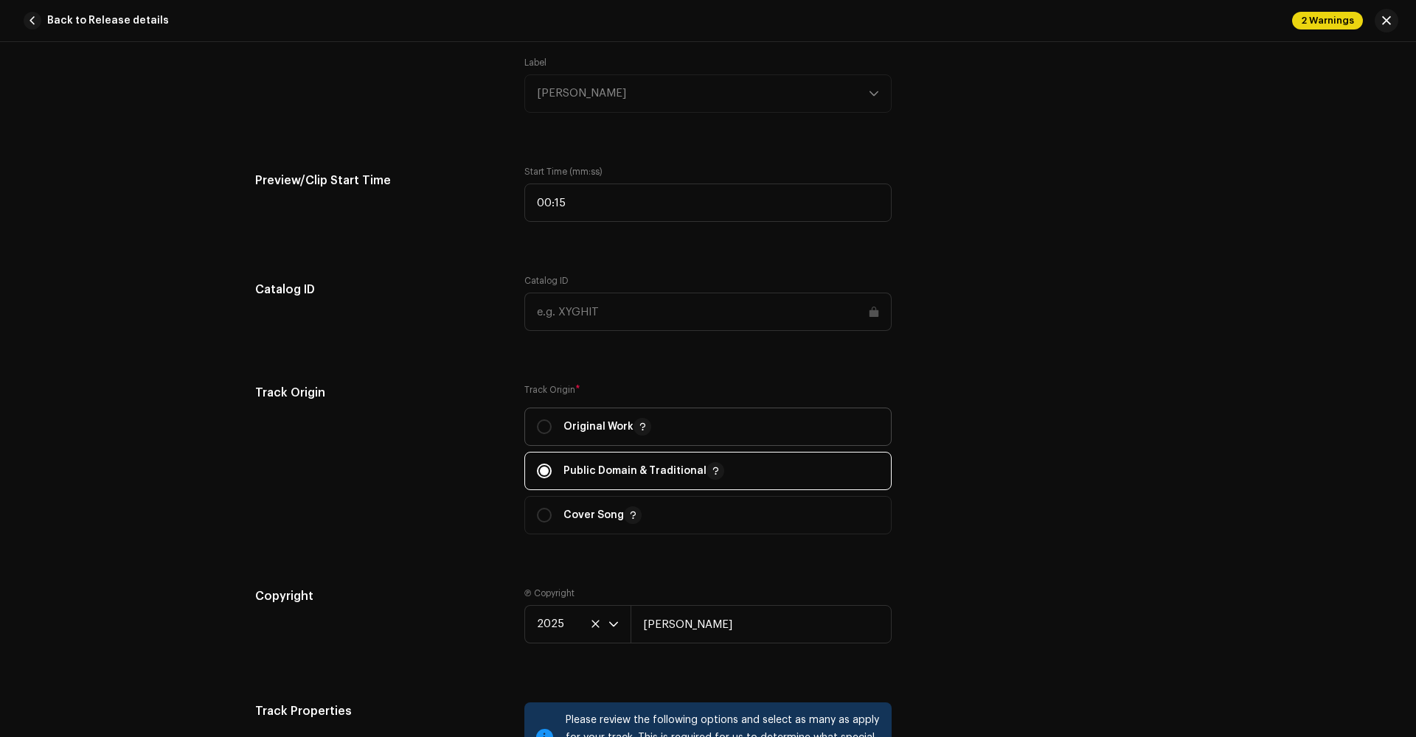
click at [550, 425] on div "Original Work" at bounding box center [594, 427] width 114 height 18
radio input "true"
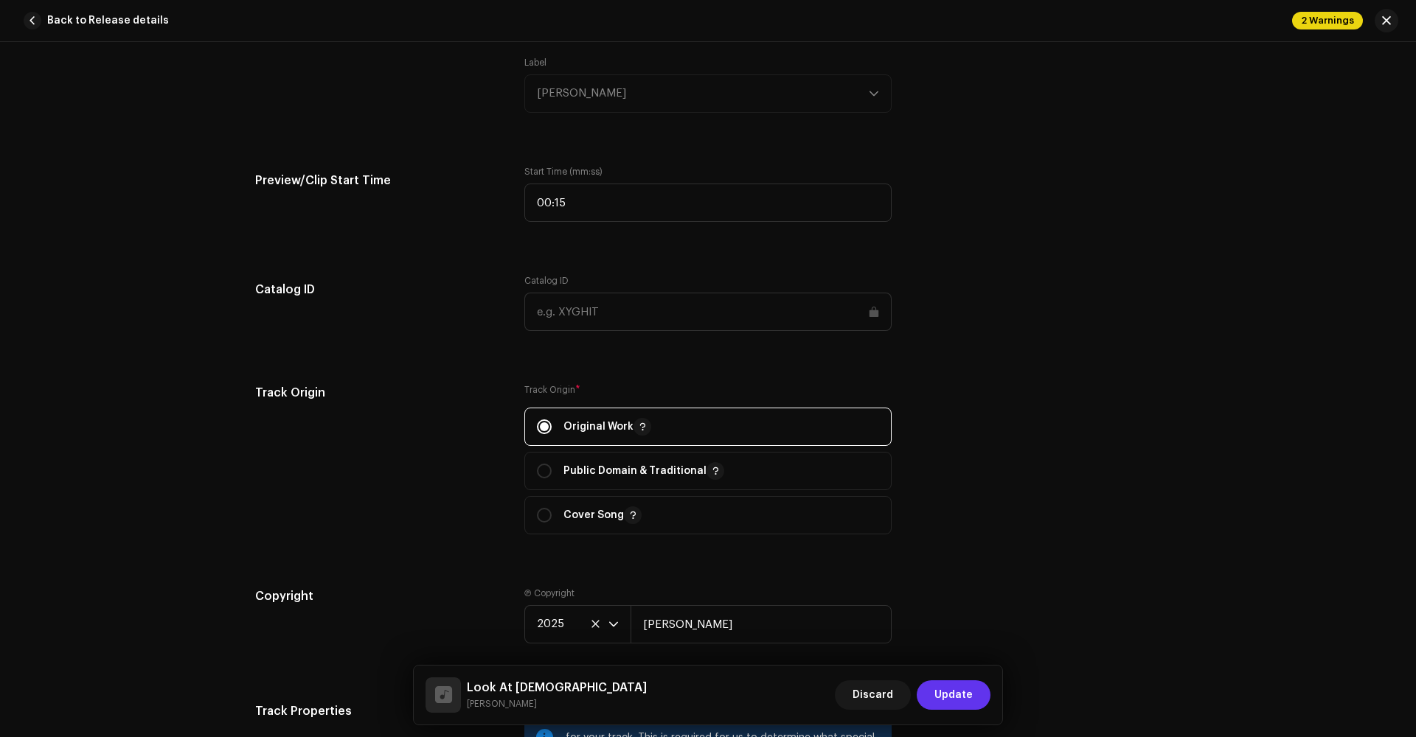
click at [941, 693] on span "Update" at bounding box center [953, 694] width 38 height 29
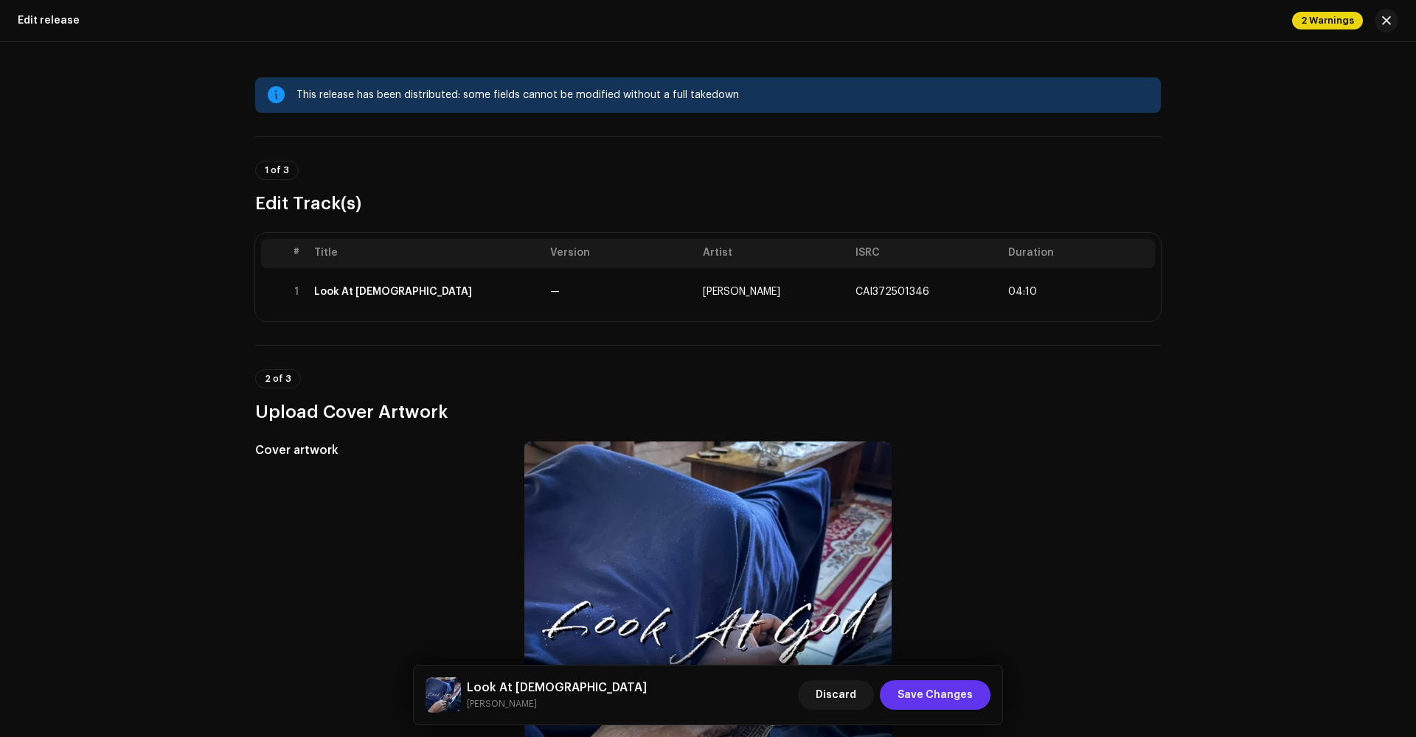
click at [949, 691] on span "Save Changes" at bounding box center [934, 694] width 75 height 29
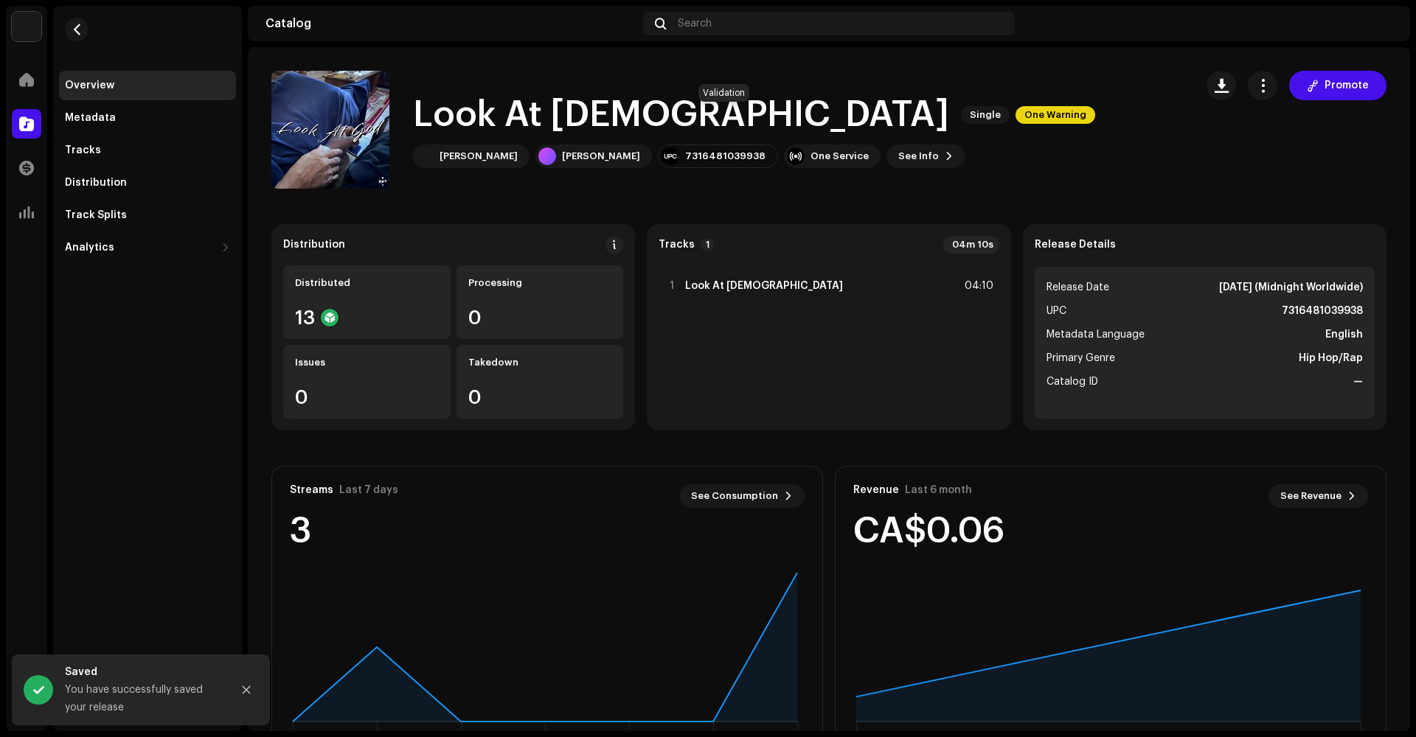
click at [1015, 116] on span "One Warning" at bounding box center [1055, 115] width 80 height 18
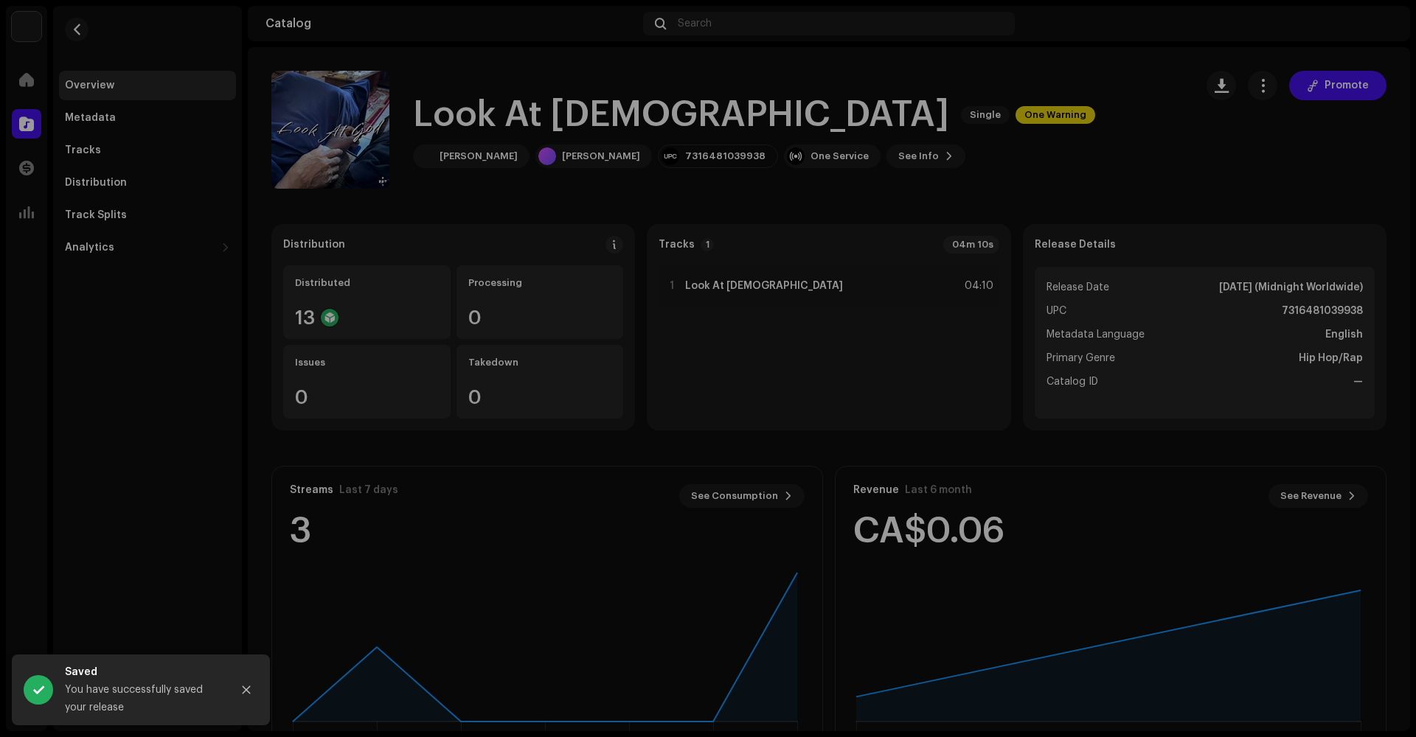
click at [834, 99] on div "Warnings Please review these warnings to see if you need to fix anything and/or…" at bounding box center [708, 368] width 1416 height 737
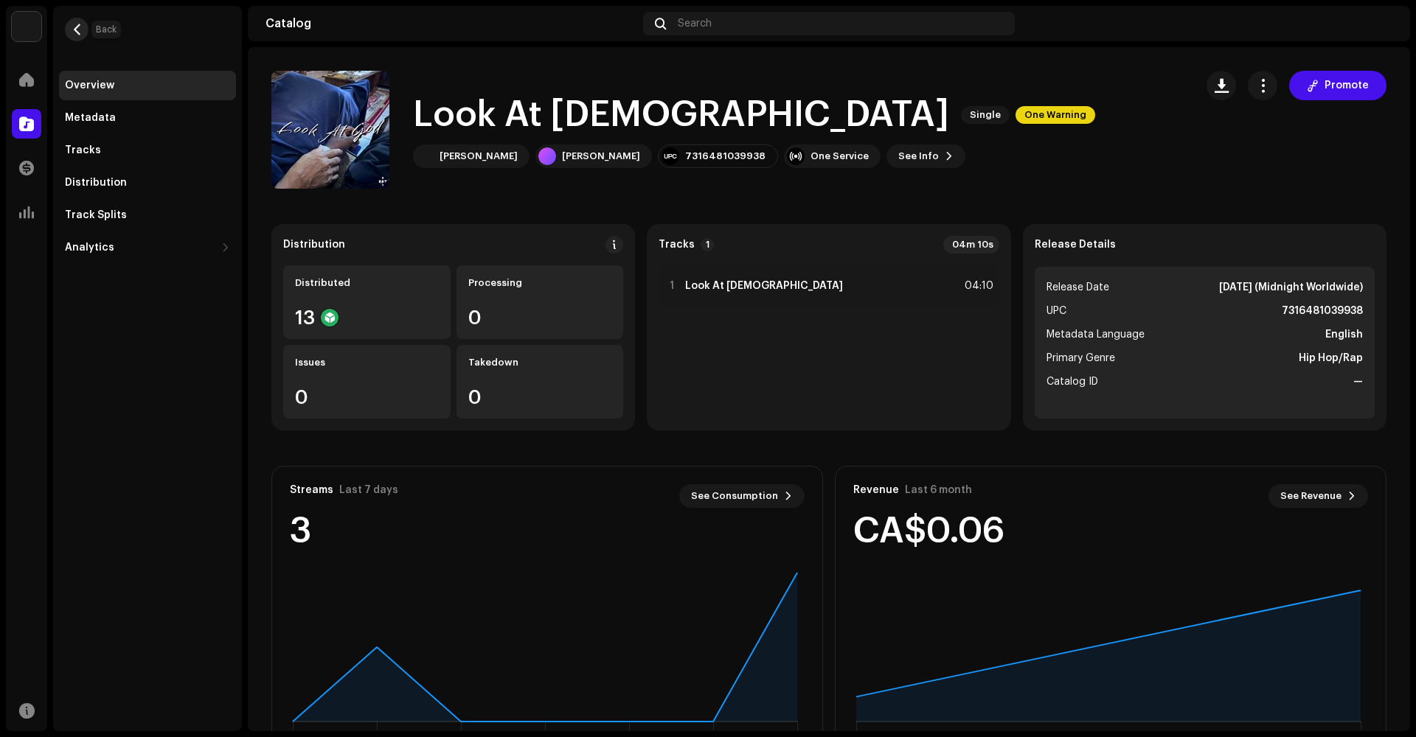
click at [79, 33] on span "button" at bounding box center [77, 30] width 11 height 12
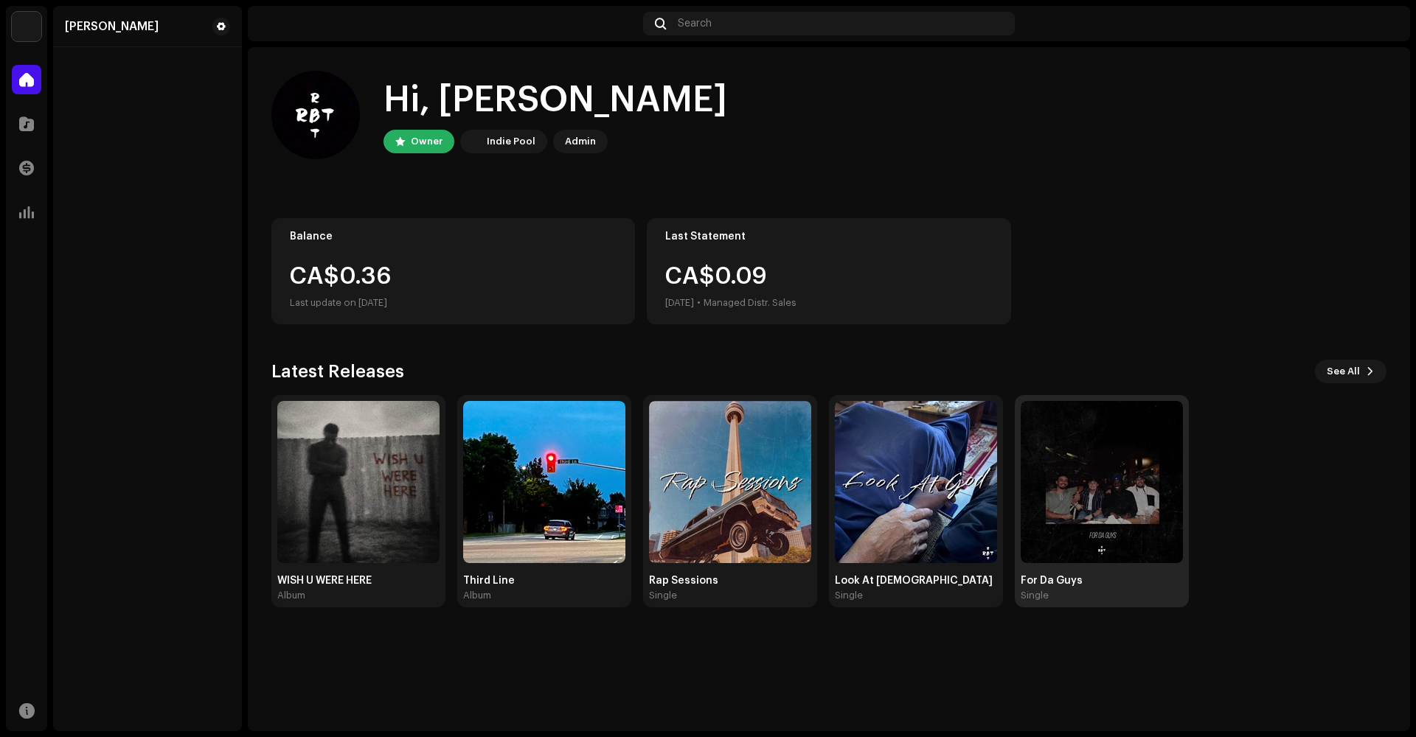
click at [1068, 425] on img at bounding box center [1101, 482] width 162 height 162
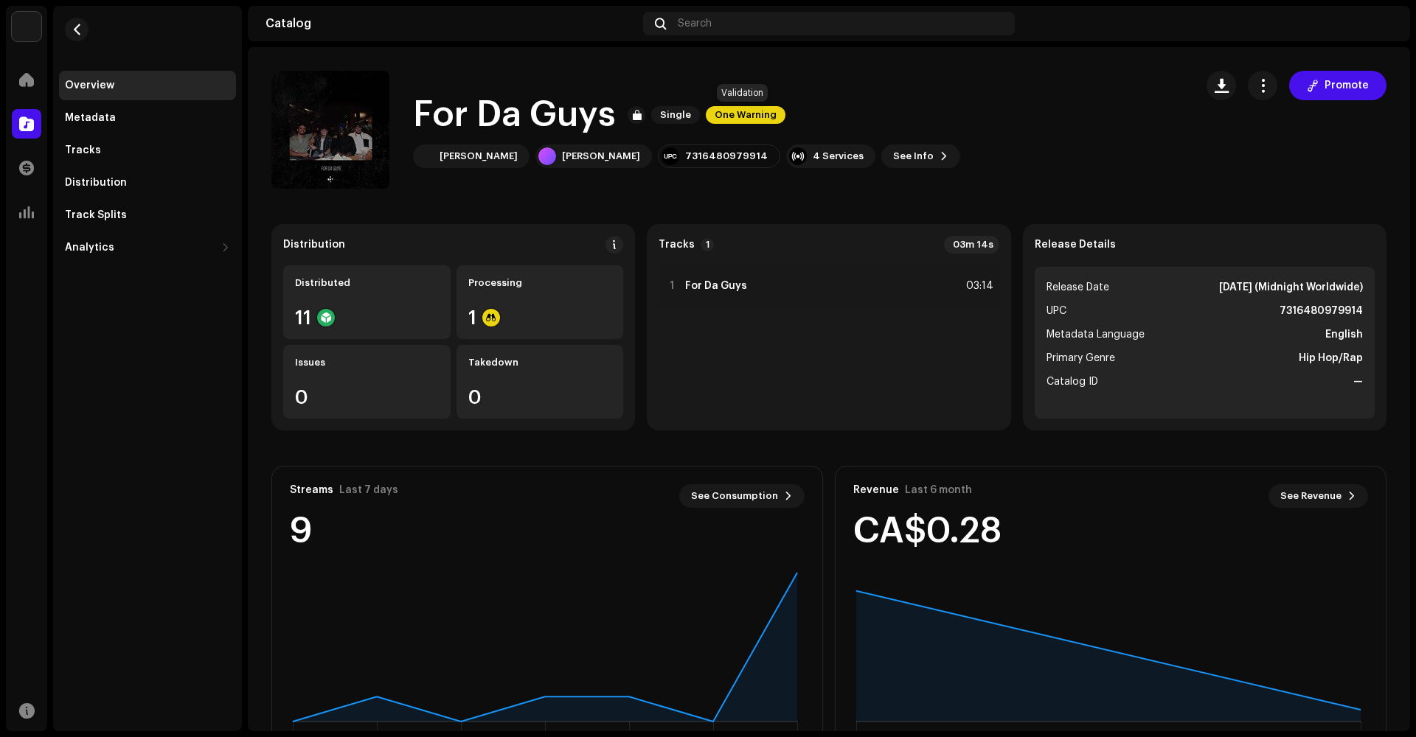
click at [723, 118] on span "One Warning" at bounding box center [746, 115] width 80 height 18
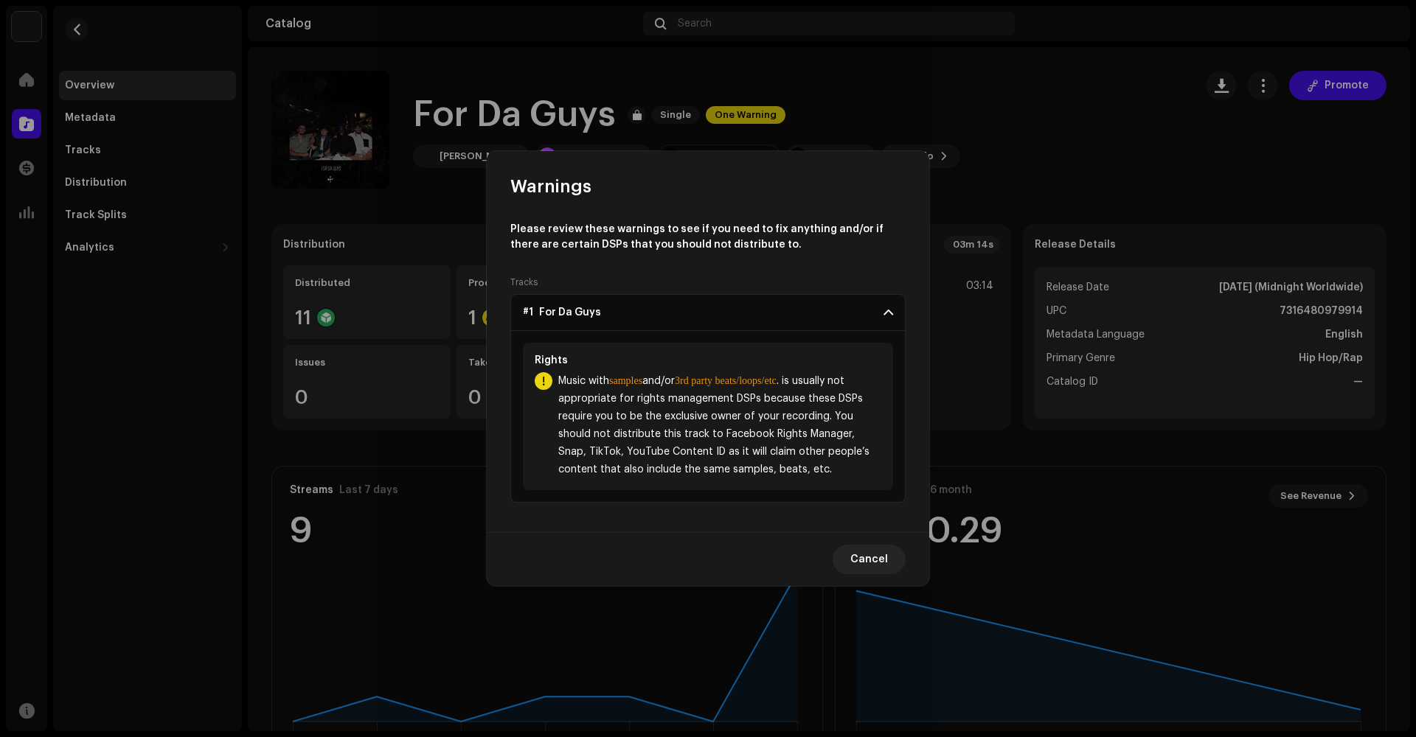
click at [877, 312] on p-accordion-header "#1 For Da Guys" at bounding box center [707, 312] width 395 height 37
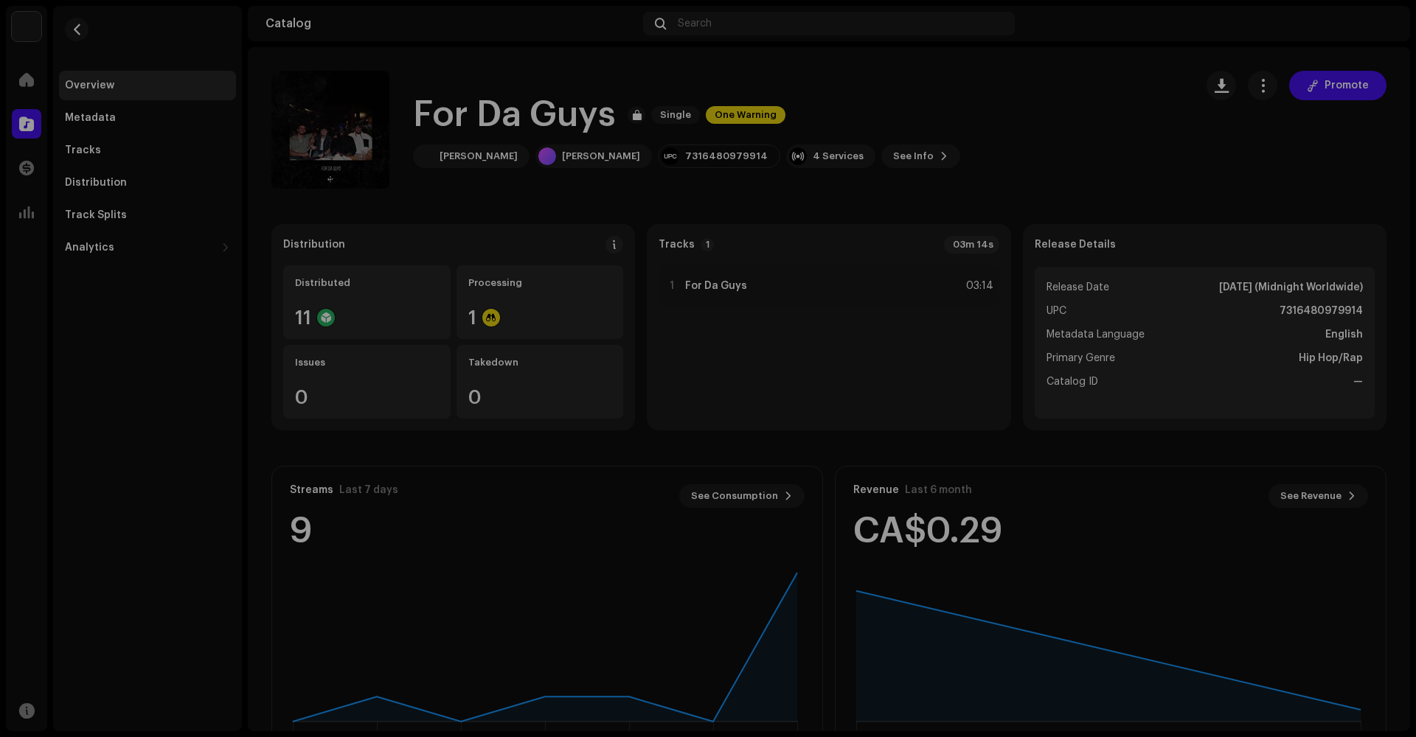
click at [920, 170] on div "Warnings Please review these warnings to see if you need to fix anything and/or…" at bounding box center [708, 368] width 1416 height 737
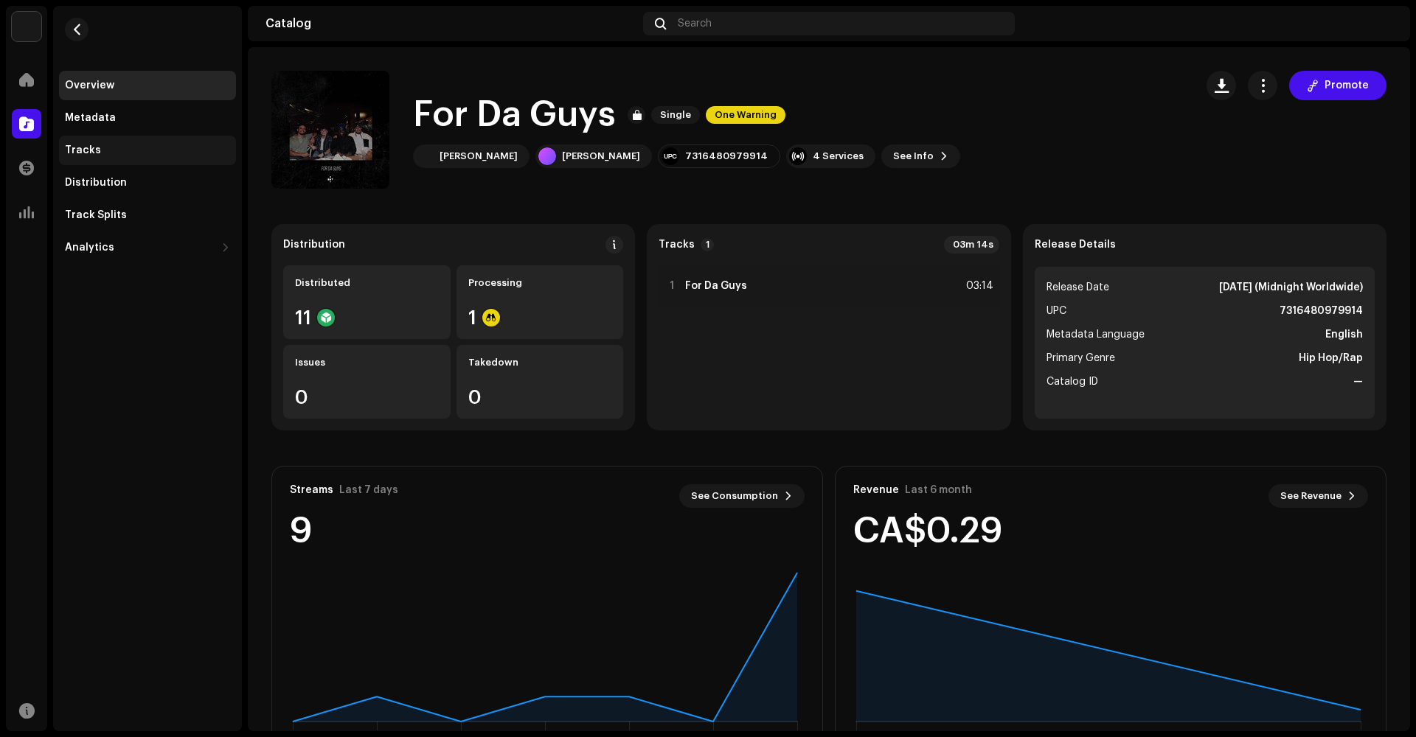
click at [152, 149] on div "Tracks" at bounding box center [147, 151] width 165 height 12
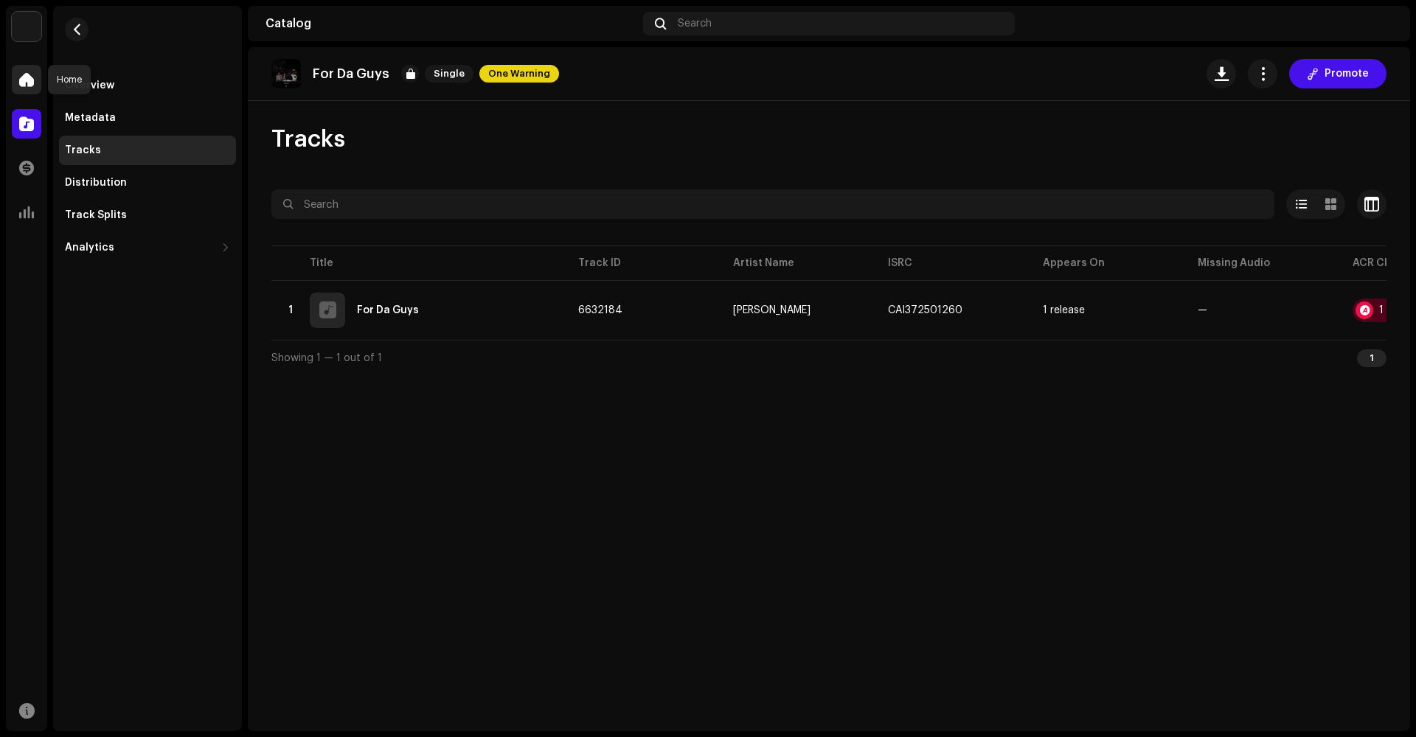
click at [12, 88] on div at bounding box center [26, 79] width 29 height 29
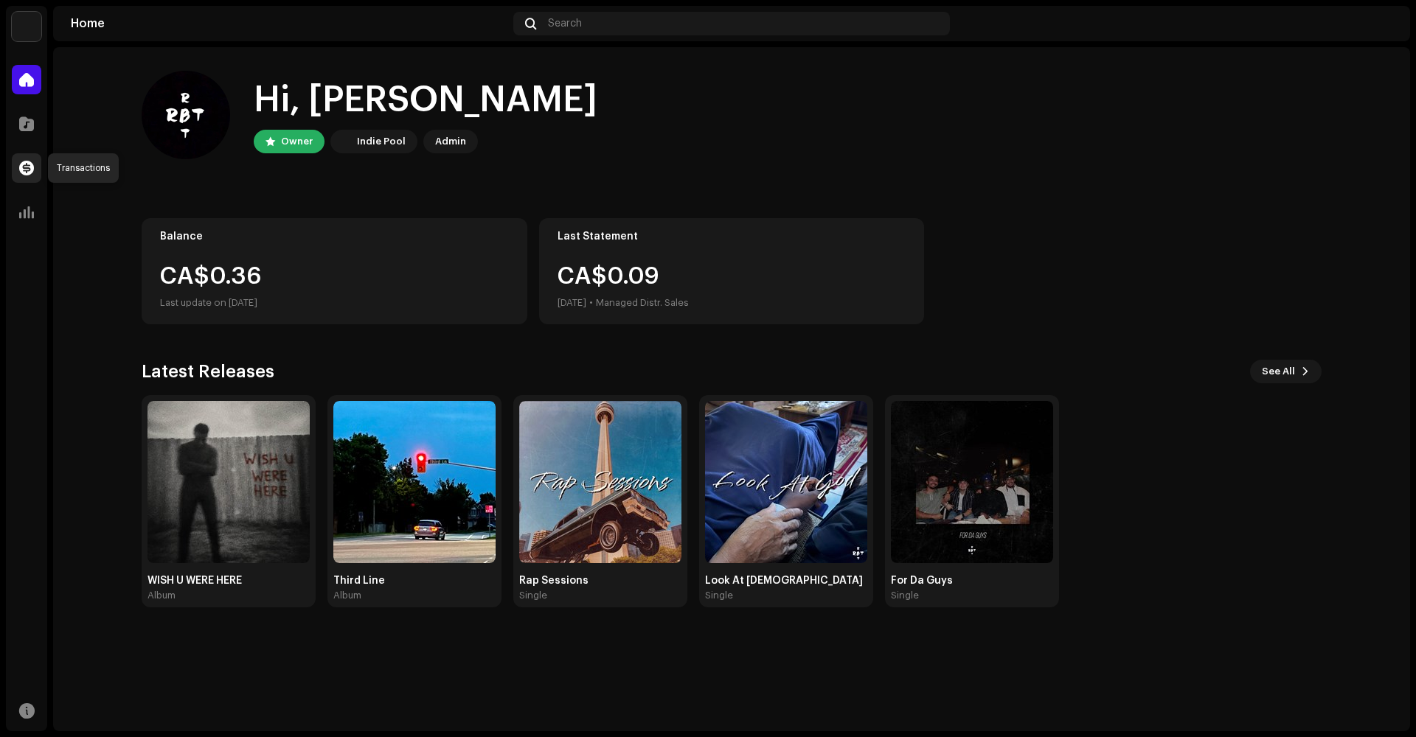
click at [38, 170] on div at bounding box center [26, 167] width 29 height 29
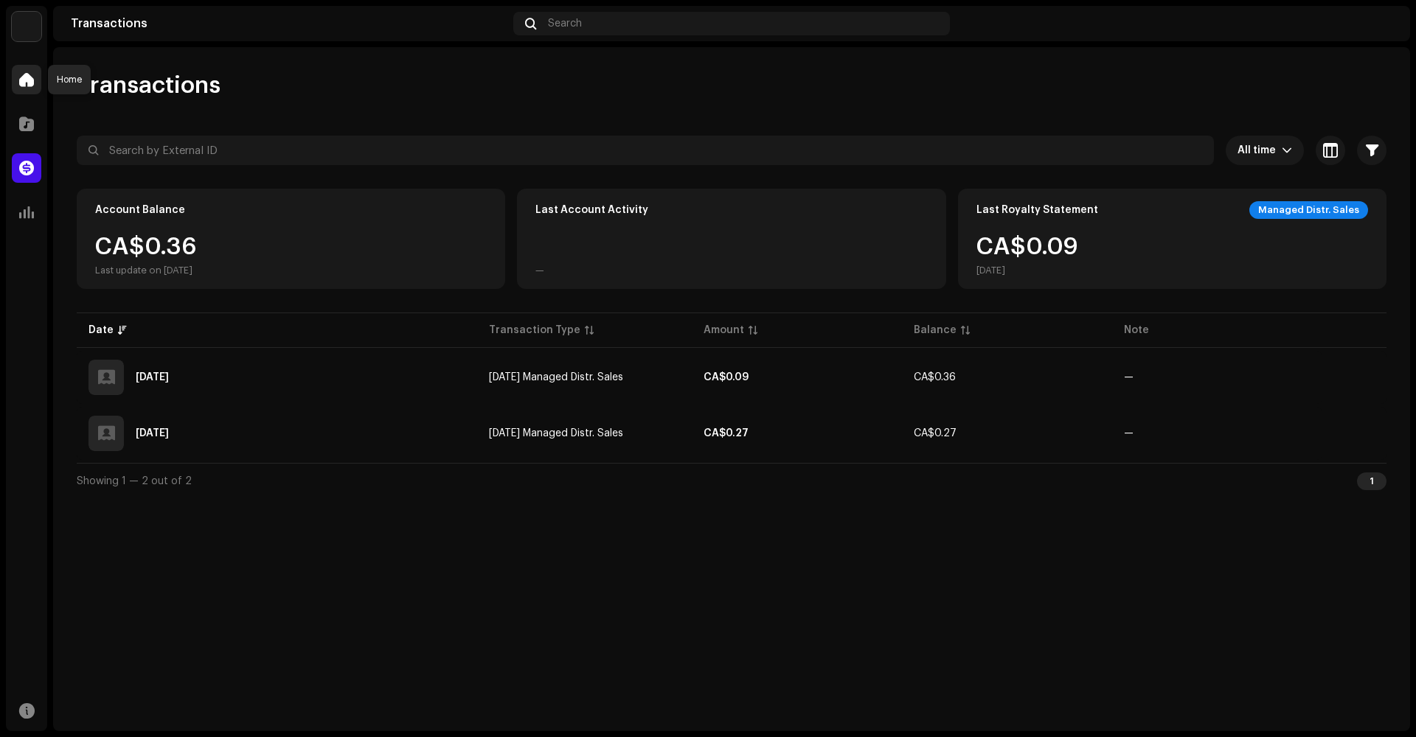
click at [20, 82] on span at bounding box center [26, 80] width 15 height 12
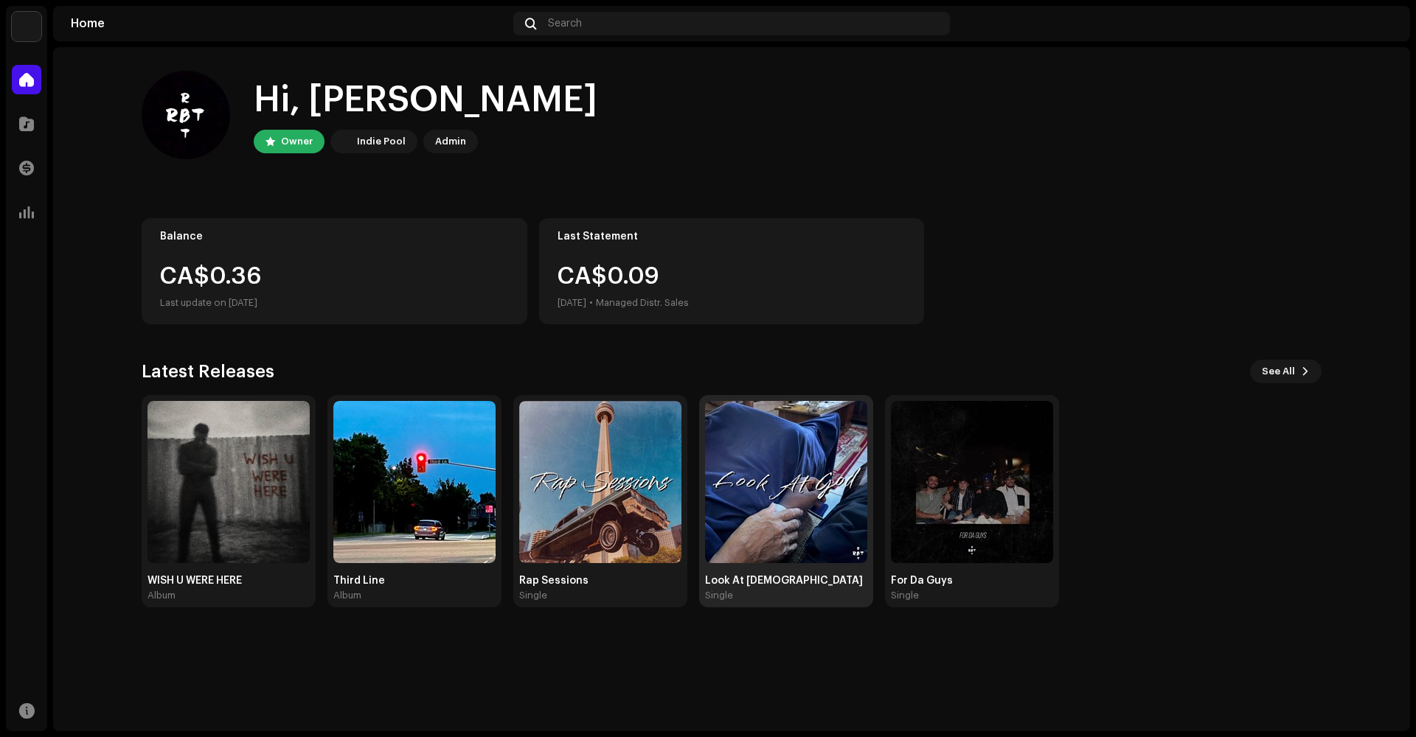
click at [784, 464] on img at bounding box center [786, 482] width 162 height 162
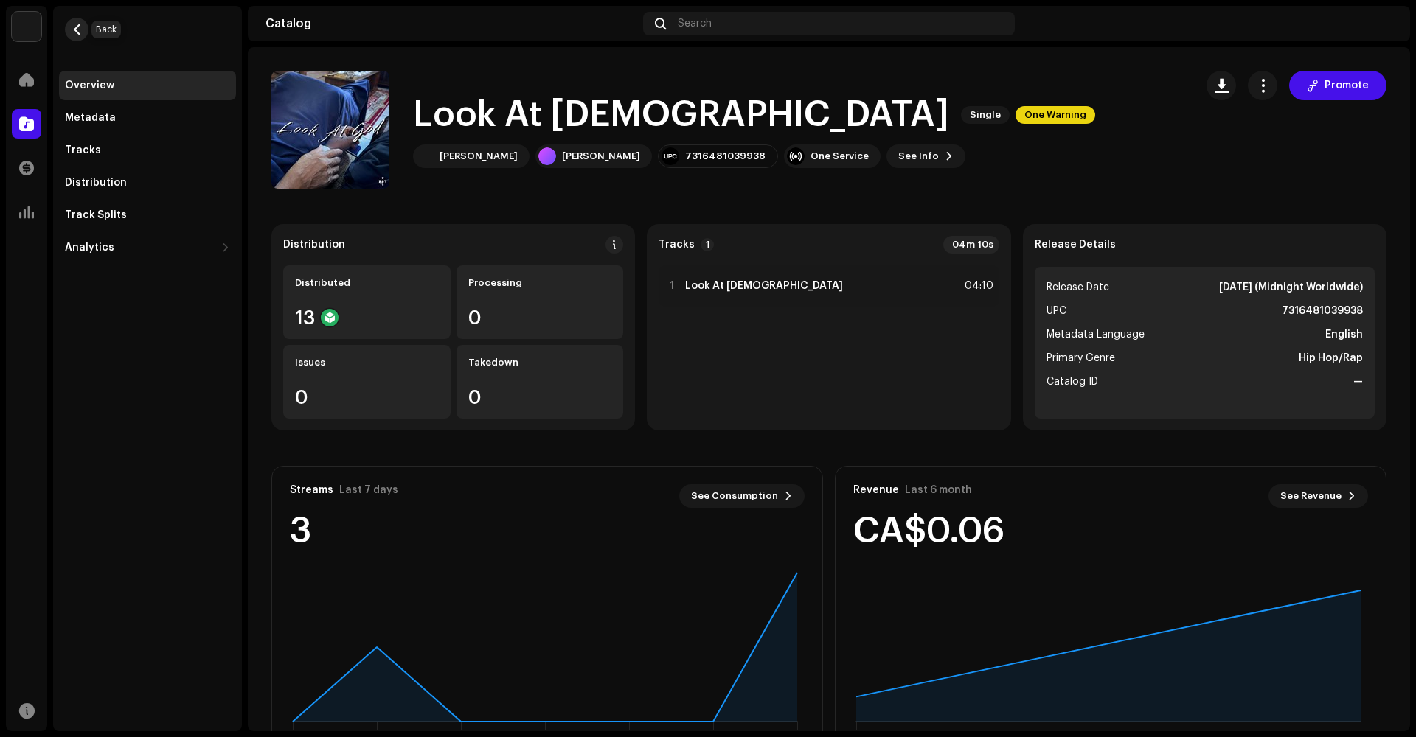
click at [79, 30] on span "button" at bounding box center [77, 30] width 11 height 12
